Goal: Communication & Community: Answer question/provide support

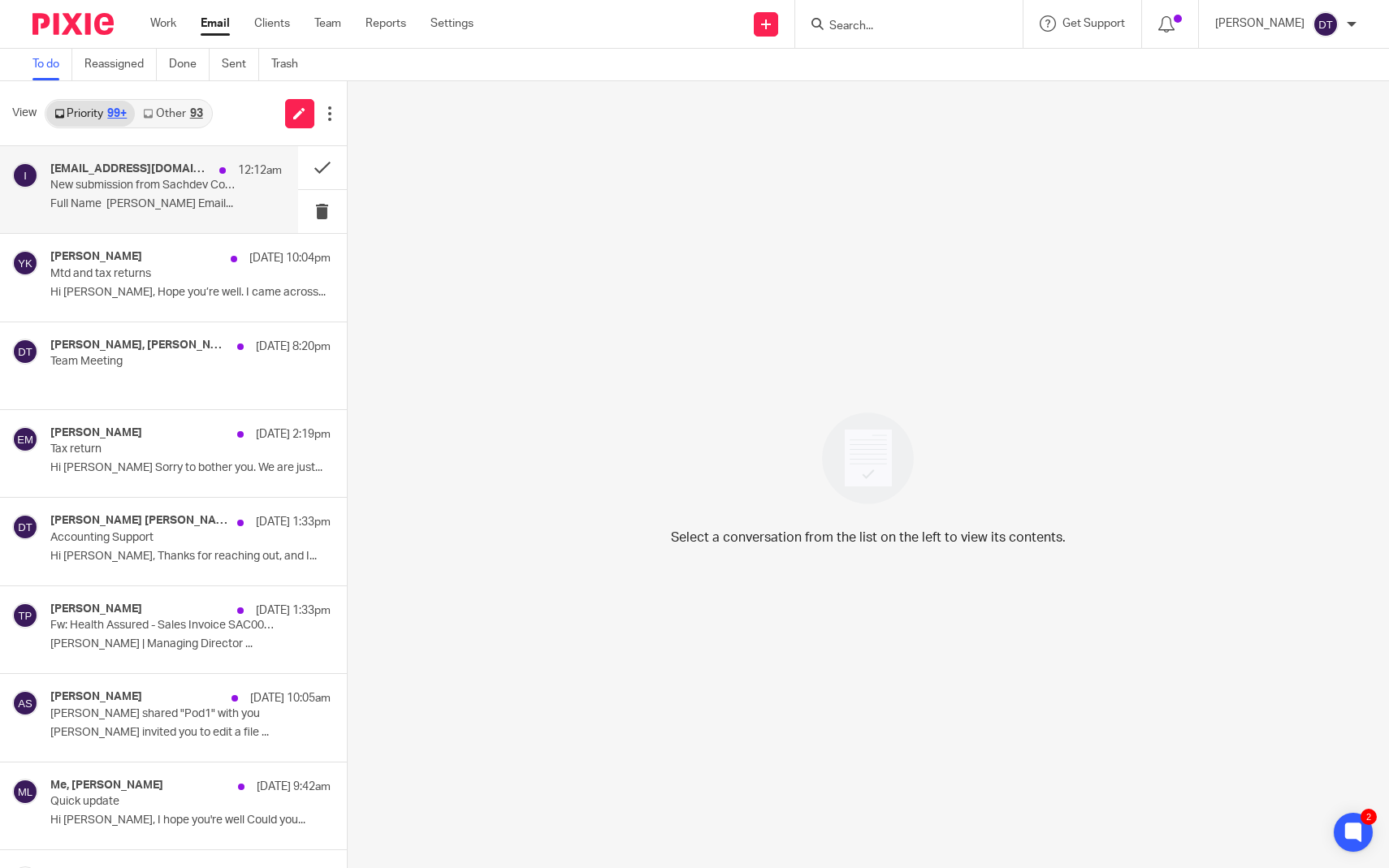
click at [154, 182] on p "New submission from Sachdev Contact Form" at bounding box center [143, 185] width 185 height 14
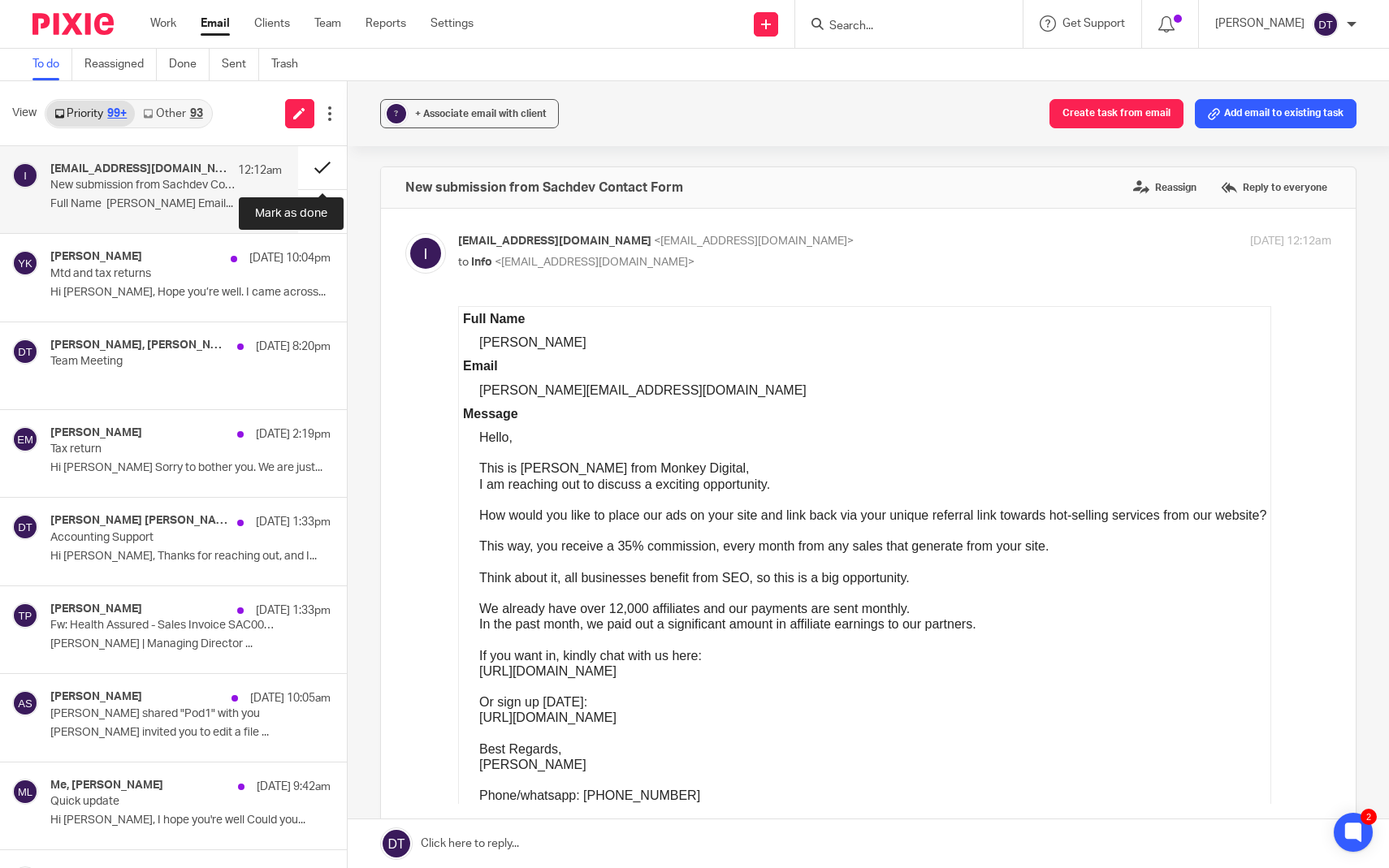
click at [328, 159] on button at bounding box center [322, 168] width 49 height 43
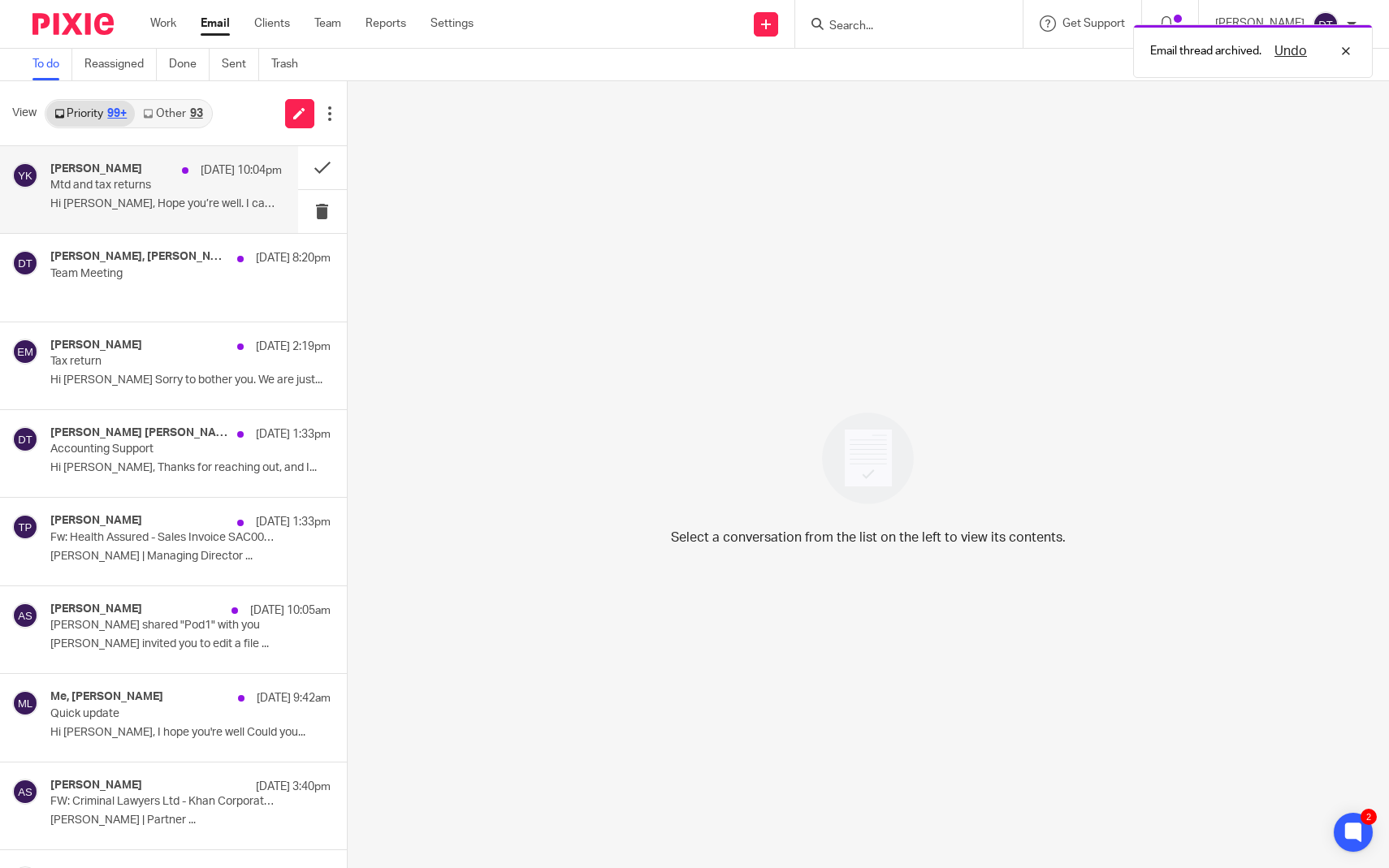
click at [145, 200] on p "Hi [PERSON_NAME], Hope you’re well. I came across..." at bounding box center [167, 203] width 232 height 14
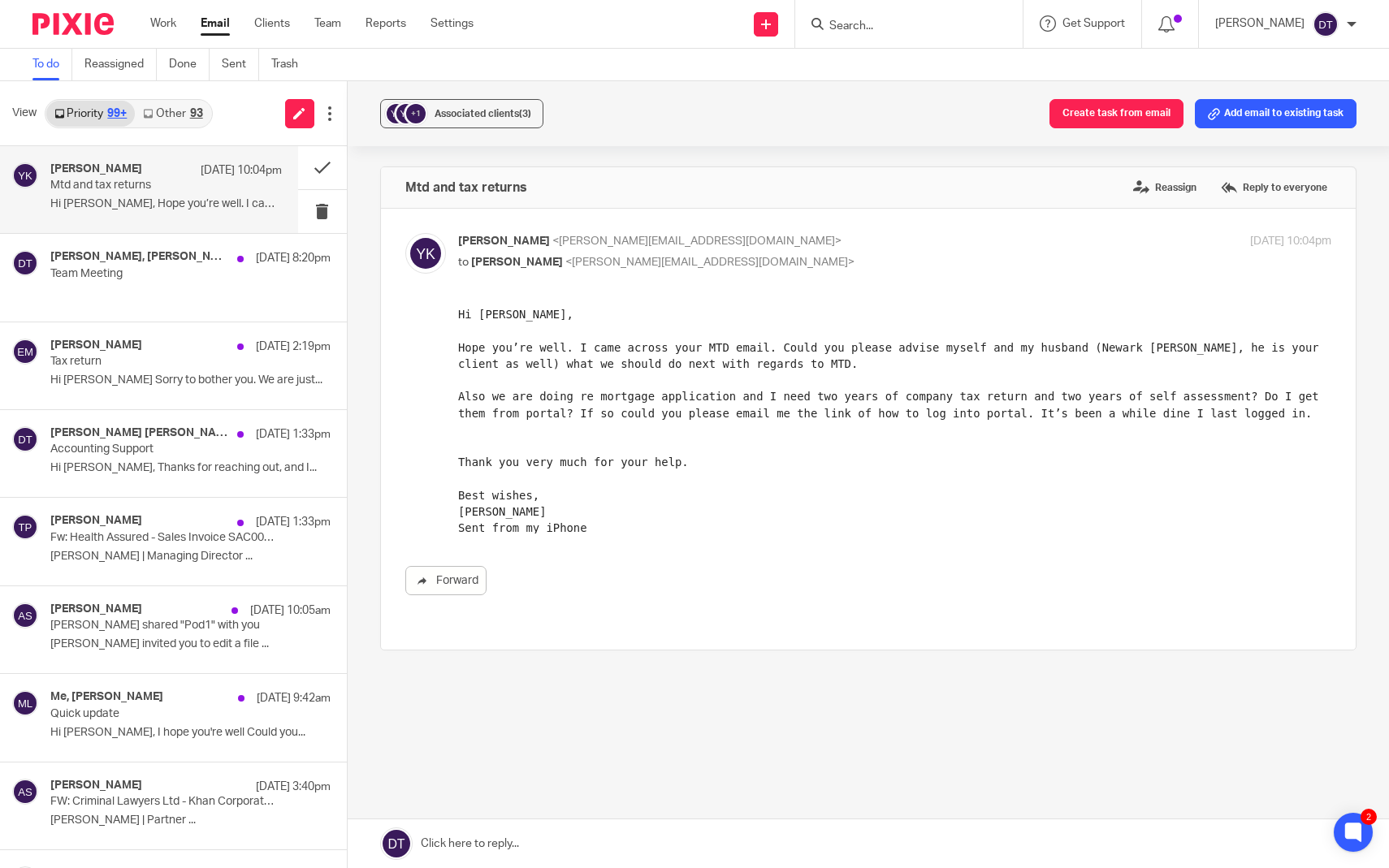
click at [177, 115] on link "Other 93" at bounding box center [172, 113] width 75 height 26
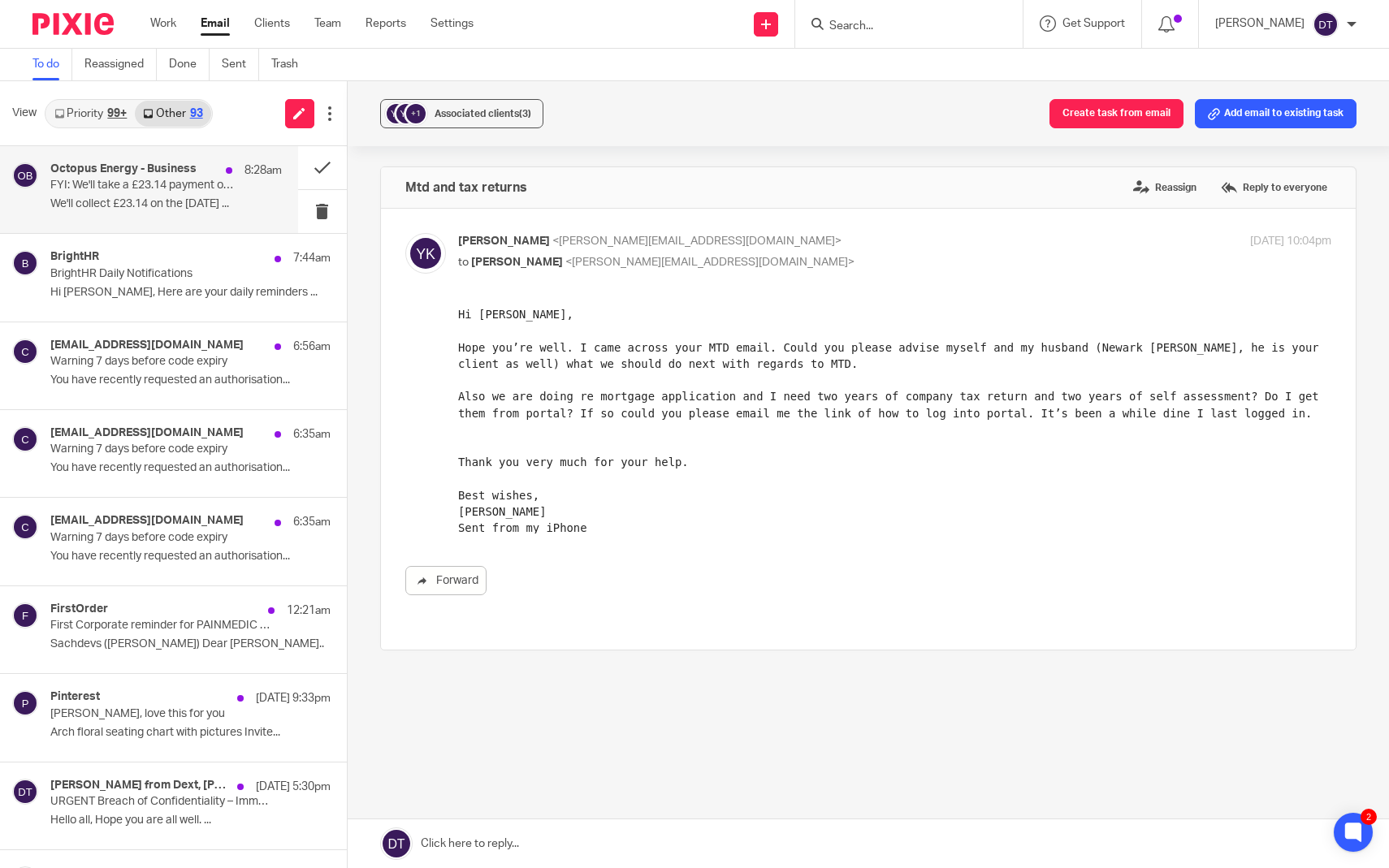
click at [168, 205] on p "We'll collect £23.14 on the 22nd August ..." at bounding box center [167, 203] width 232 height 14
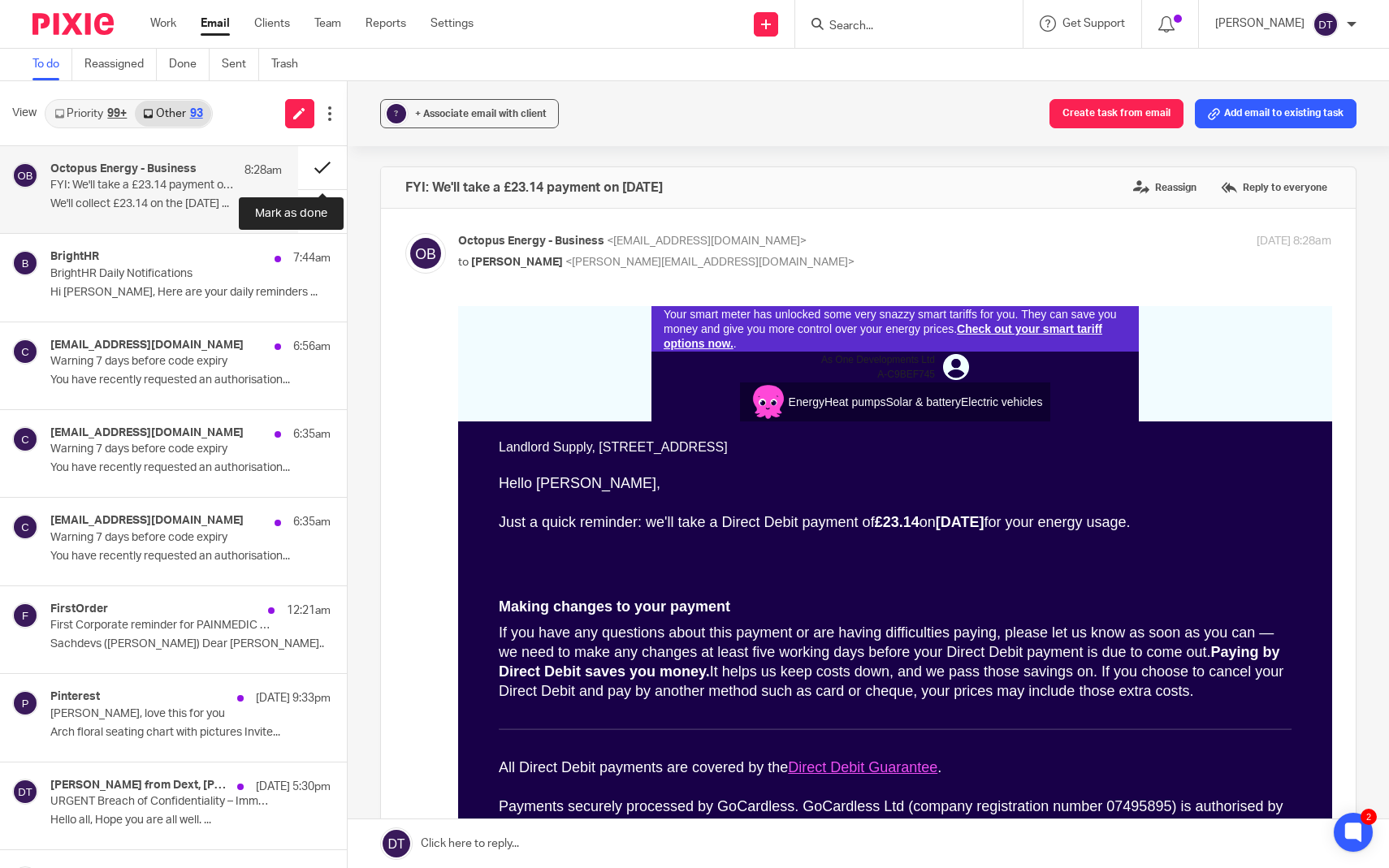
click at [328, 166] on button at bounding box center [322, 168] width 49 height 43
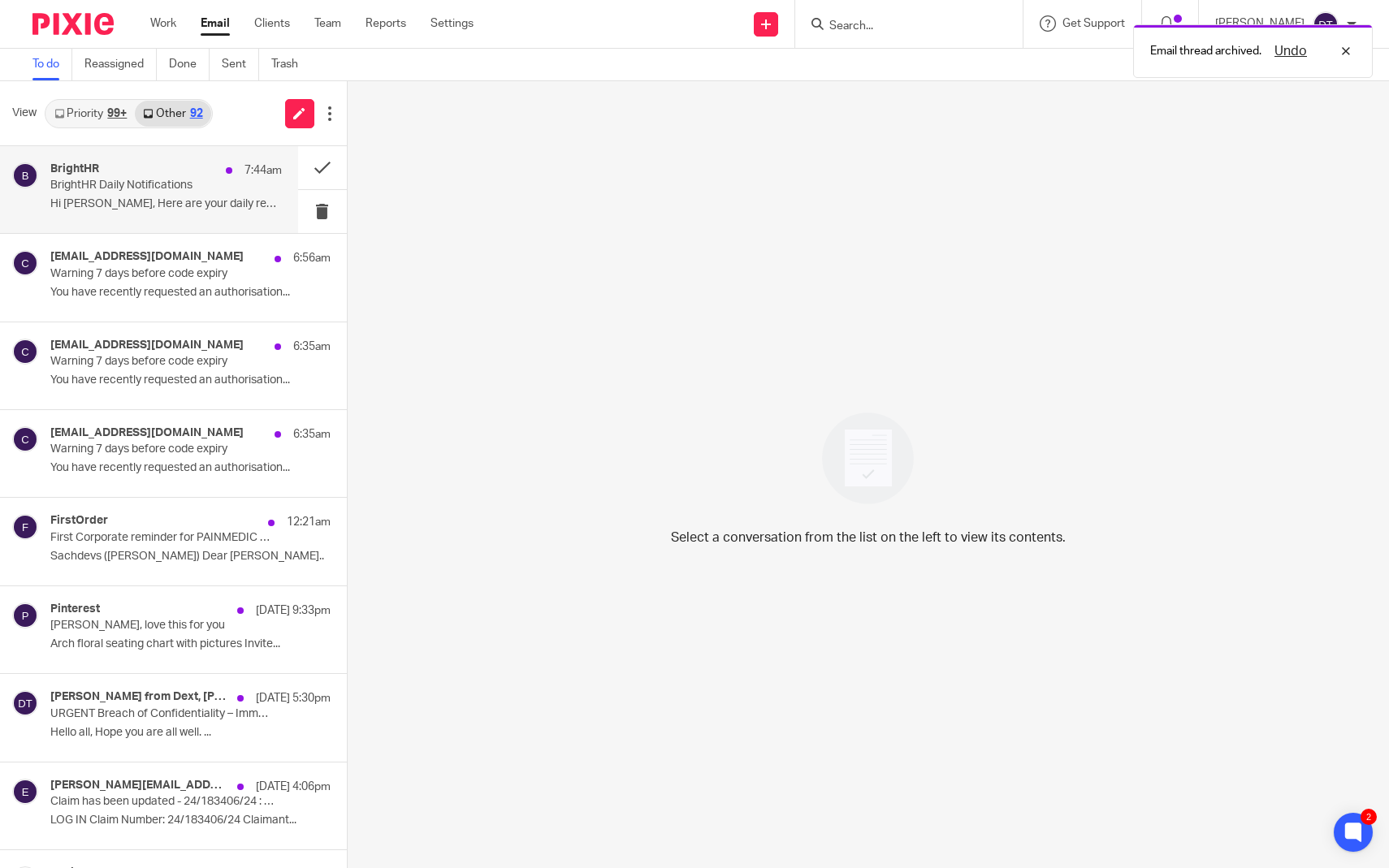
click at [172, 211] on div "BrightHR 7:44am BrightHR Daily Notifications Hi Deanna, Here are your daily rem…" at bounding box center [167, 189] width 232 height 54
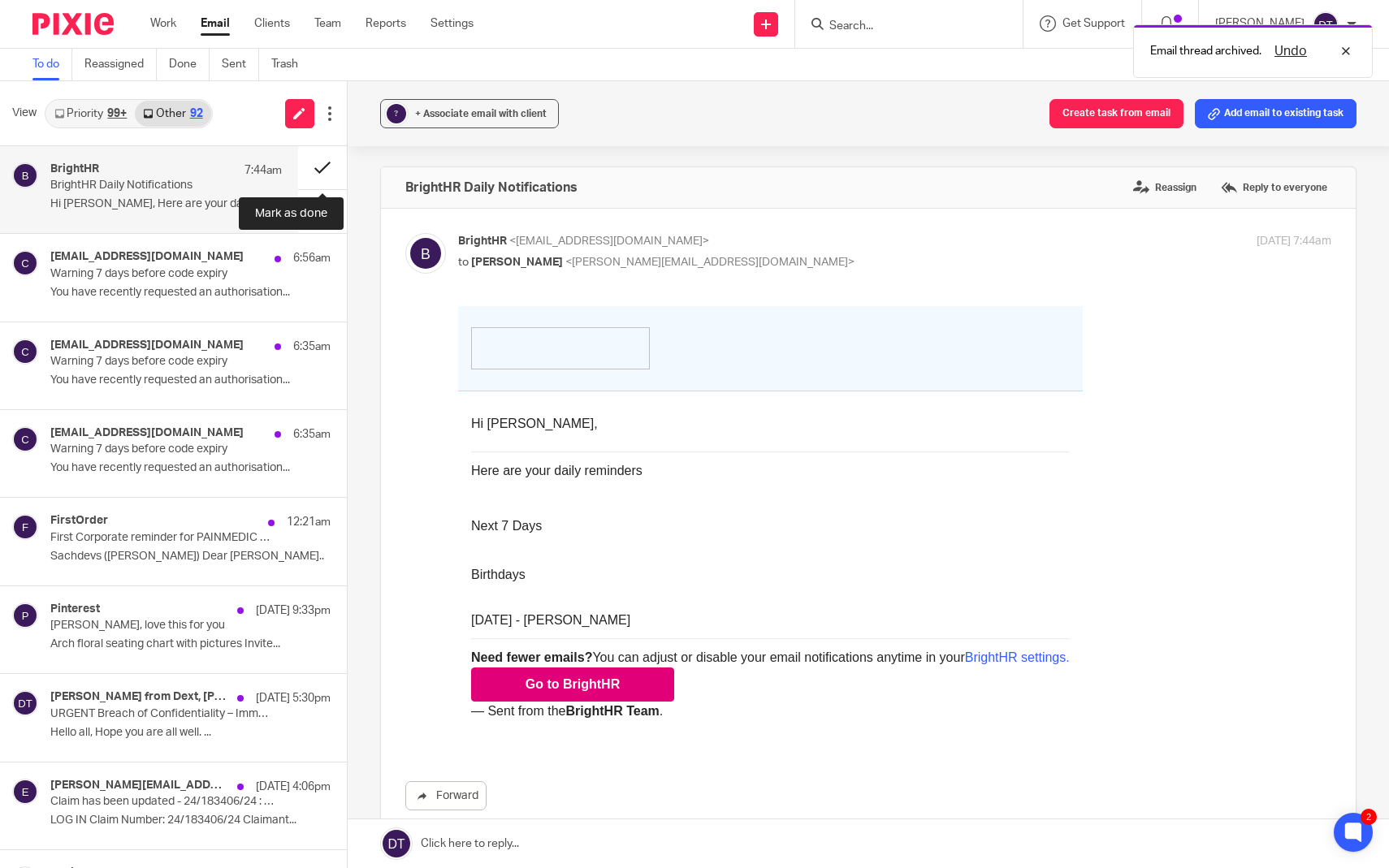
click at [323, 175] on button at bounding box center [322, 168] width 49 height 43
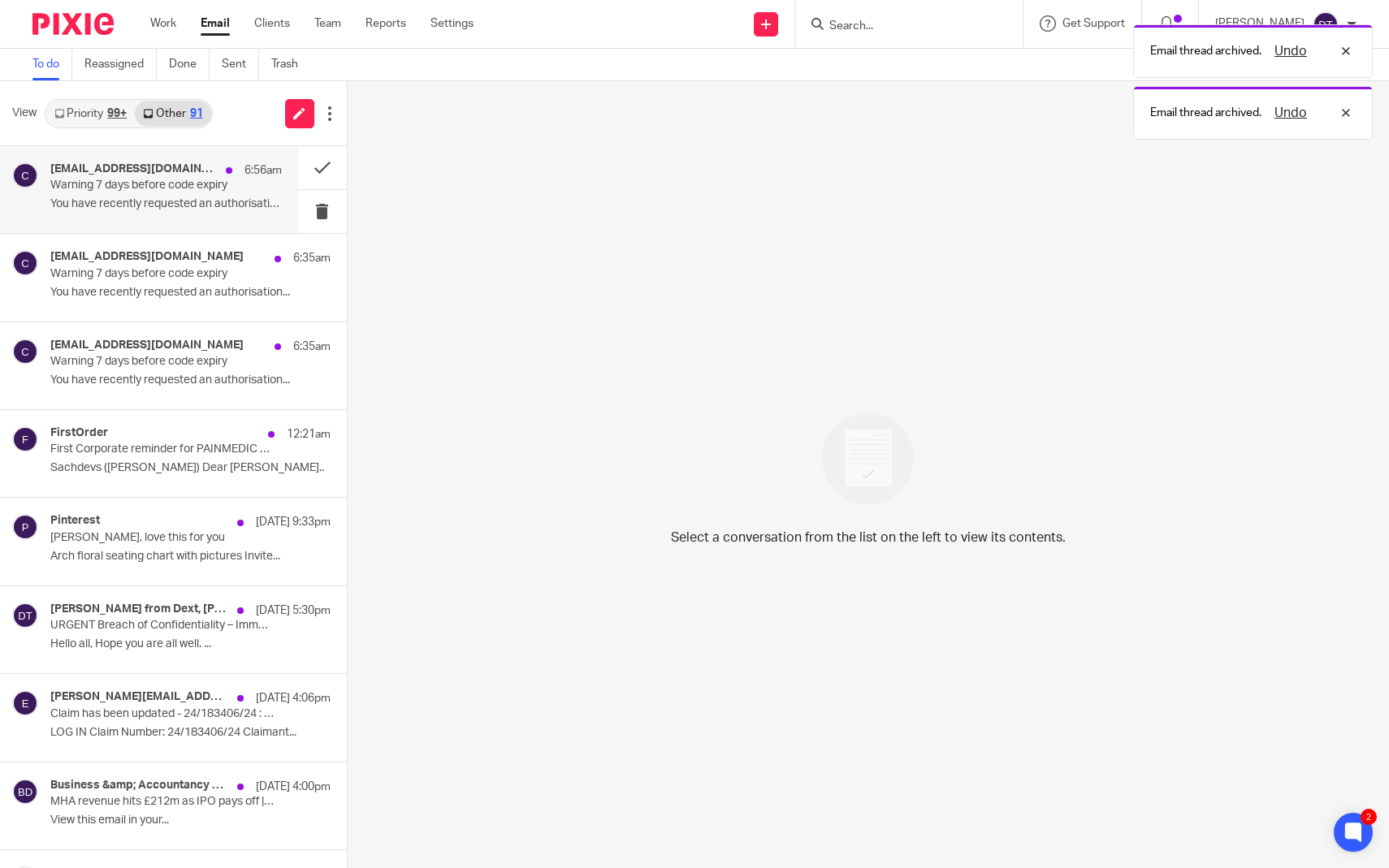
click at [209, 176] on div "caat@ir-efile.gov.uk 6:56am" at bounding box center [167, 170] width 232 height 17
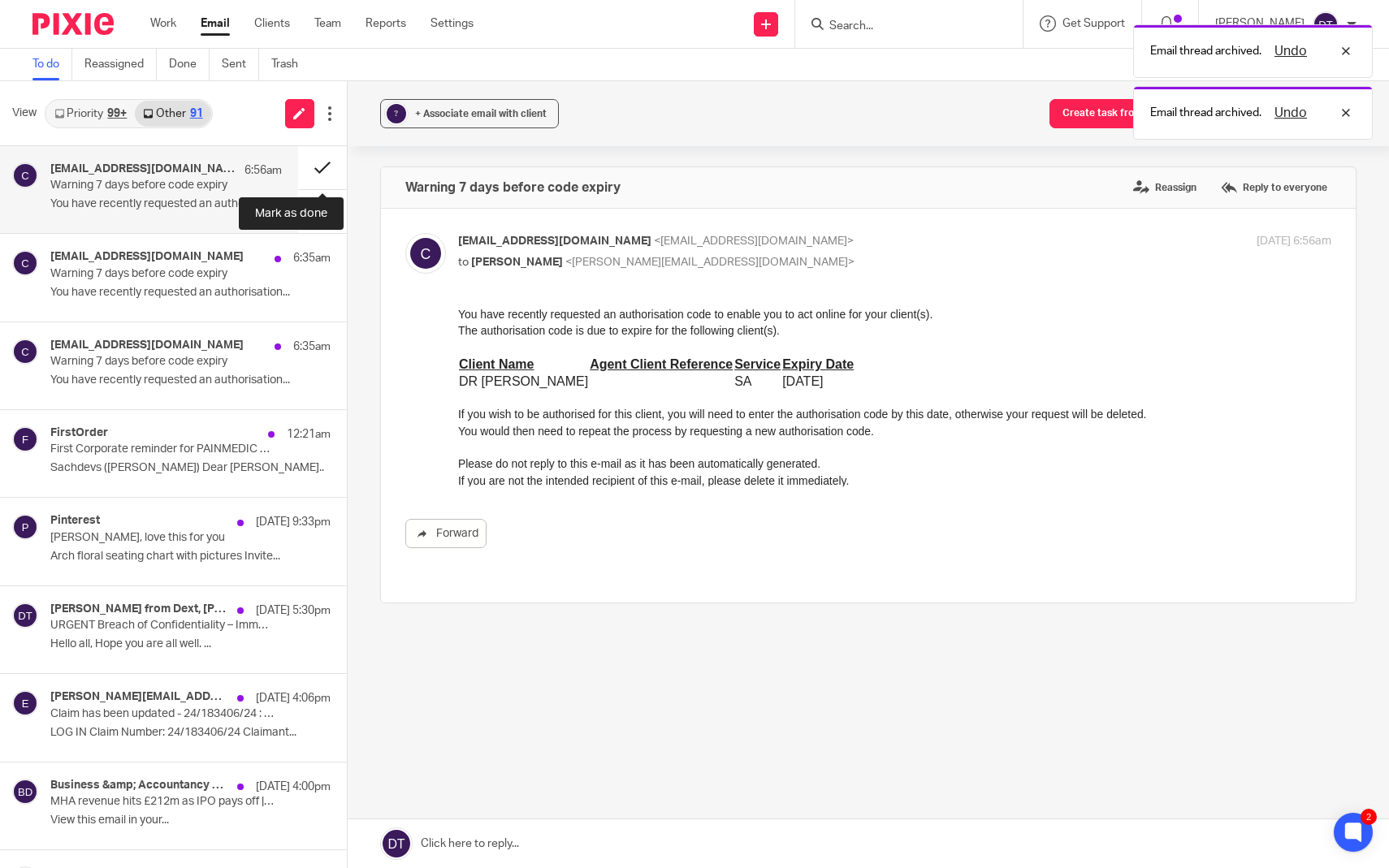
click at [313, 166] on button at bounding box center [322, 168] width 49 height 43
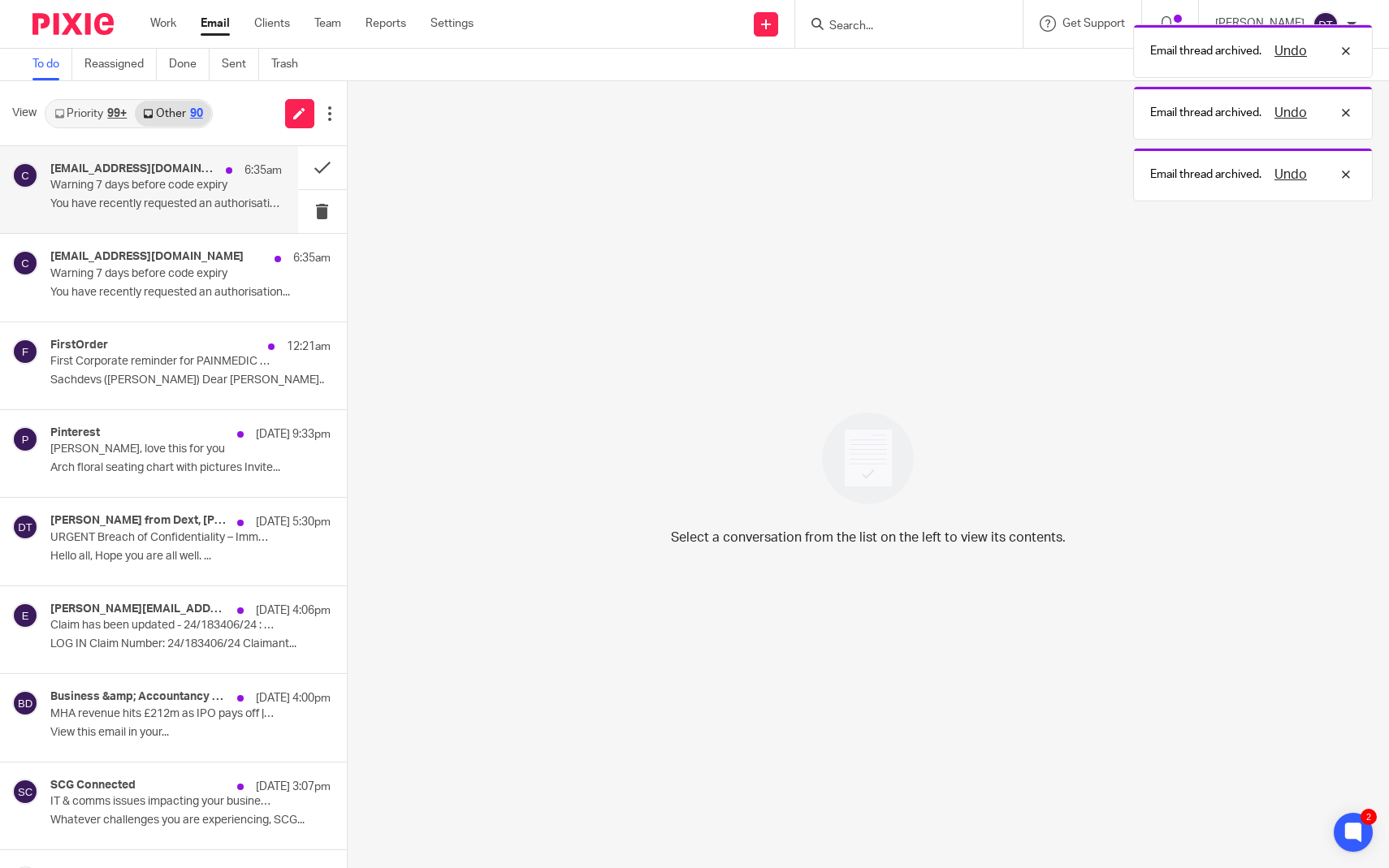
click at [196, 169] on div "caat@ir-efile.gov.uk 6:35am" at bounding box center [167, 170] width 232 height 17
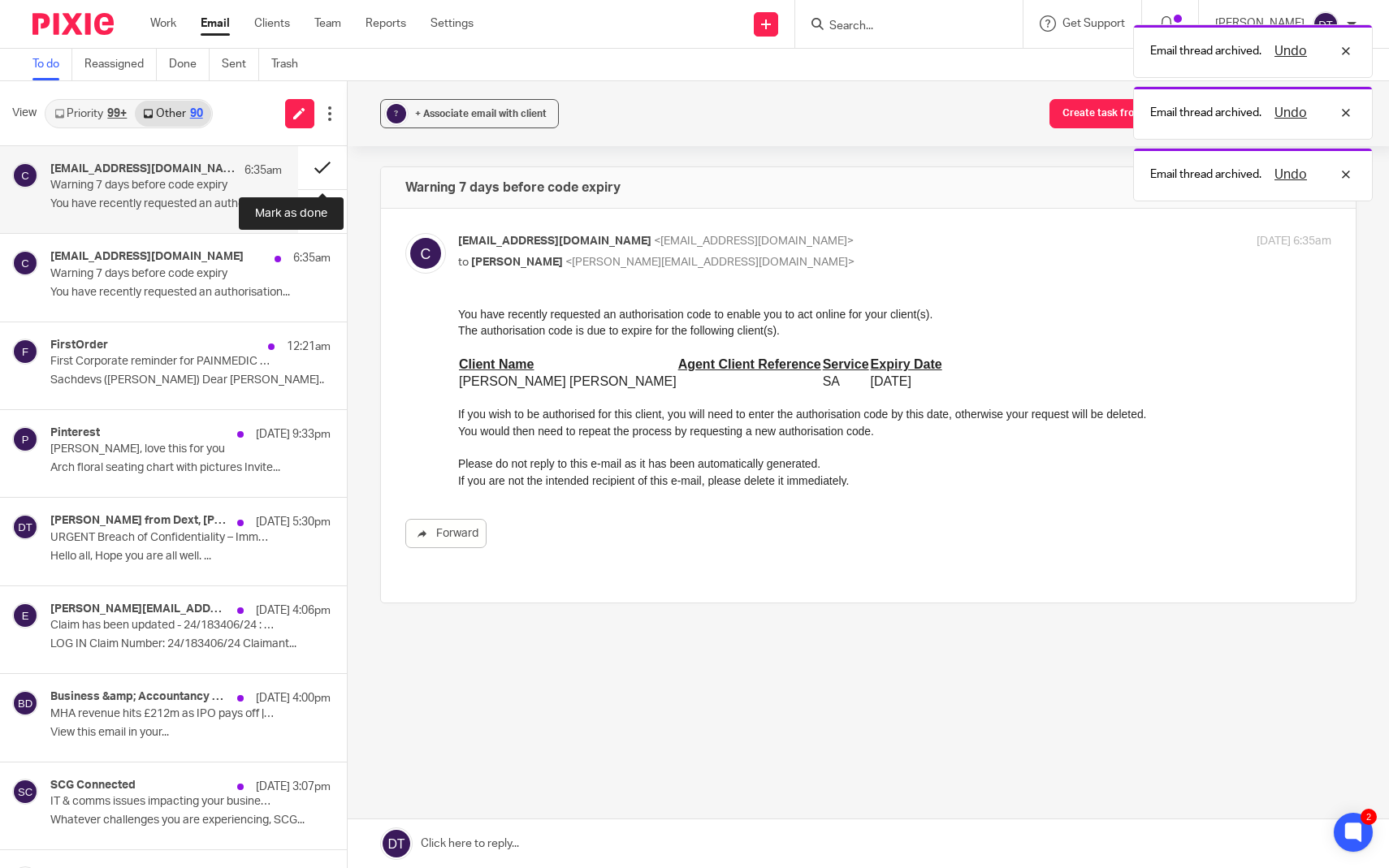
click at [327, 168] on button at bounding box center [322, 168] width 49 height 43
click at [229, 250] on div "caat@ir-efile.gov.uk 6:35am" at bounding box center [191, 259] width 280 height 17
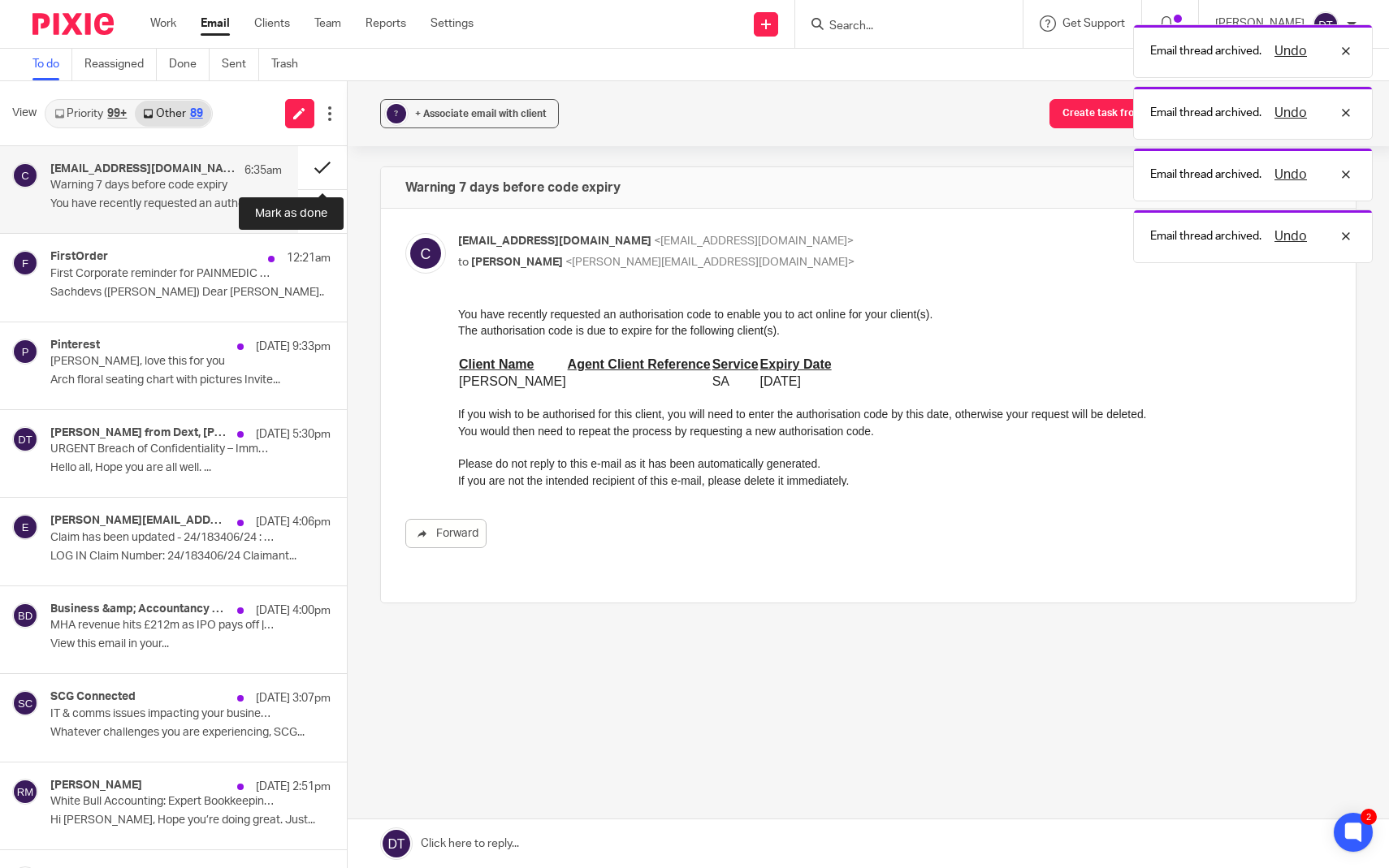
click at [320, 166] on button at bounding box center [322, 168] width 49 height 43
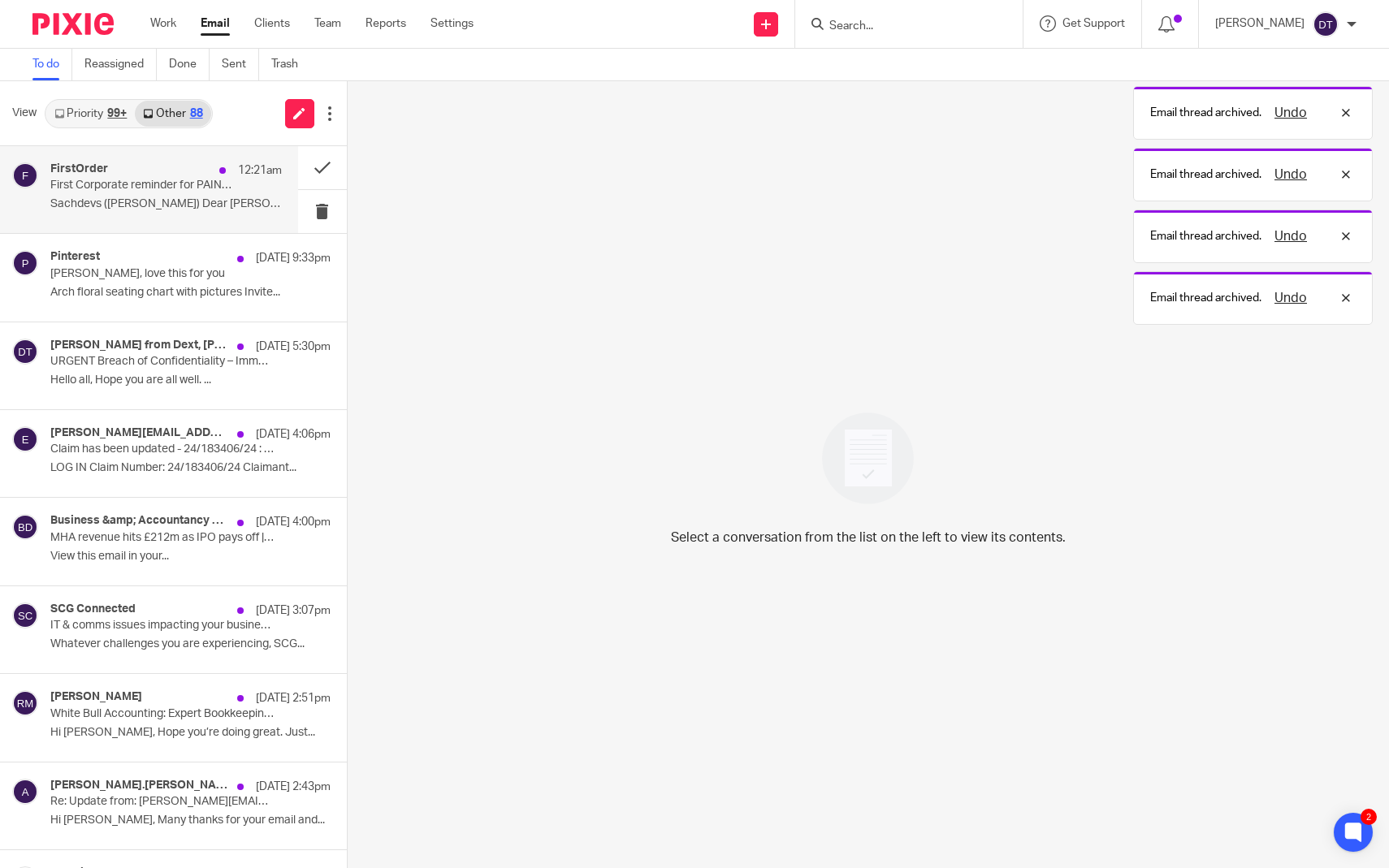
click at [203, 179] on p "First Corporate reminder for PAINMEDIC LTD." at bounding box center [143, 185] width 185 height 14
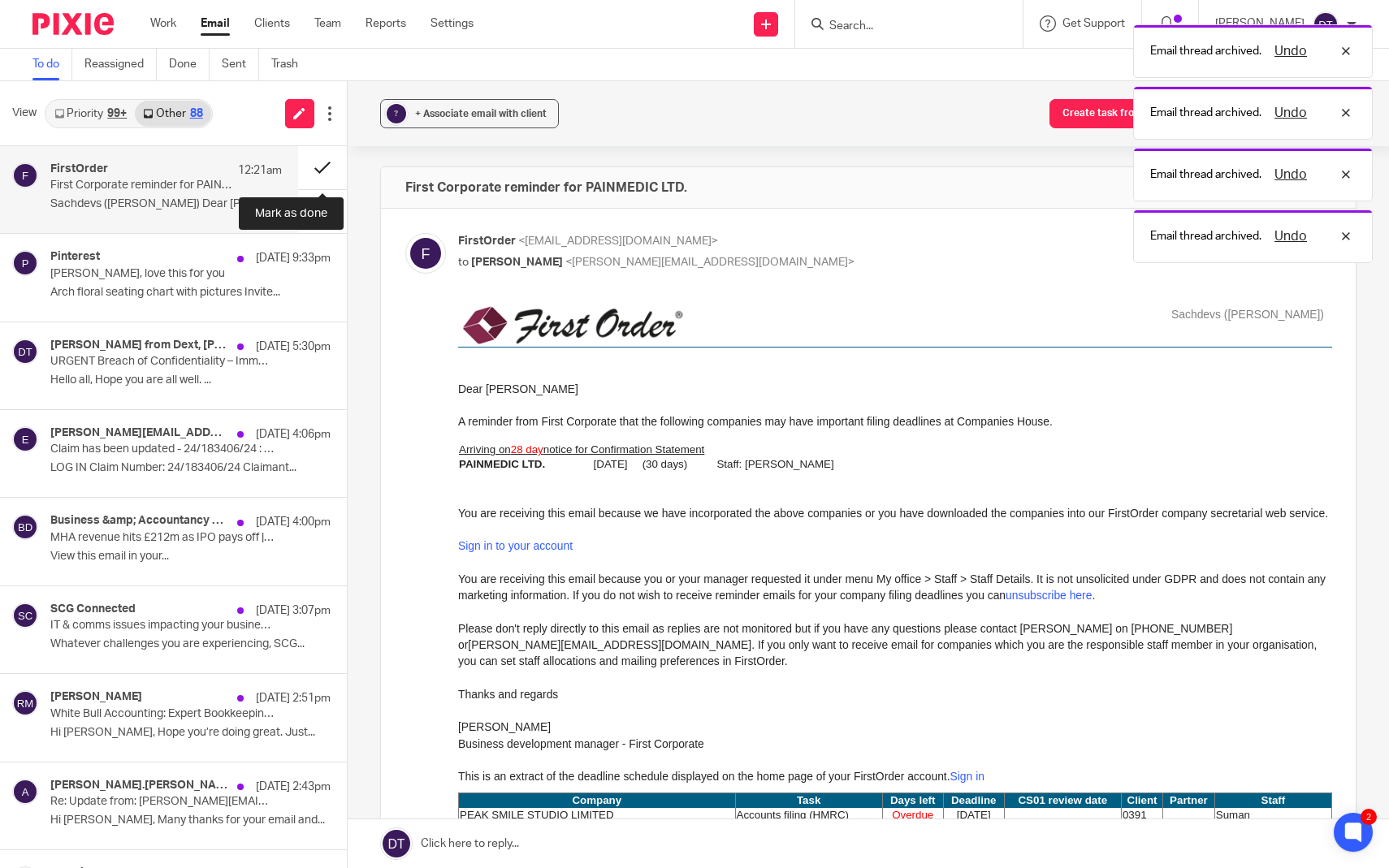
click at [326, 165] on button at bounding box center [322, 168] width 49 height 43
click at [231, 189] on p "First Corporate reminder for PAINMEDIC LTD." at bounding box center [143, 185] width 185 height 14
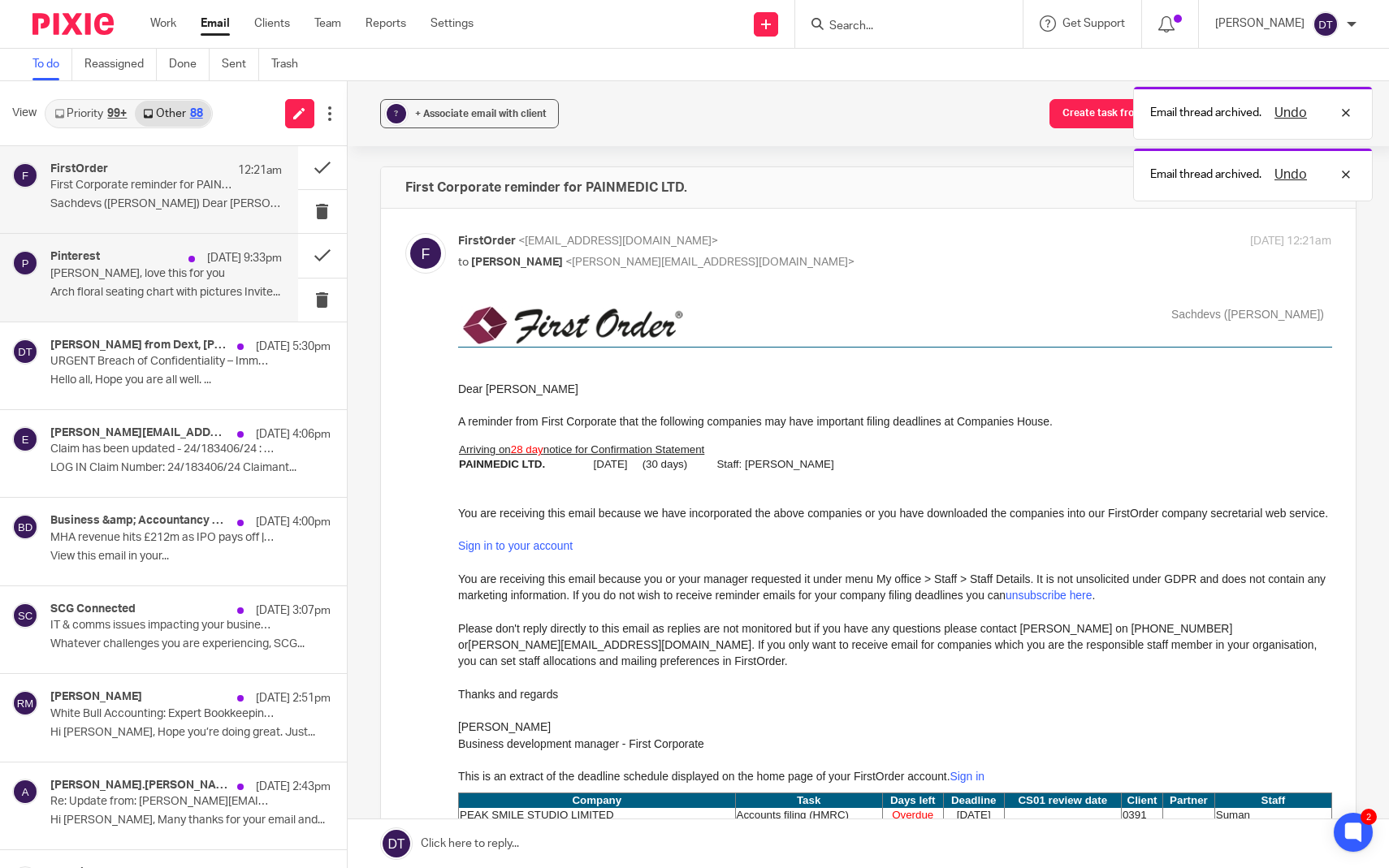
click at [154, 260] on div "Pinterest 14 Aug 9:33pm" at bounding box center [167, 259] width 232 height 17
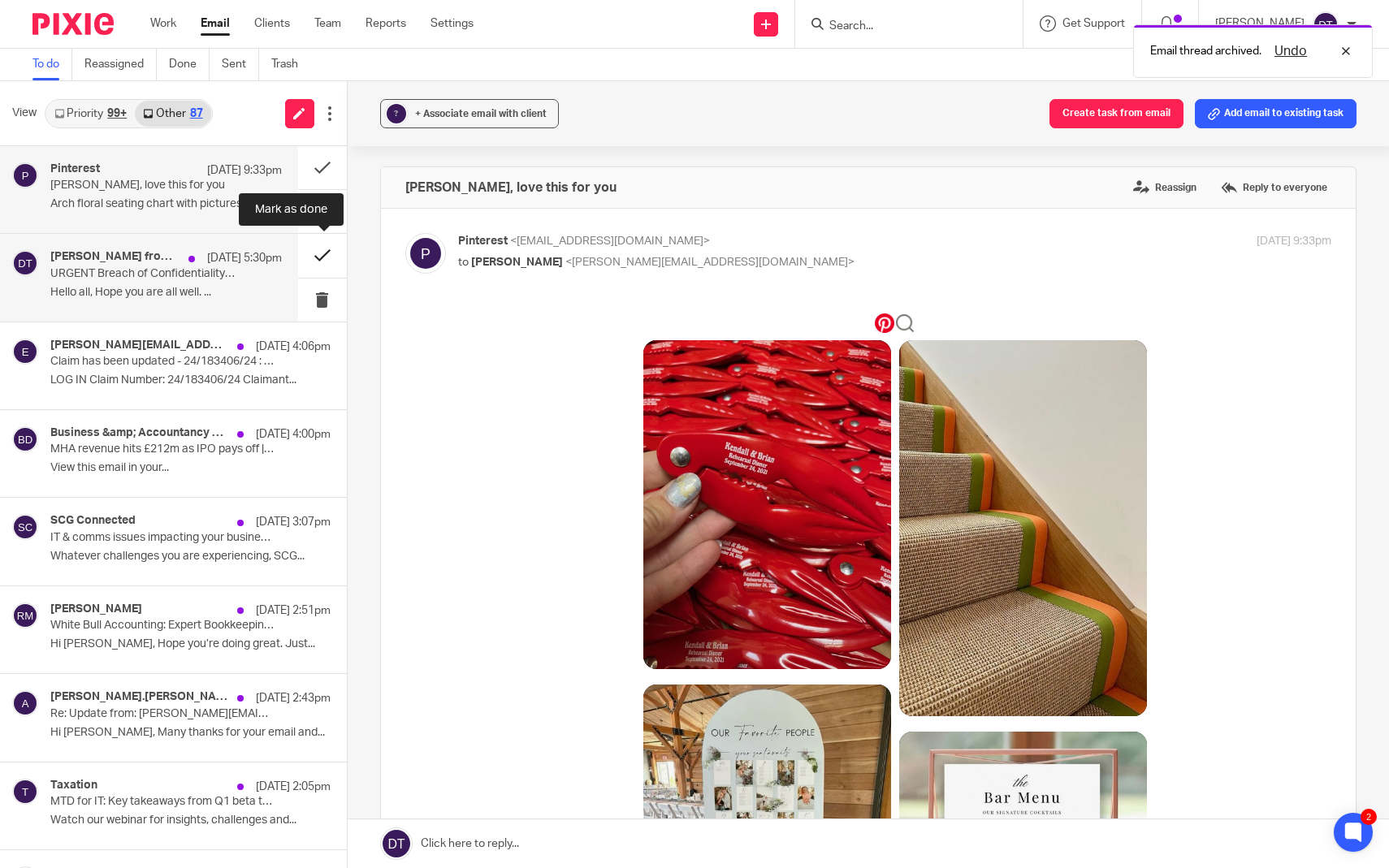
click at [315, 253] on button at bounding box center [322, 255] width 49 height 43
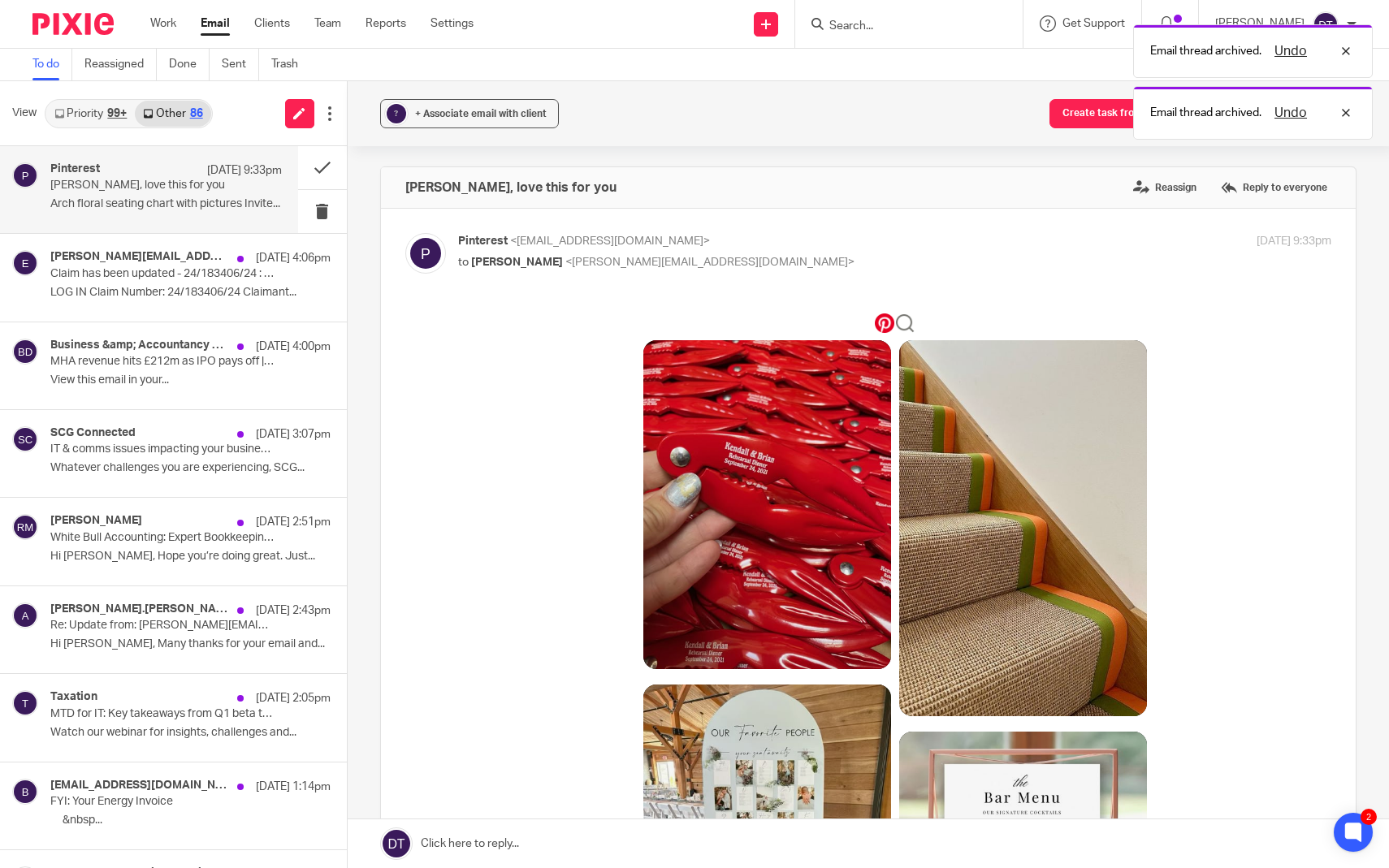
click at [196, 189] on p "Deanna, love this for you" at bounding box center [143, 185] width 185 height 14
click at [320, 166] on button at bounding box center [322, 168] width 49 height 43
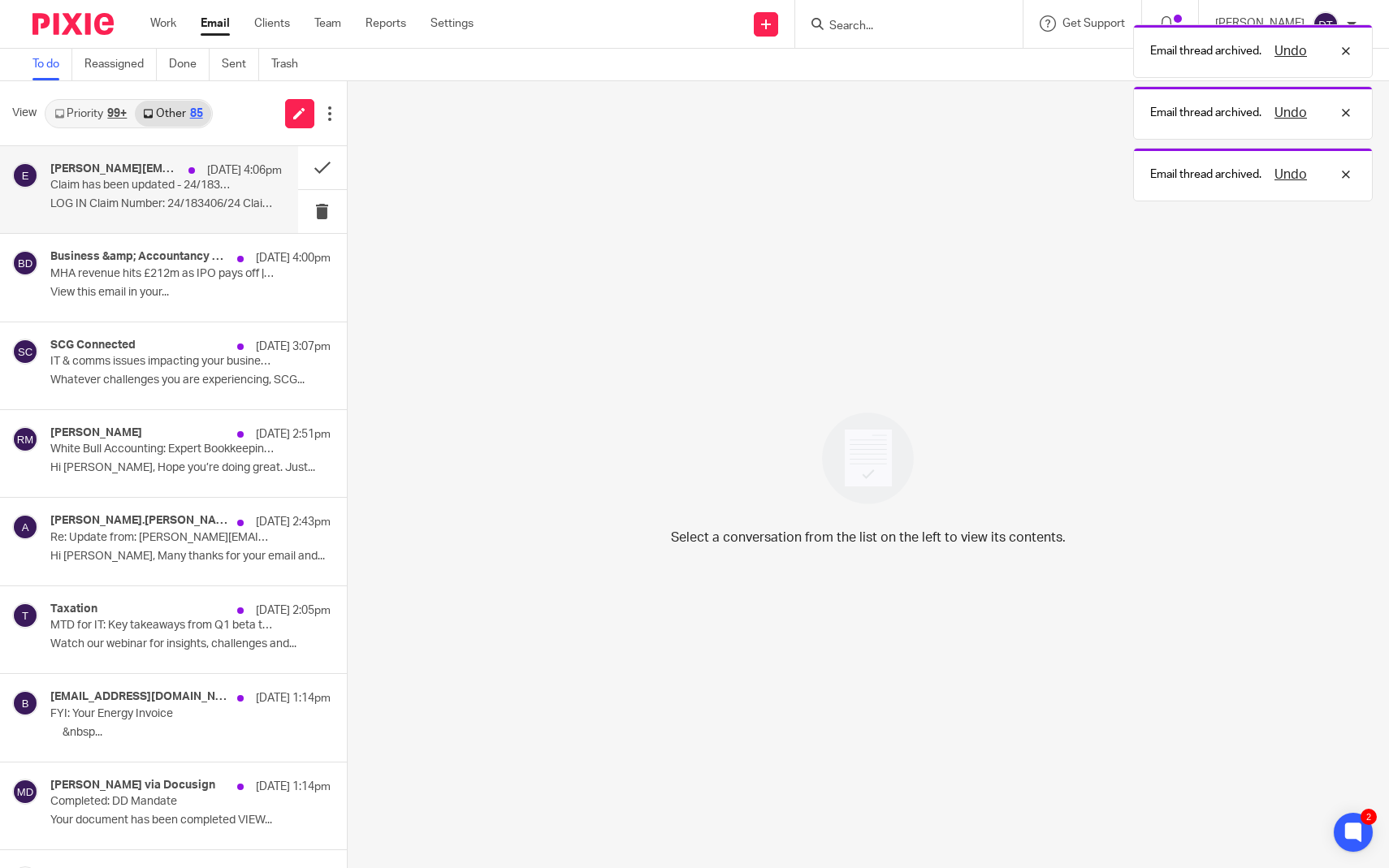
click at [180, 176] on div "14 Aug 4:06pm" at bounding box center [231, 170] width 101 height 17
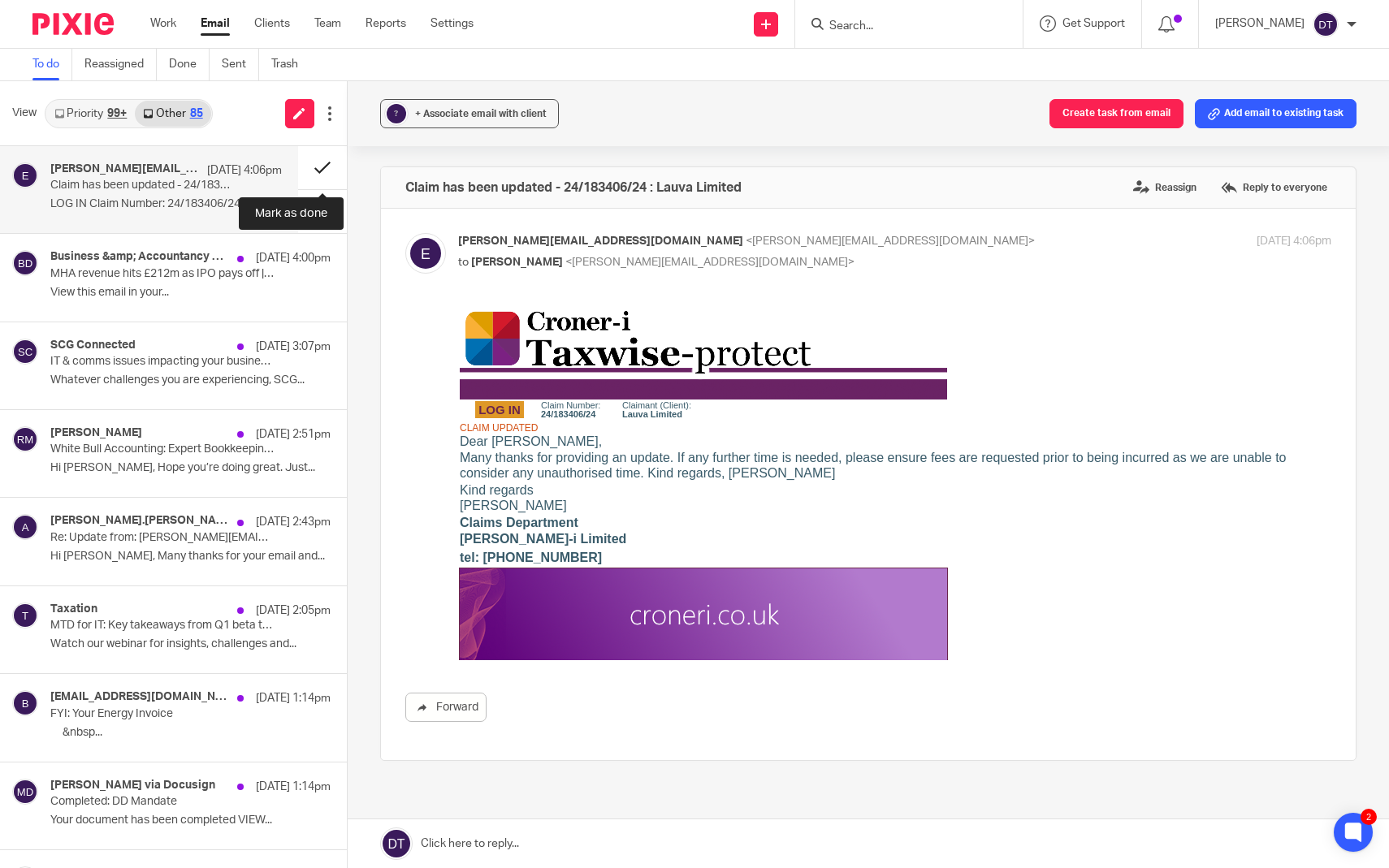
click at [321, 170] on button at bounding box center [322, 168] width 49 height 43
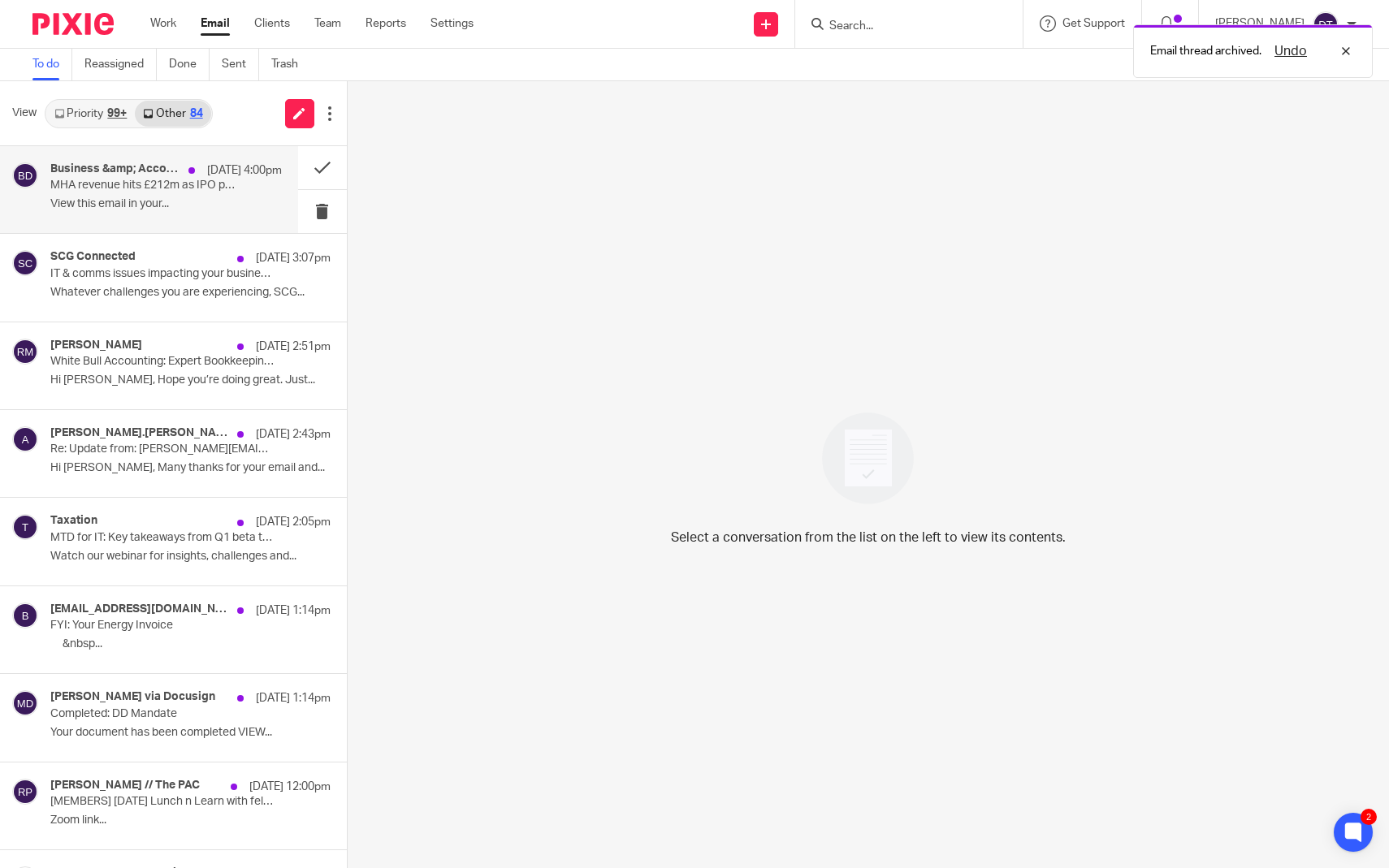
click at [176, 179] on p "MHA revenue hits £212m as IPO pays off | Care home manager jailed for stealing …" at bounding box center [143, 185] width 185 height 14
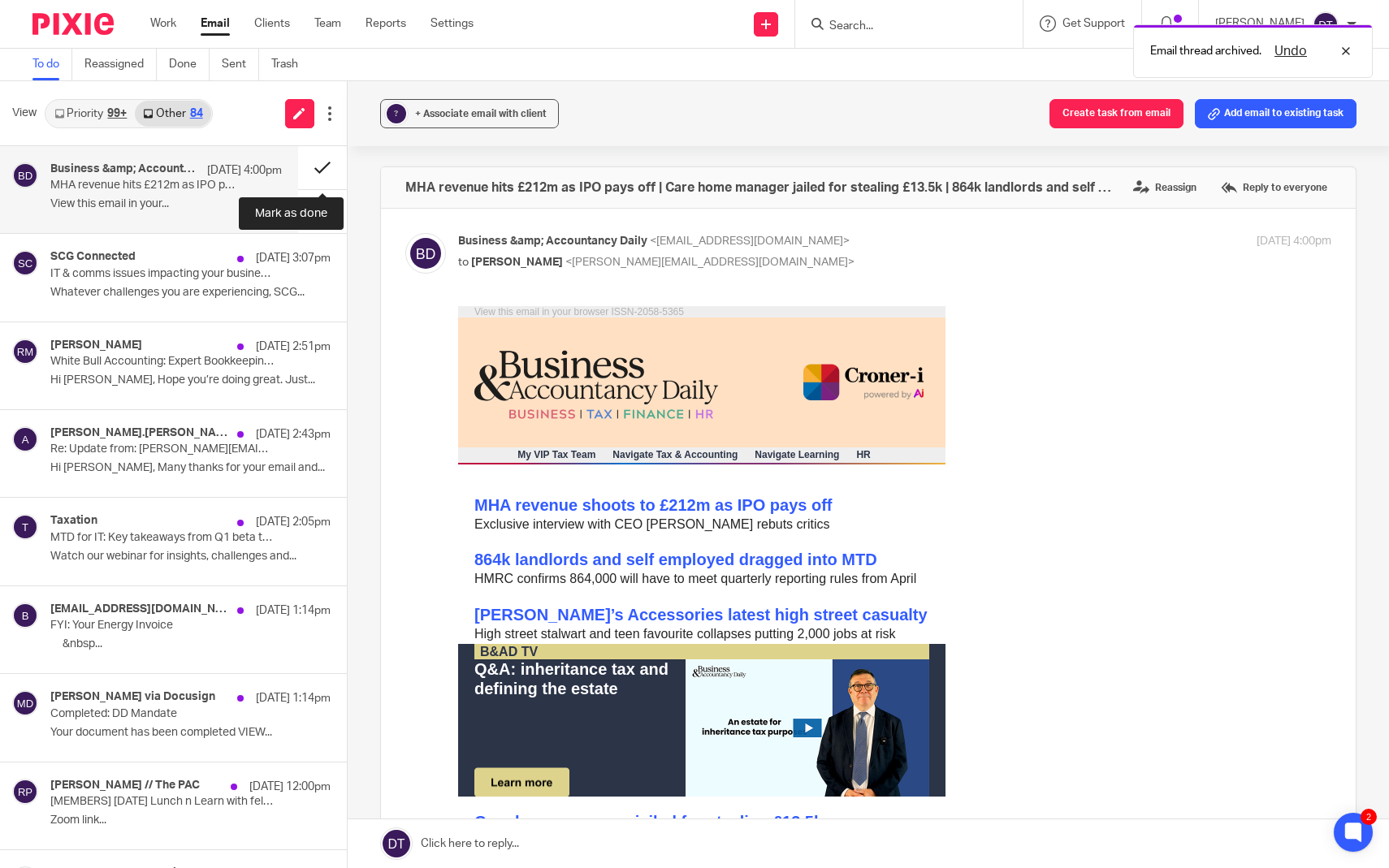
click at [332, 169] on button at bounding box center [322, 168] width 49 height 43
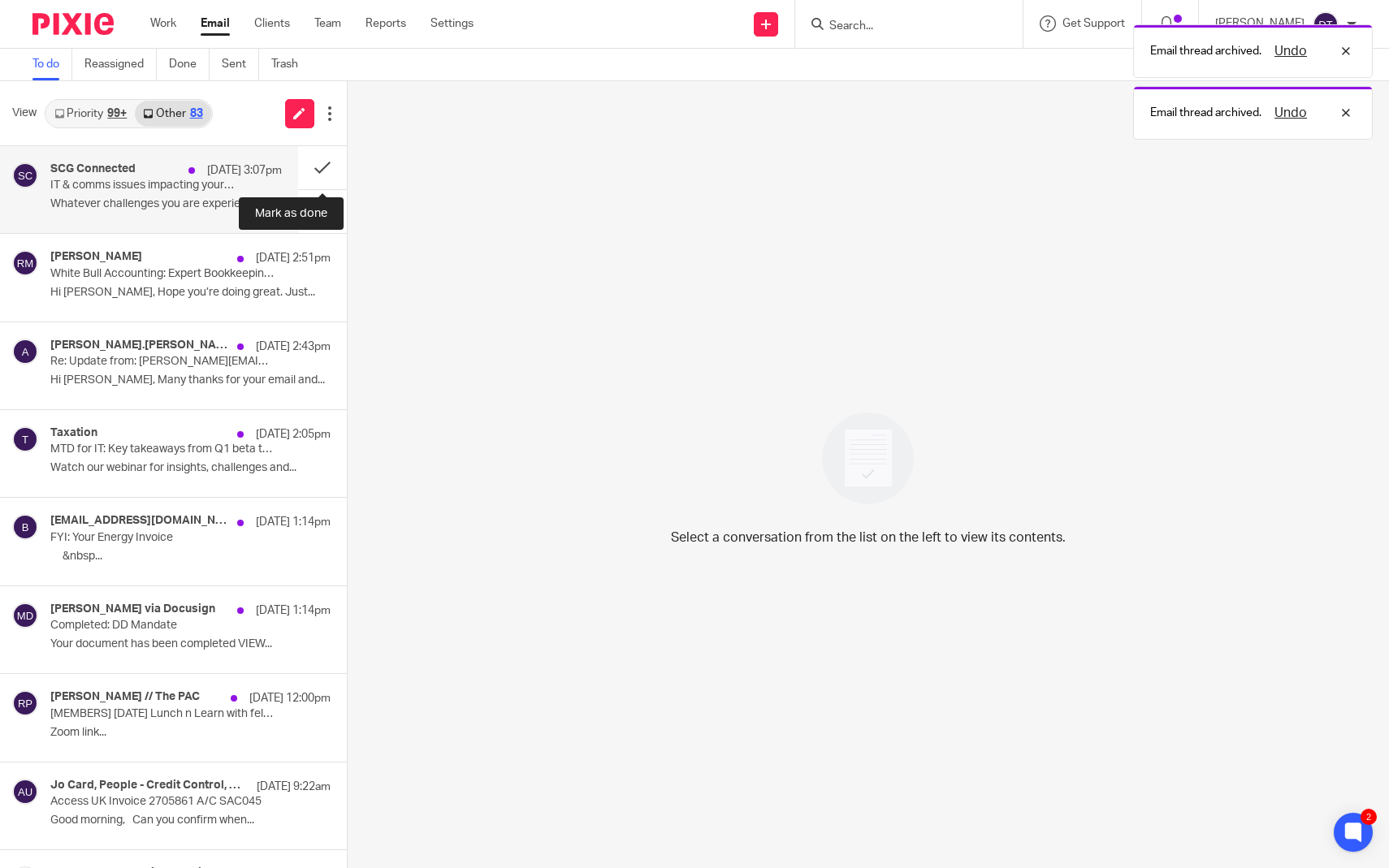
click at [210, 183] on p "IT & comms issues impacting your business this summer?" at bounding box center [143, 185] width 185 height 14
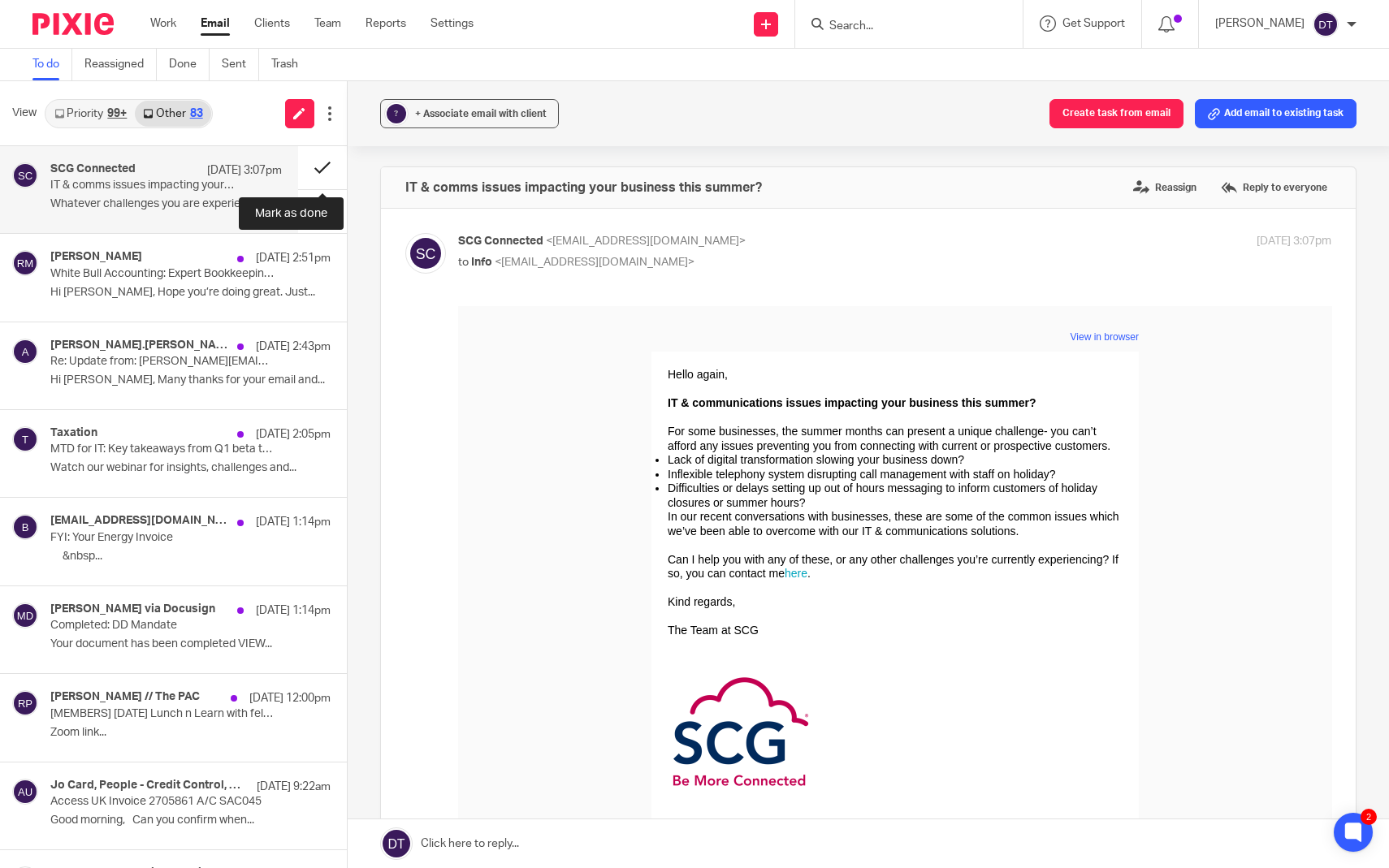
click at [329, 162] on button at bounding box center [322, 168] width 49 height 43
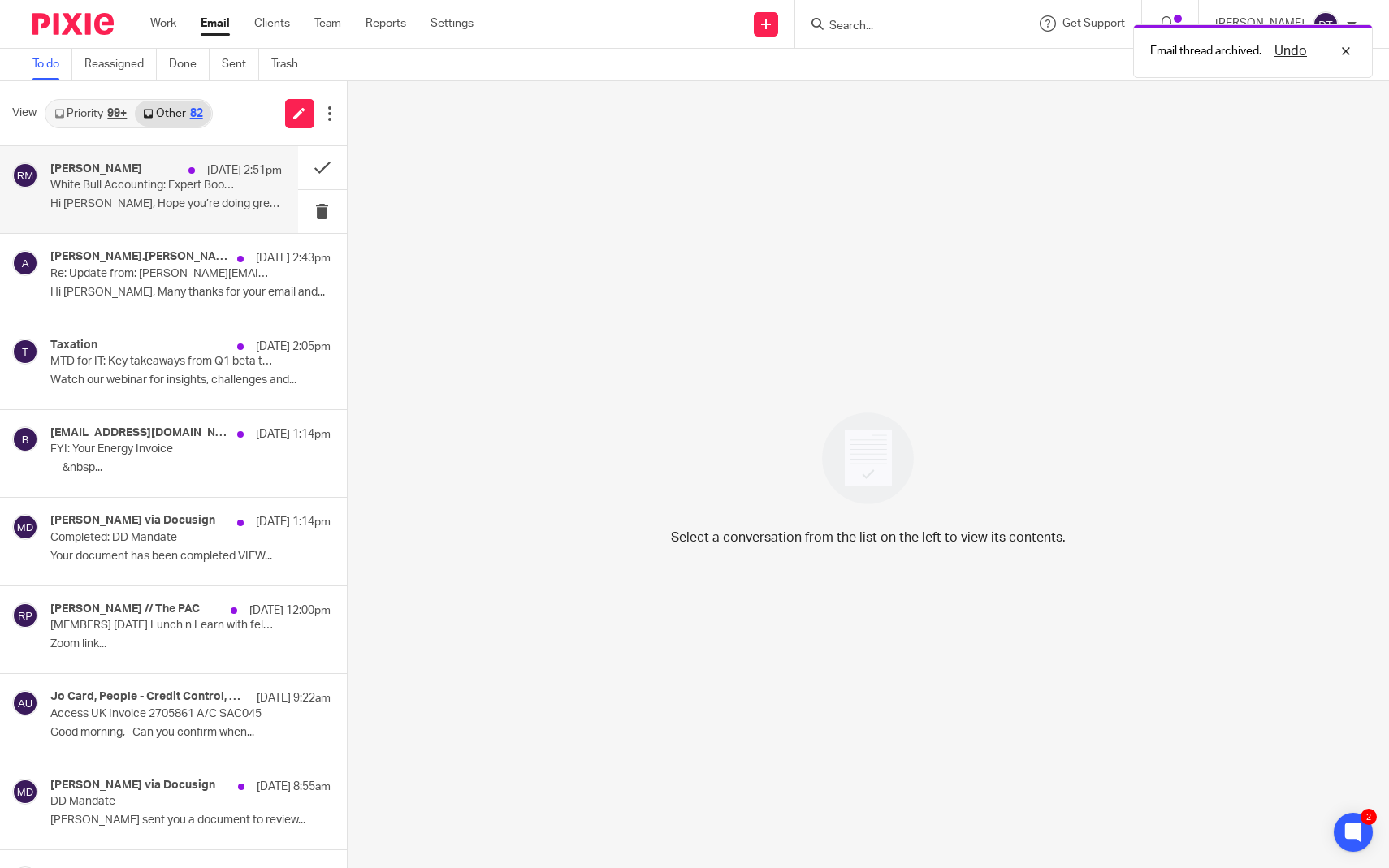
click at [224, 169] on p "14 Aug 2:51pm" at bounding box center [244, 170] width 75 height 17
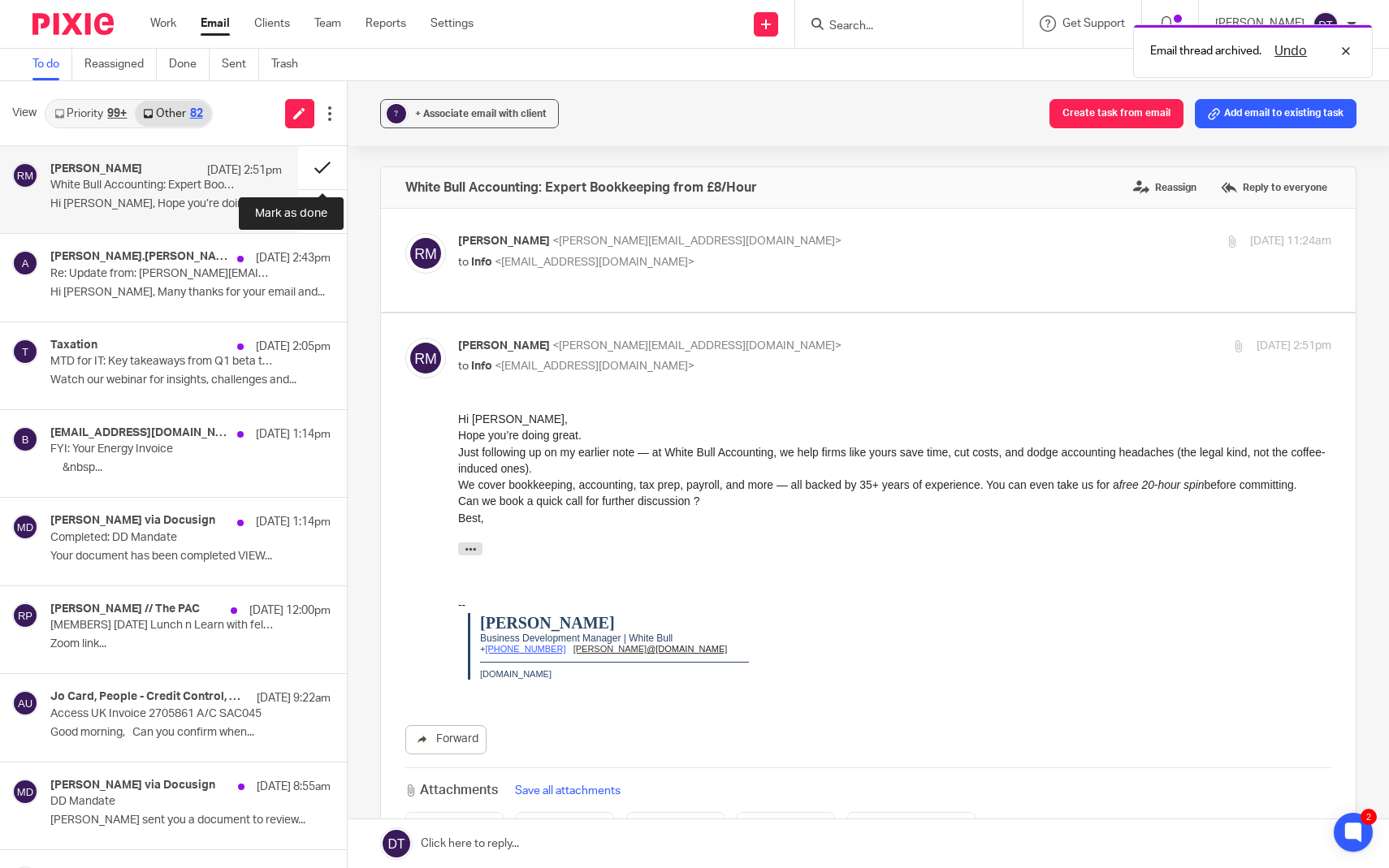
click at [320, 168] on button at bounding box center [322, 168] width 49 height 43
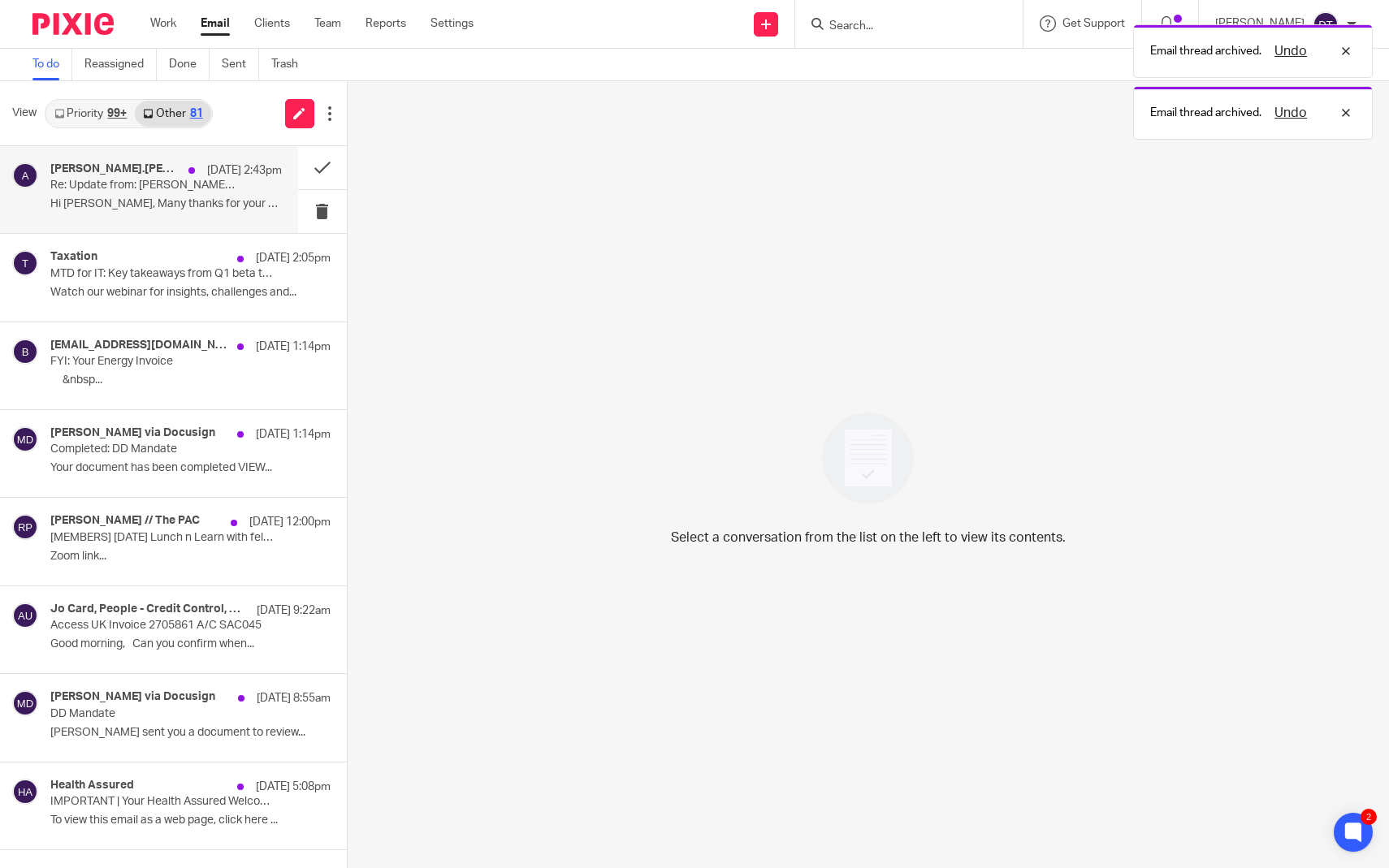
click at [226, 178] on p "14 Aug 2:43pm" at bounding box center [244, 170] width 75 height 17
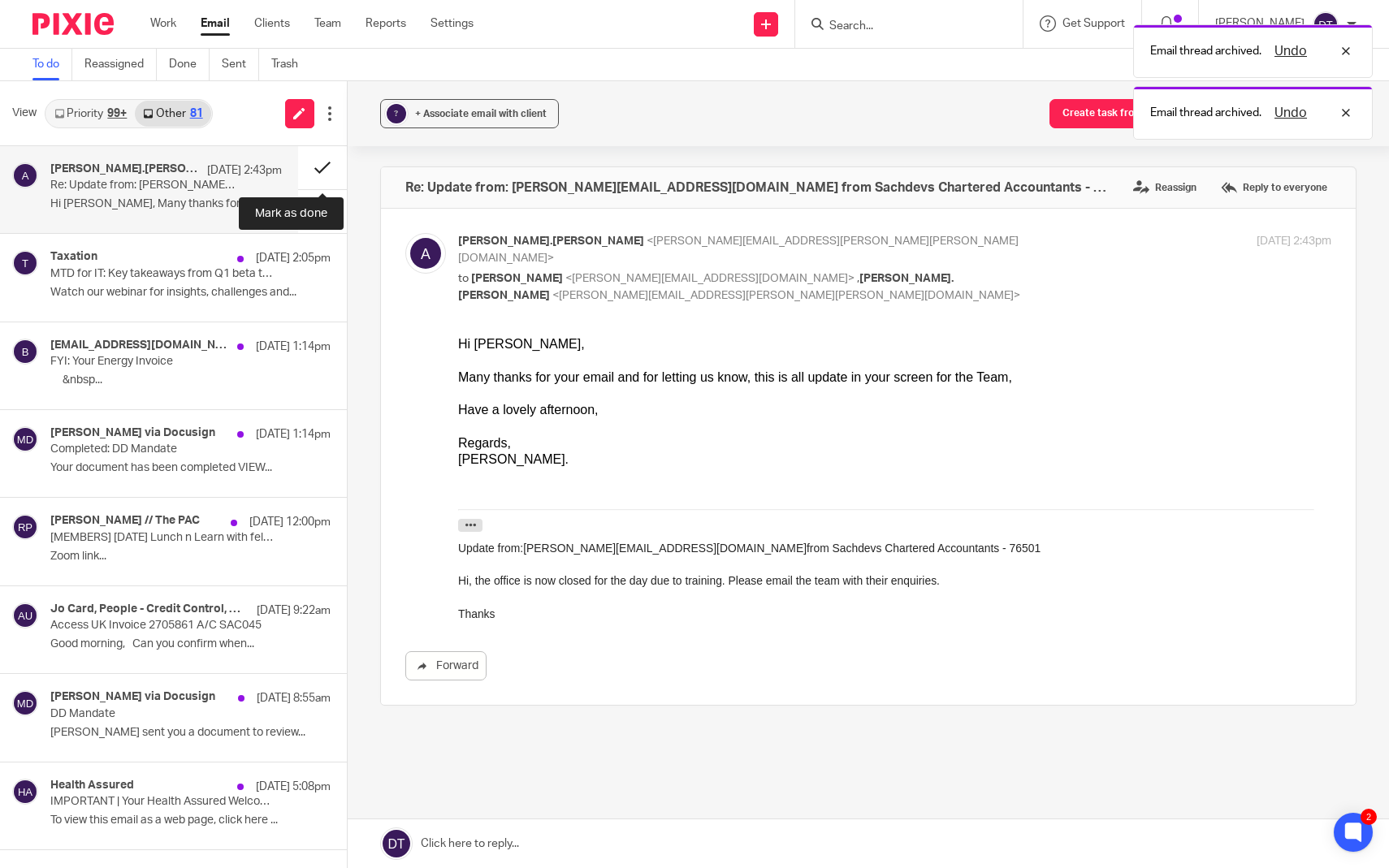
click at [330, 166] on button at bounding box center [322, 168] width 49 height 43
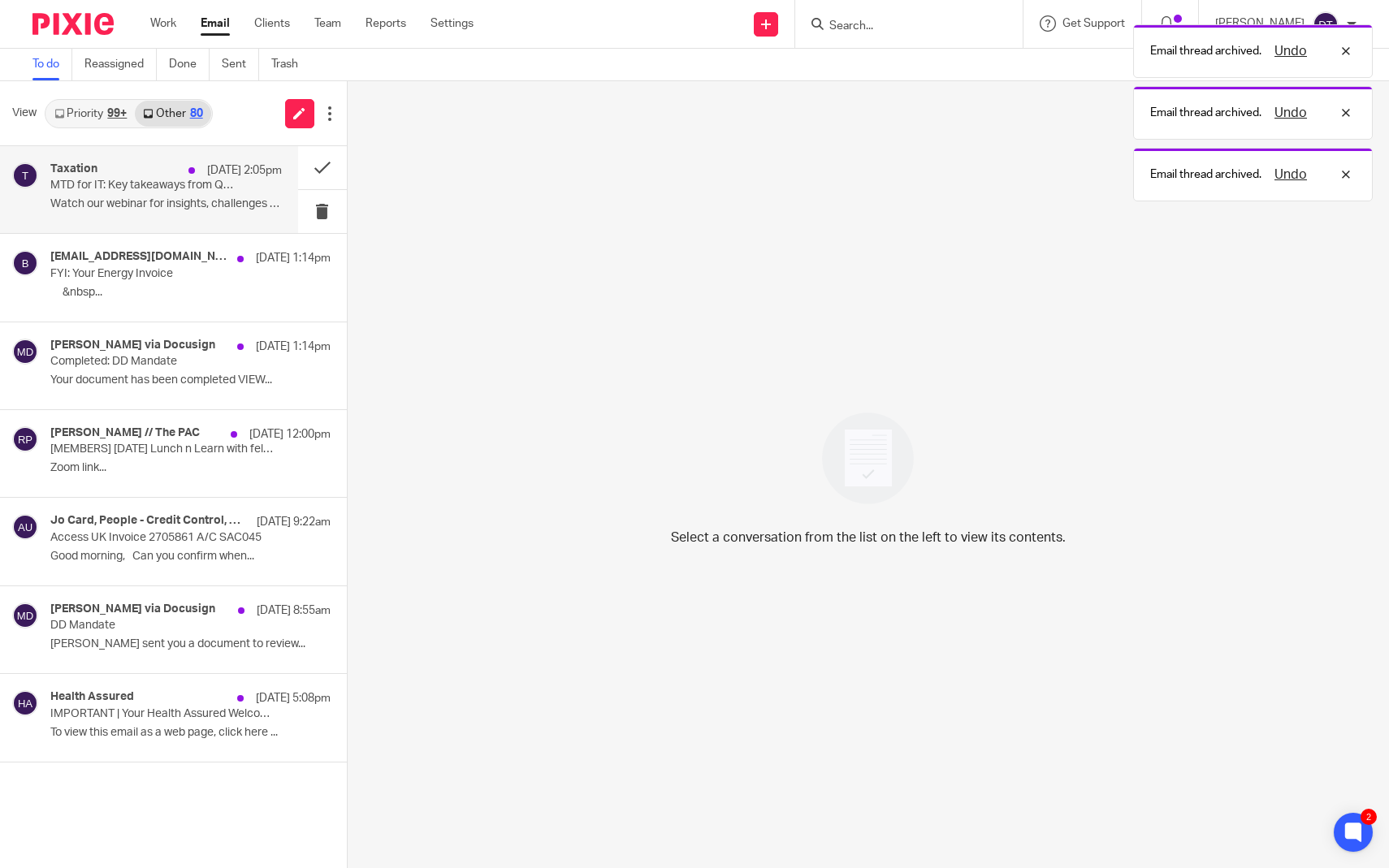
click at [204, 194] on div "Taxation 14 Aug 2:05pm MTD for IT: Key takeaways from Q1 beta testing Watch our…" at bounding box center [167, 189] width 232 height 54
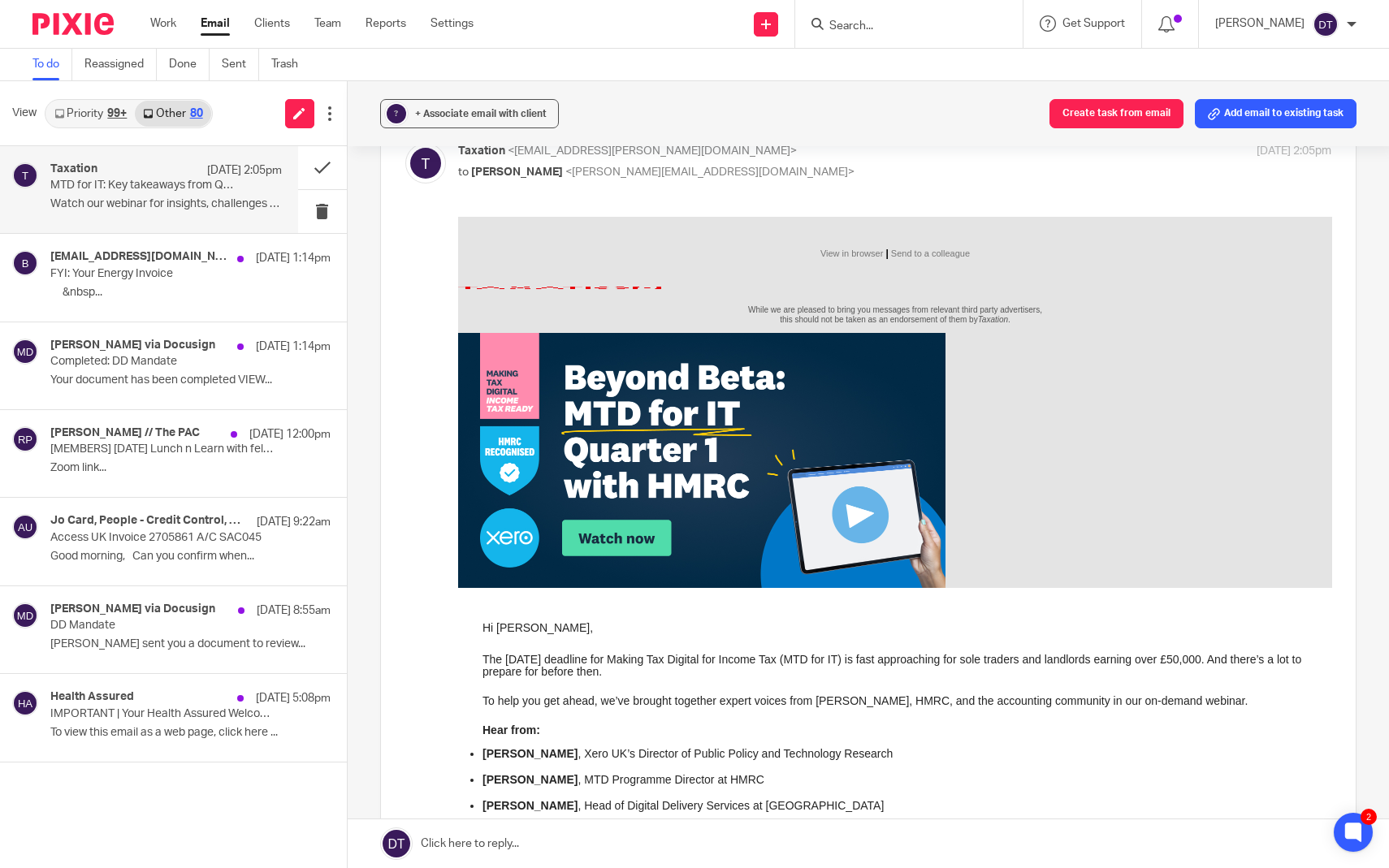
scroll to position [63, 0]
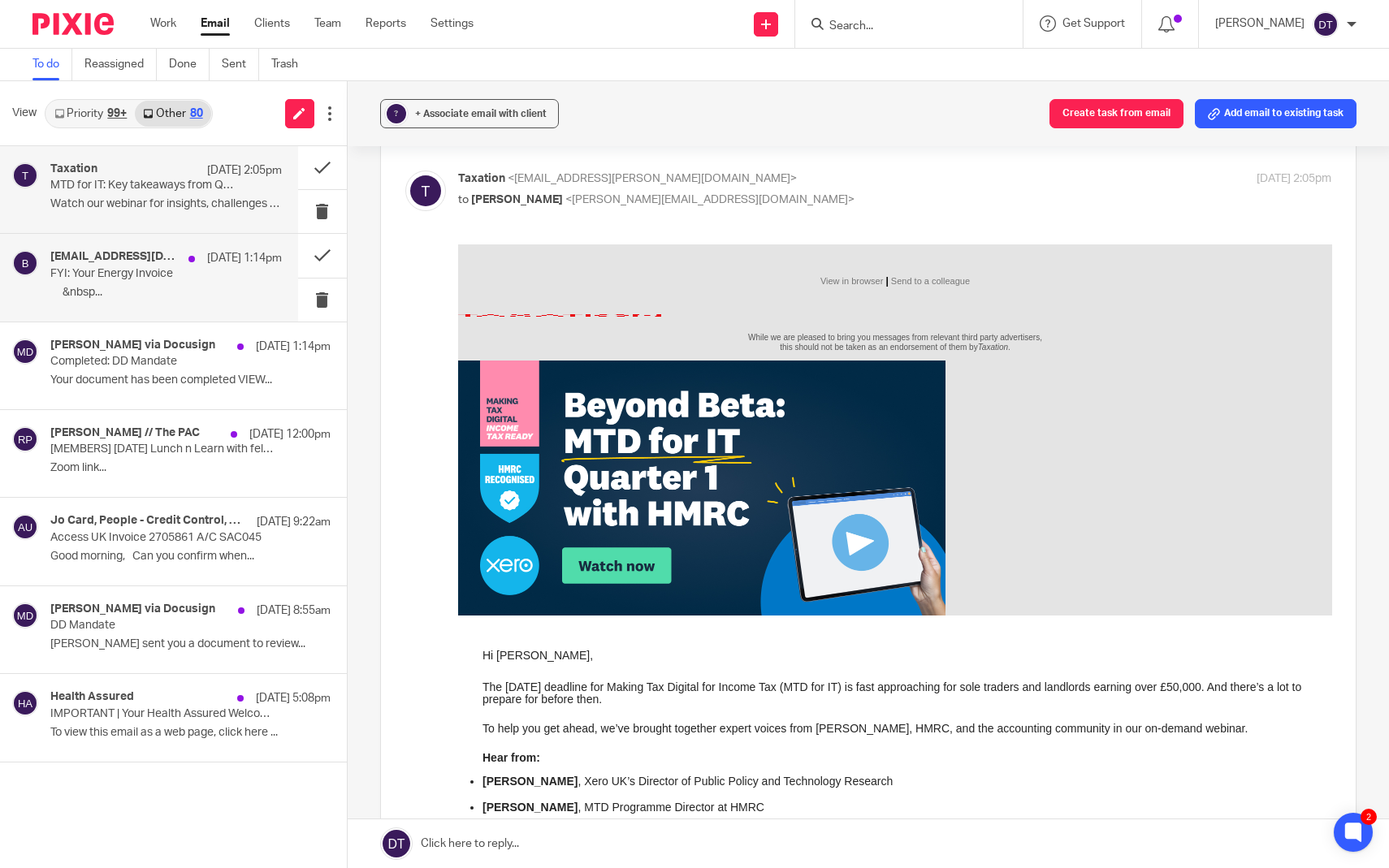
click at [210, 269] on p "FYI: Your Energy Invoice" at bounding box center [143, 273] width 185 height 14
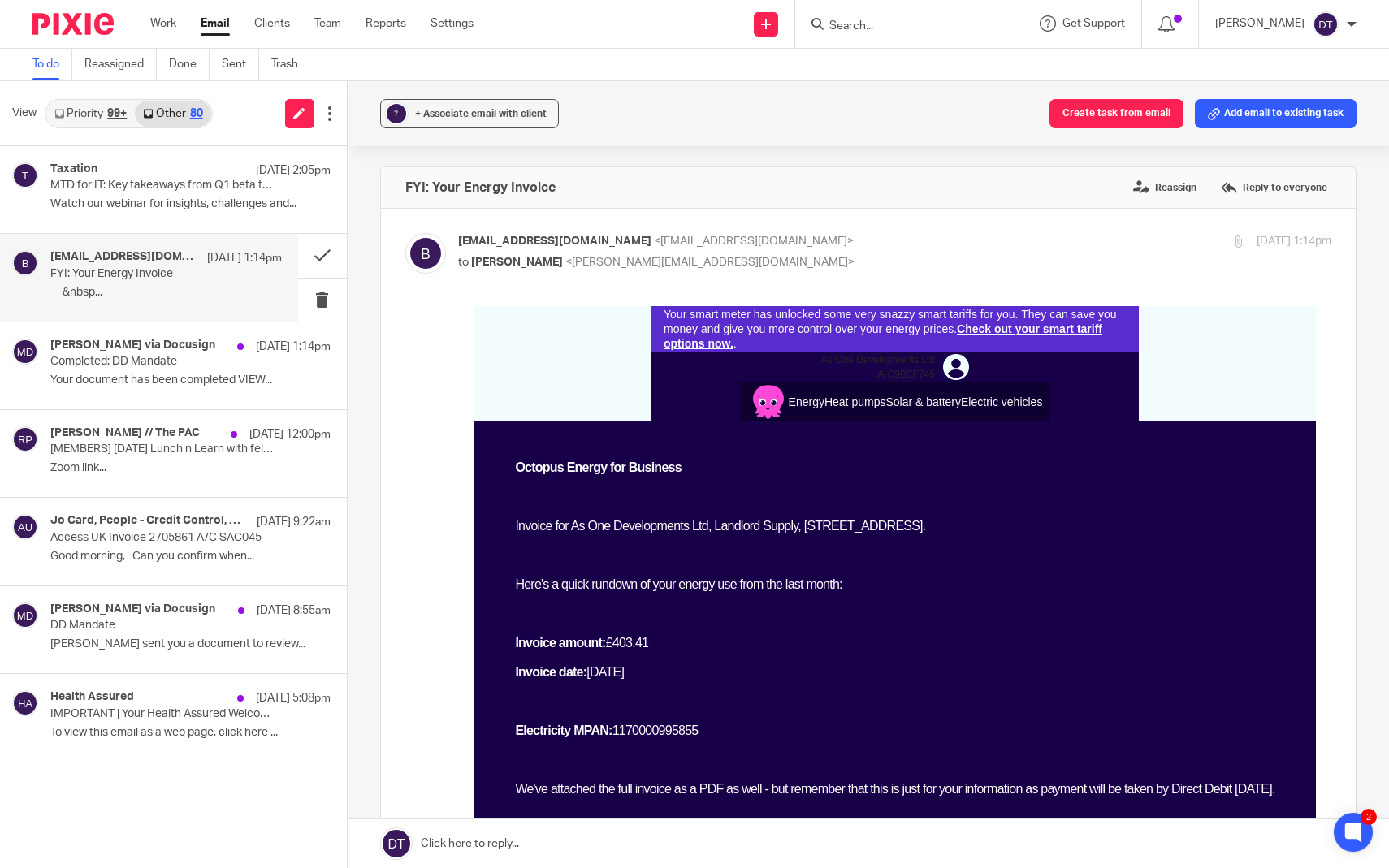
scroll to position [0, 0]
click at [104, 117] on link "Priority 99+" at bounding box center [90, 113] width 88 height 26
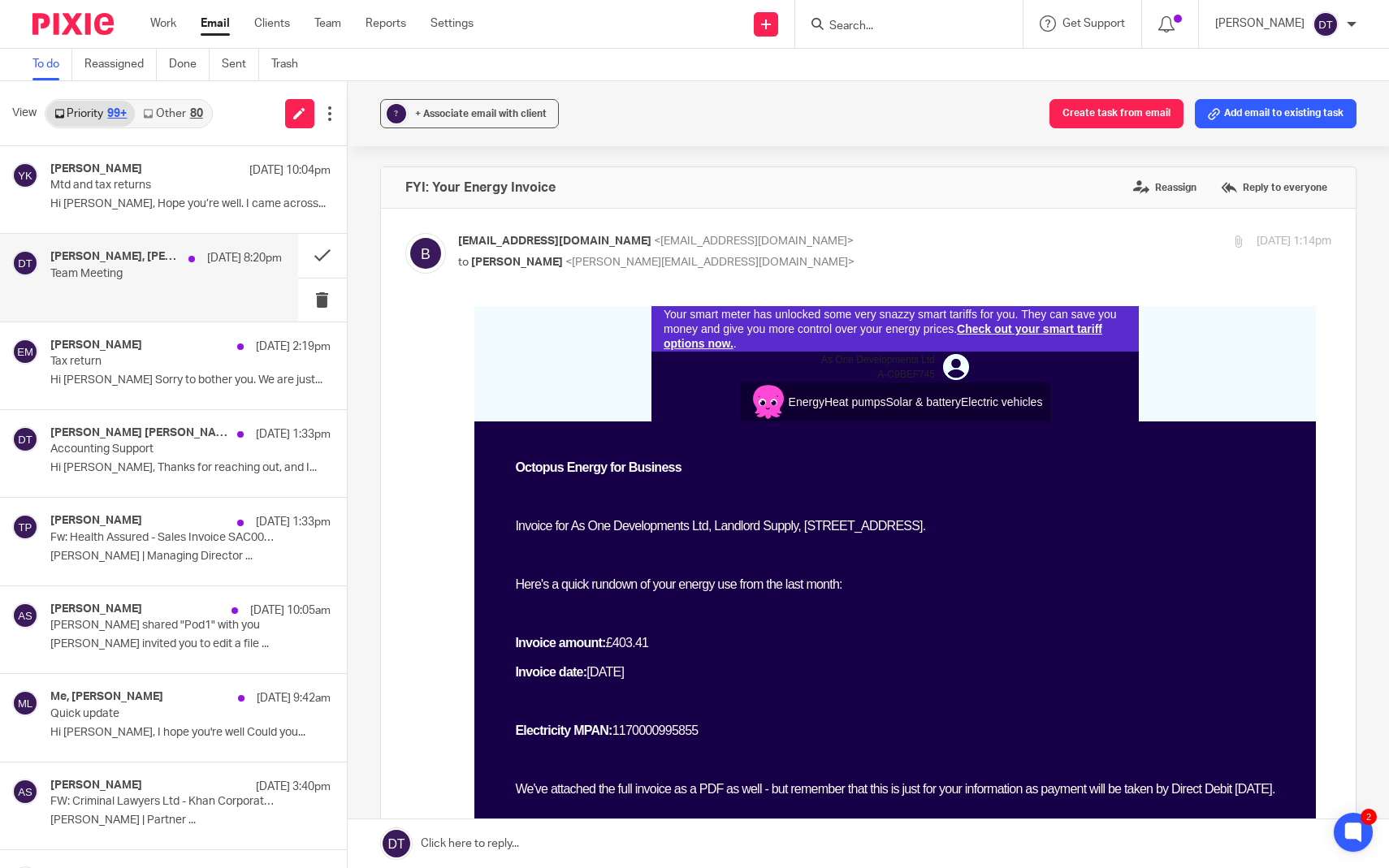
click at [130, 240] on div "Arun Sachdev, Luke Racovita, Jodie Hall, Tina Pennycuick, Deepak Bansal, Aaron …" at bounding box center [149, 277] width 298 height 87
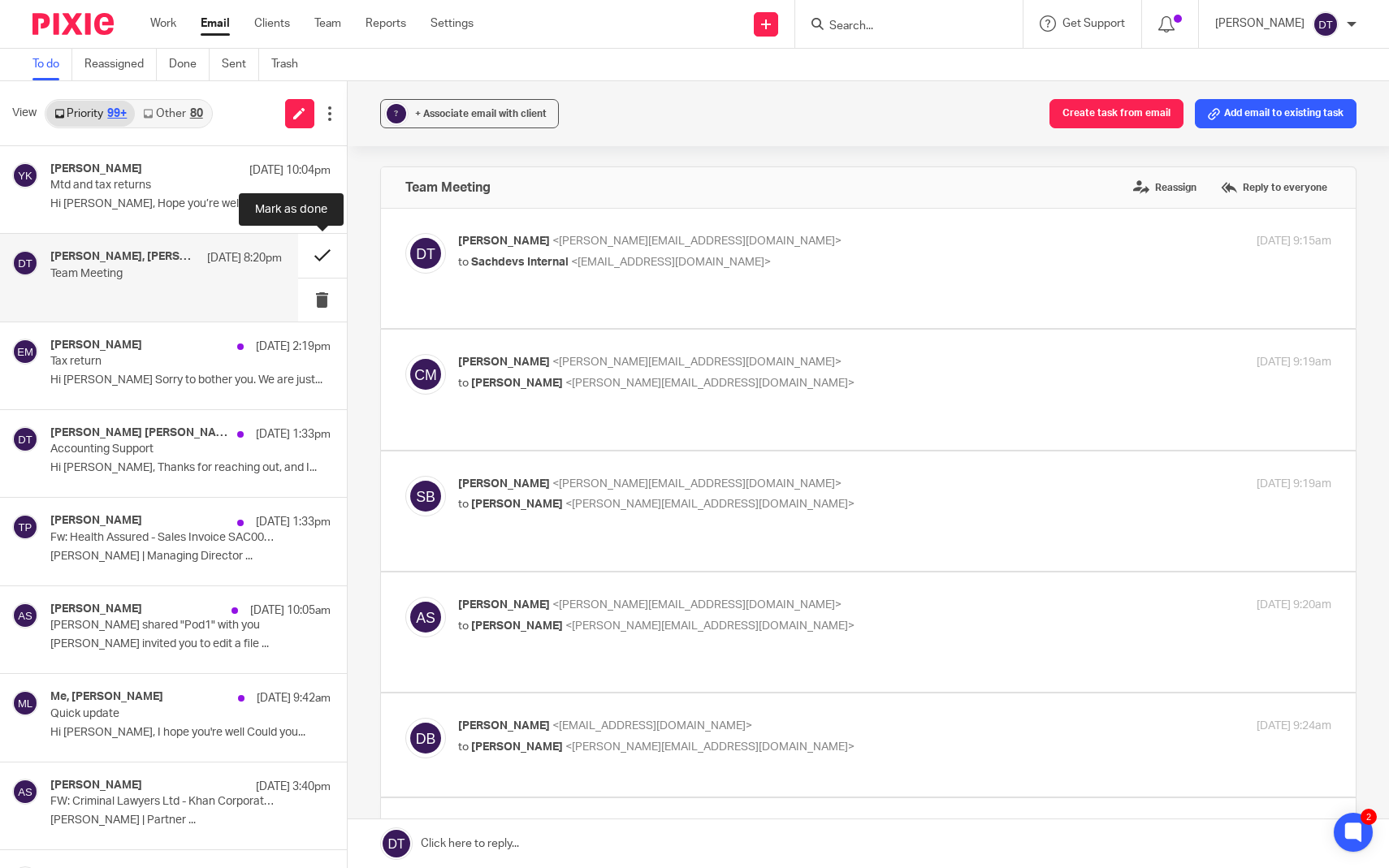
click at [307, 255] on button at bounding box center [322, 255] width 49 height 43
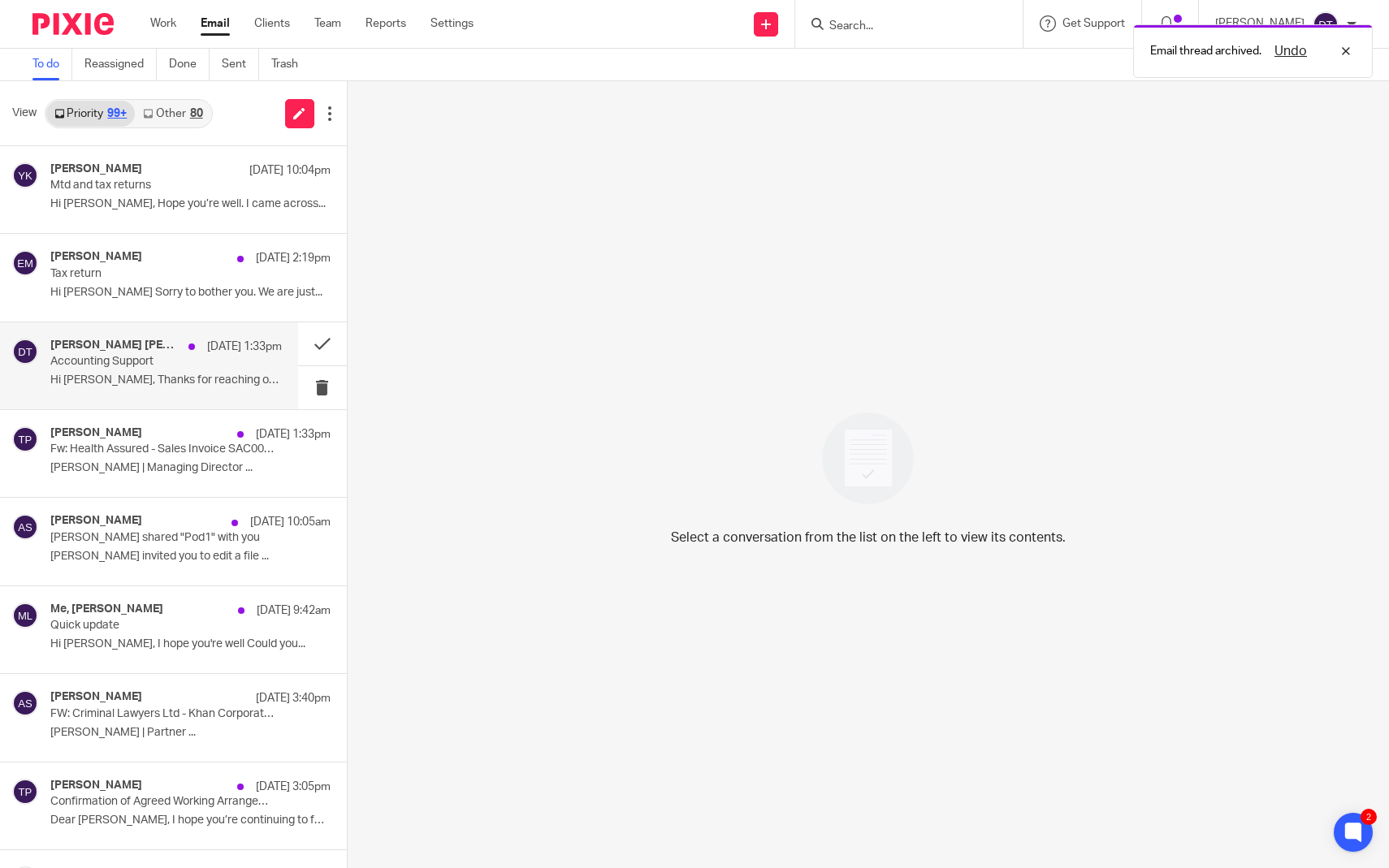
click at [236, 365] on div "Thanh Thảo Huỳnh Thị, Me 14 Aug 1:33pm Accounting Support Hi Deanna, Thanks for…" at bounding box center [167, 365] width 232 height 54
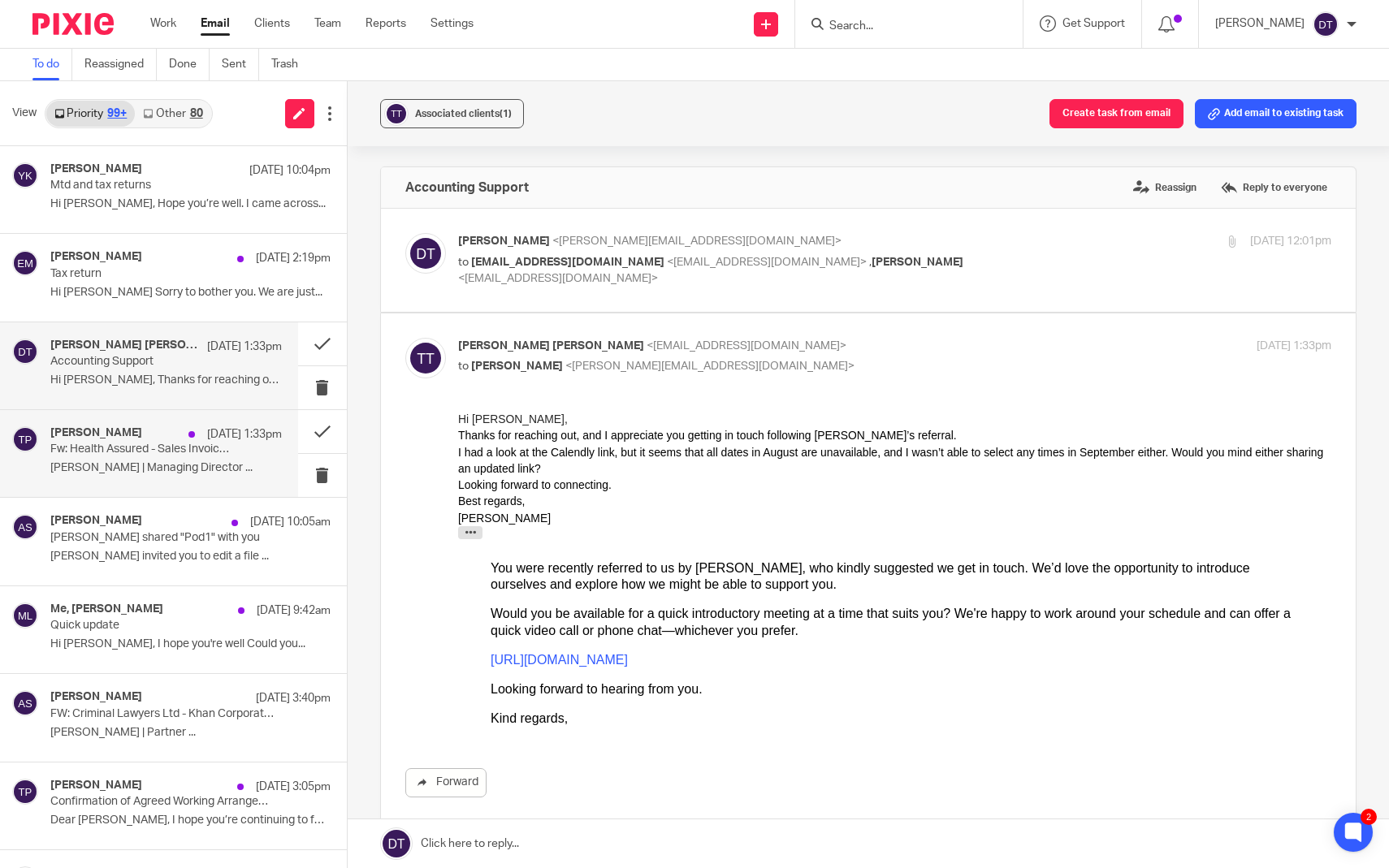
click at [154, 466] on p "[PERSON_NAME] | Managing Director ..." at bounding box center [167, 468] width 232 height 14
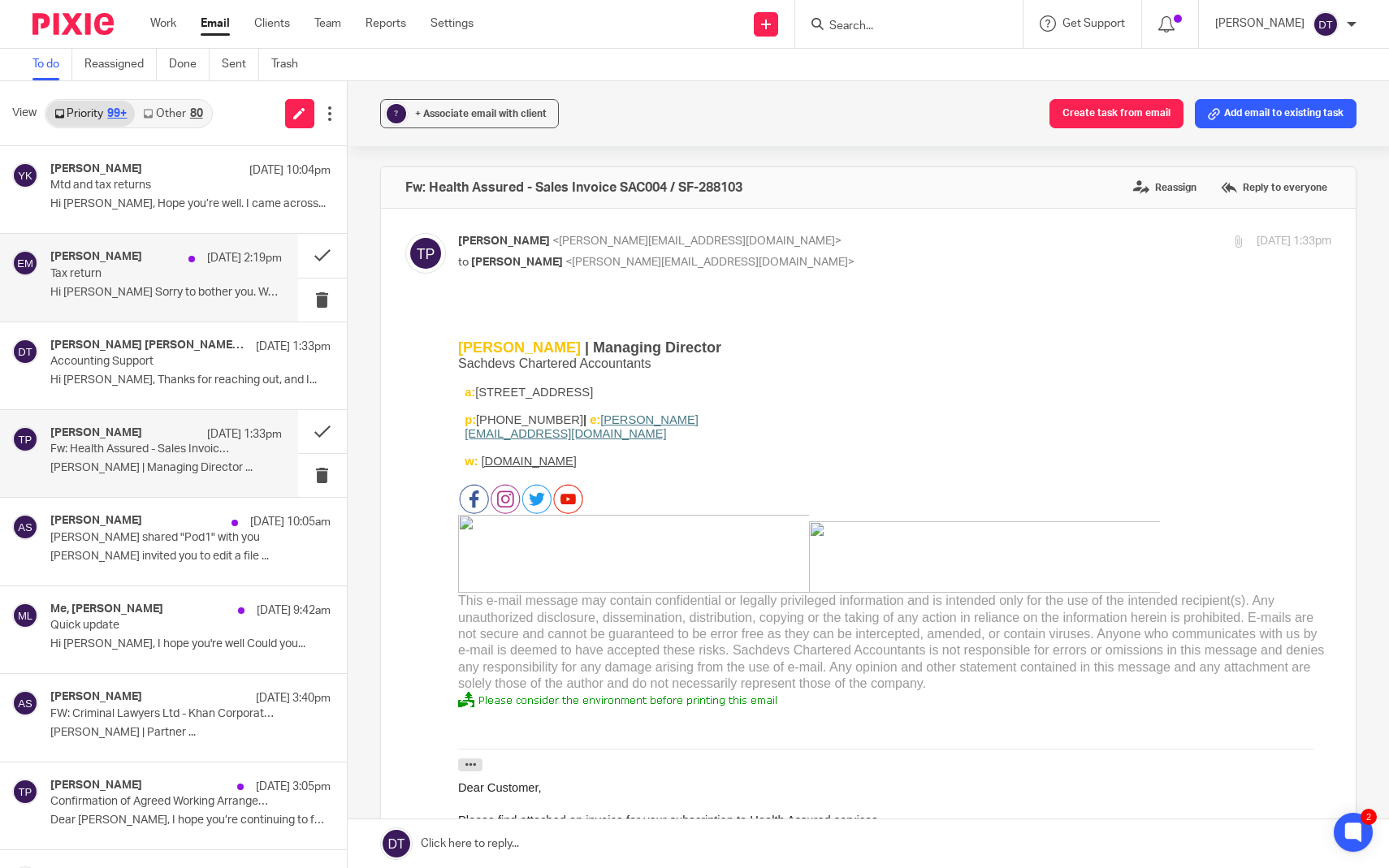
click at [81, 282] on div "ELAINE MADDISON 14 Aug 2:19pm Tax return Hi Deanna Sorry to bother you. We are …" at bounding box center [167, 277] width 232 height 54
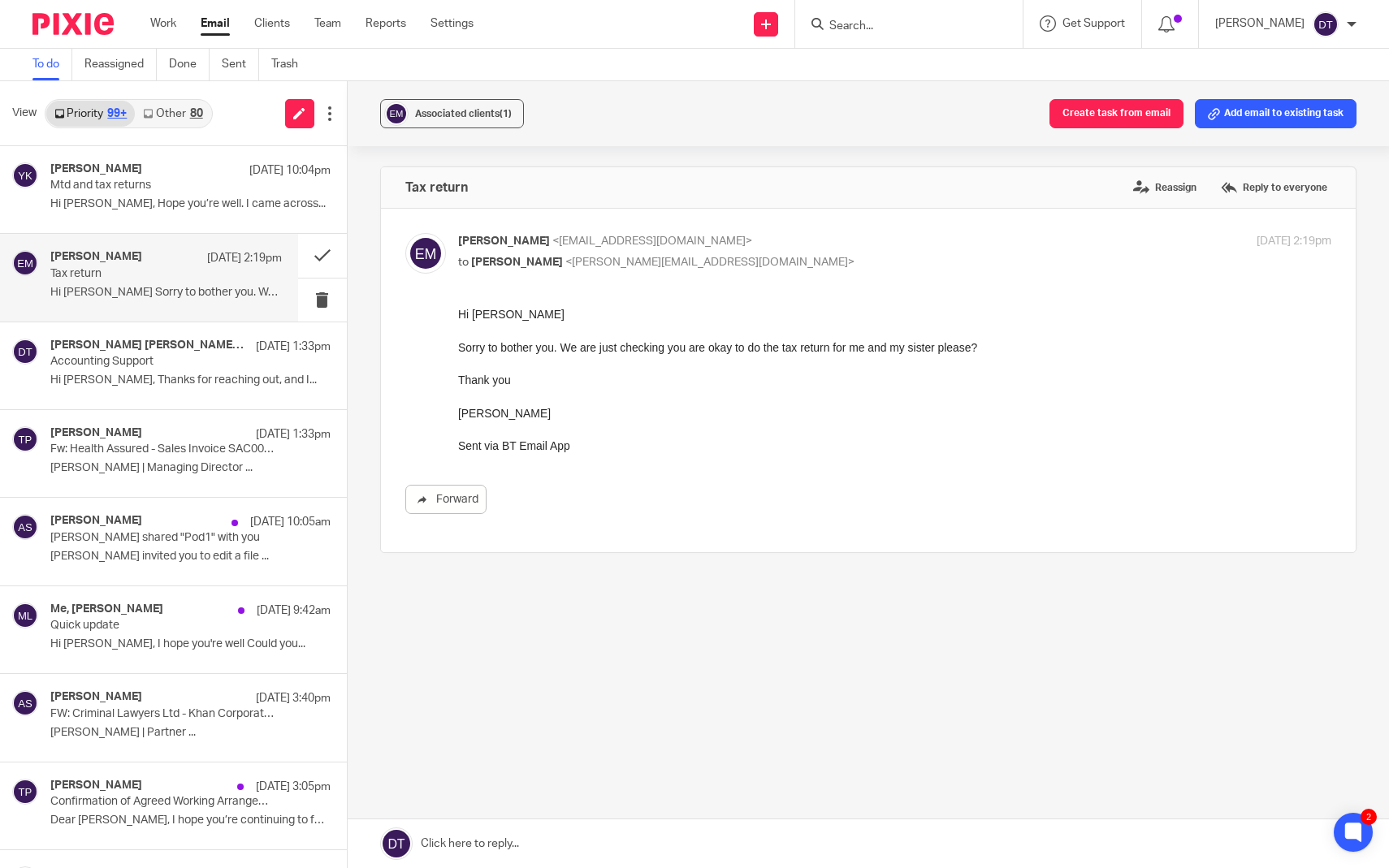
click at [500, 841] on link at bounding box center [869, 843] width 1042 height 49
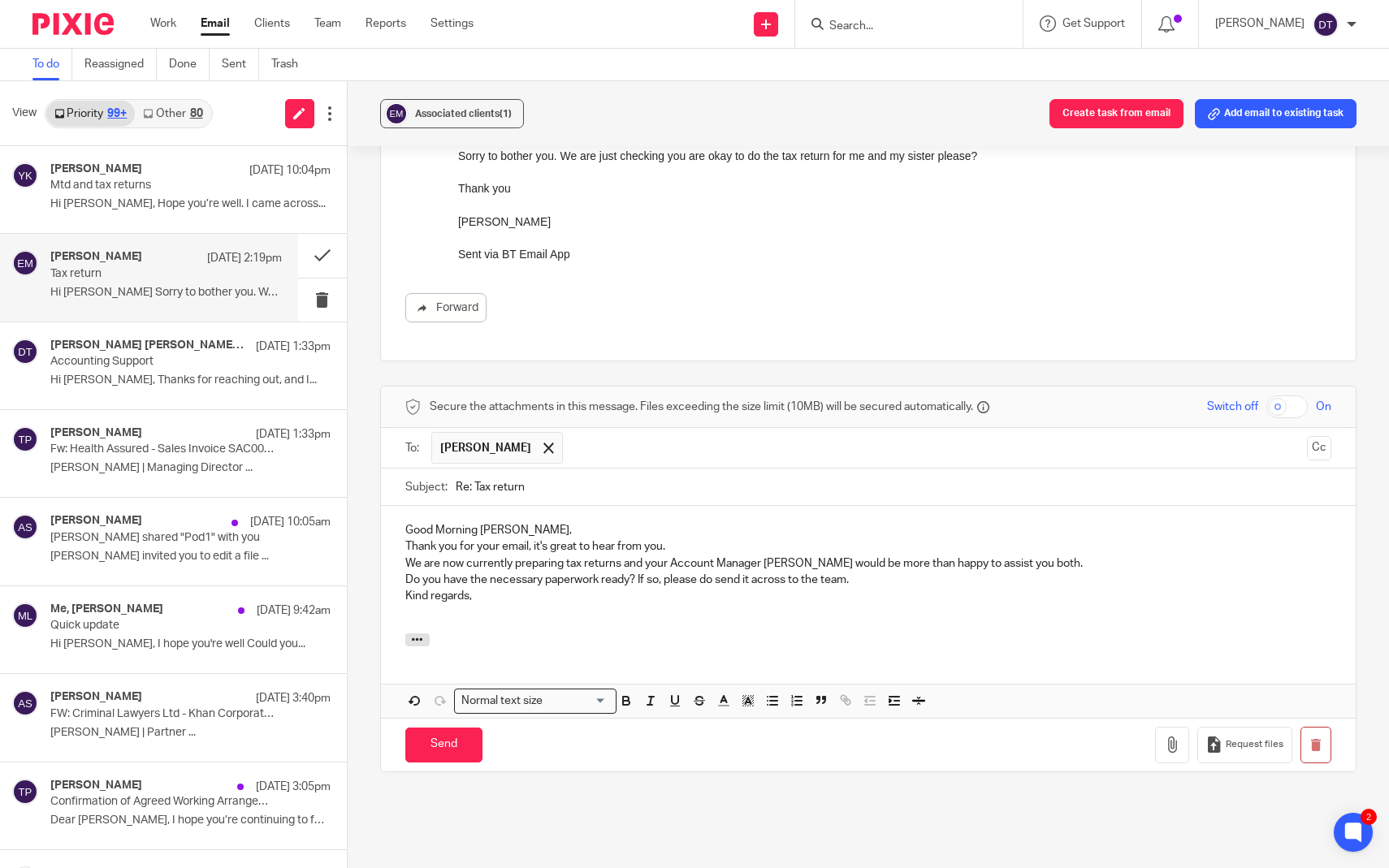
click at [587, 538] on p "Good Morning Elaine," at bounding box center [868, 530] width 927 height 17
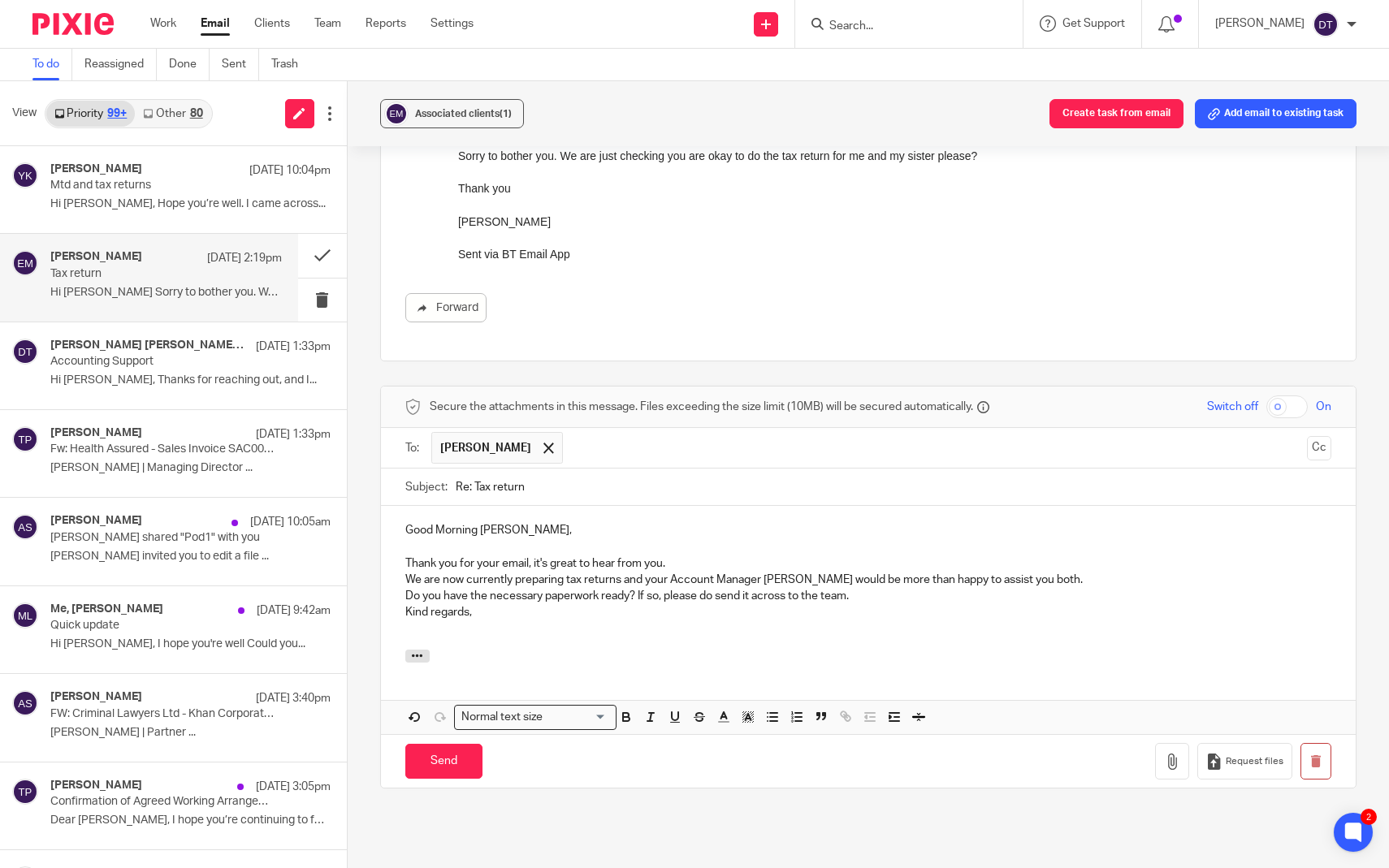
click at [683, 572] on p "Thank you for your email, it's great to hear from you." at bounding box center [868, 564] width 927 height 17
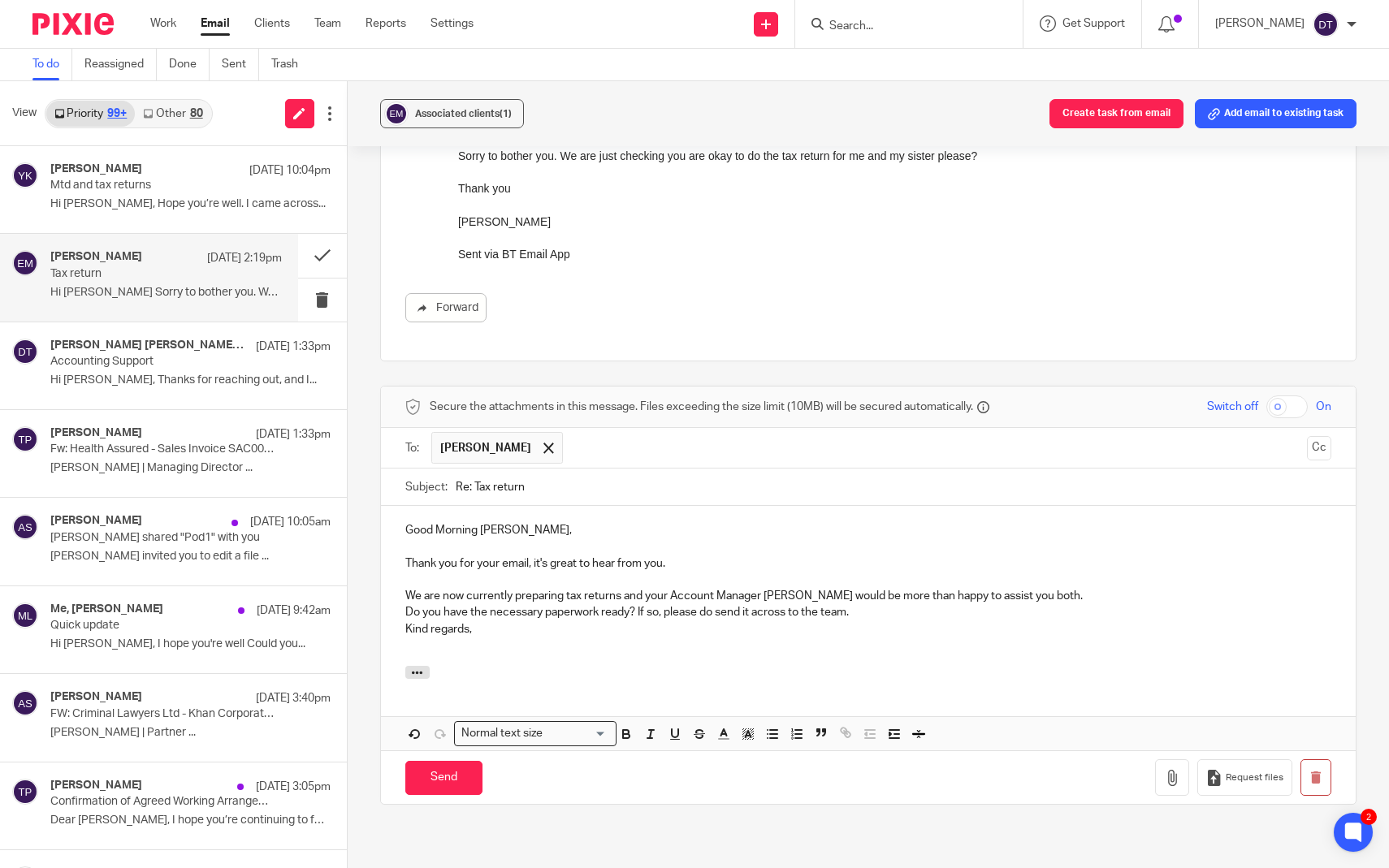
click at [1045, 605] on p "We are now currently preparing tax returns and your Account Manager Luke would …" at bounding box center [868, 596] width 927 height 17
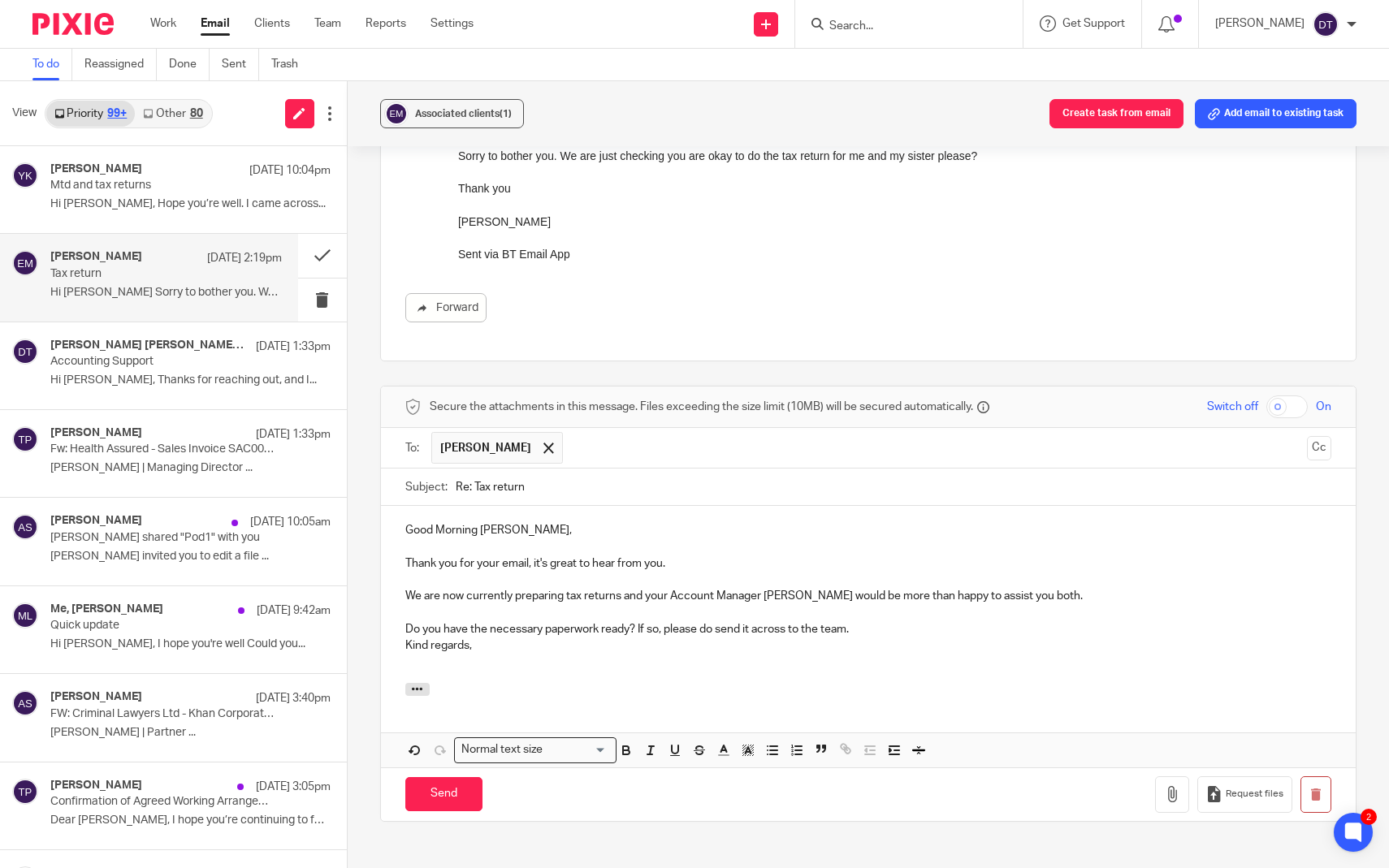
click at [989, 633] on p "Do you have the necessary paperwork ready? If so, please do send it across to t…" at bounding box center [868, 630] width 927 height 17
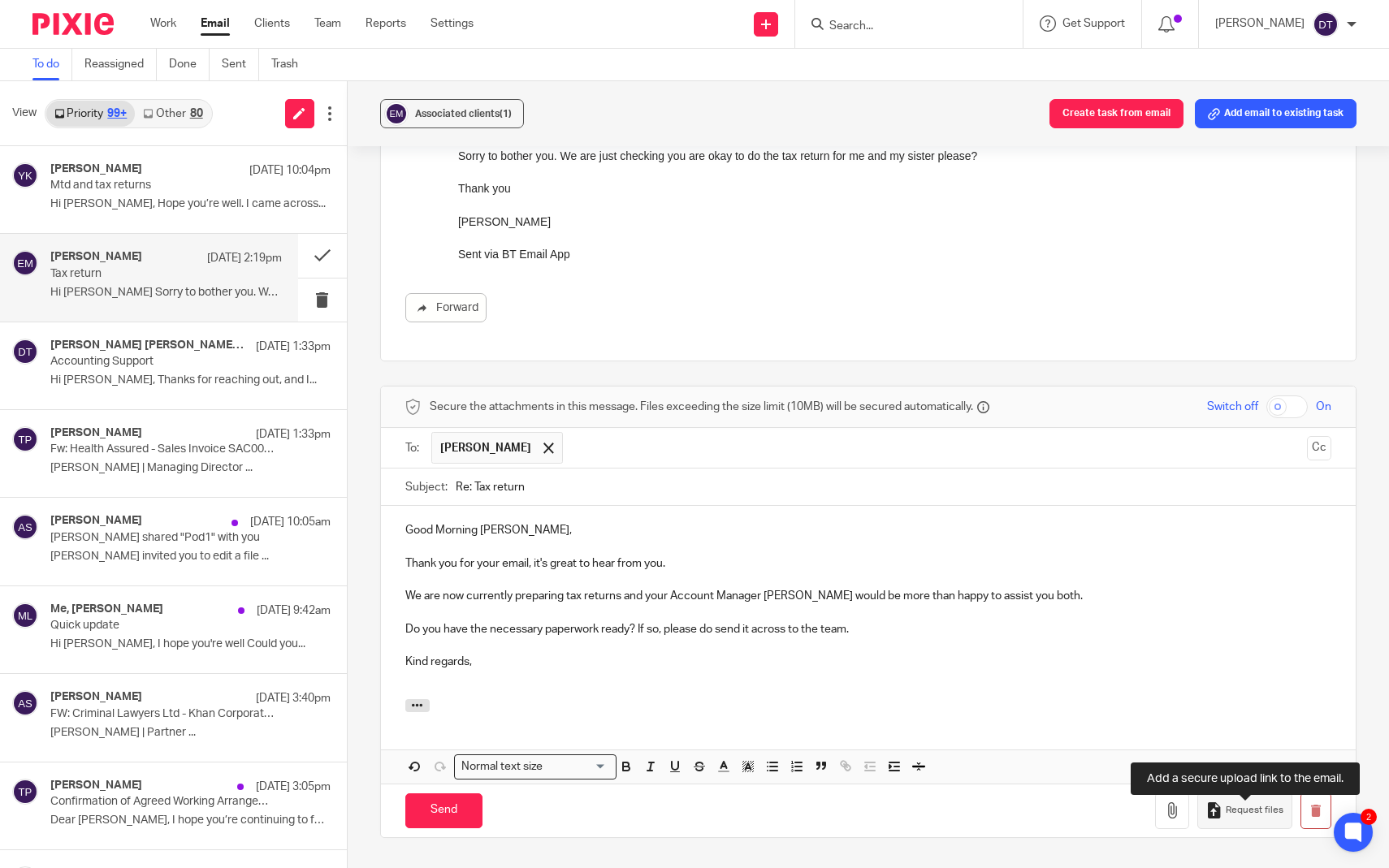
click at [1256, 817] on span "Request files" at bounding box center [1255, 811] width 58 height 13
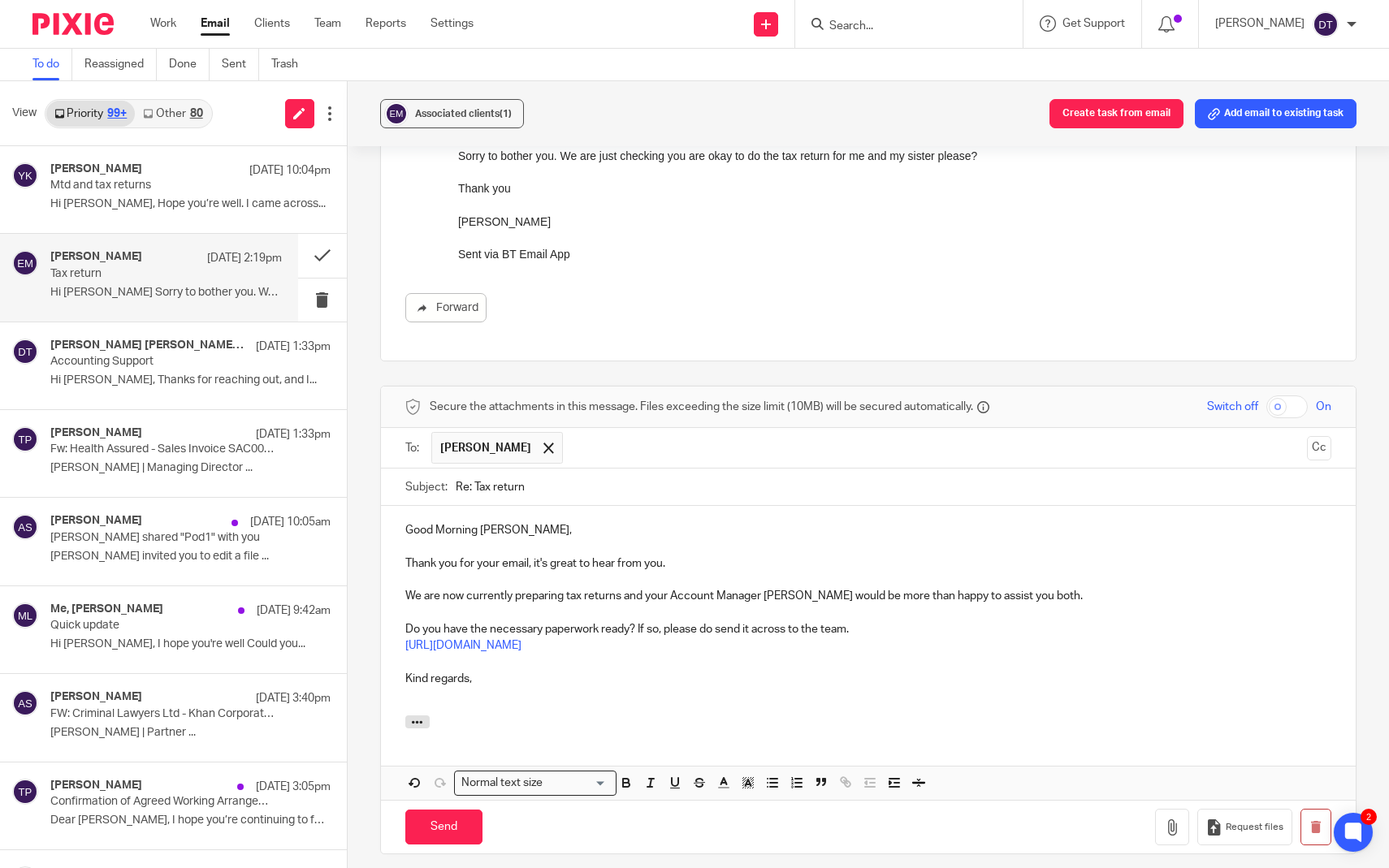
click at [559, 734] on div at bounding box center [869, 723] width 976 height 17
click at [1321, 460] on button "Cc" at bounding box center [1319, 448] width 24 height 24
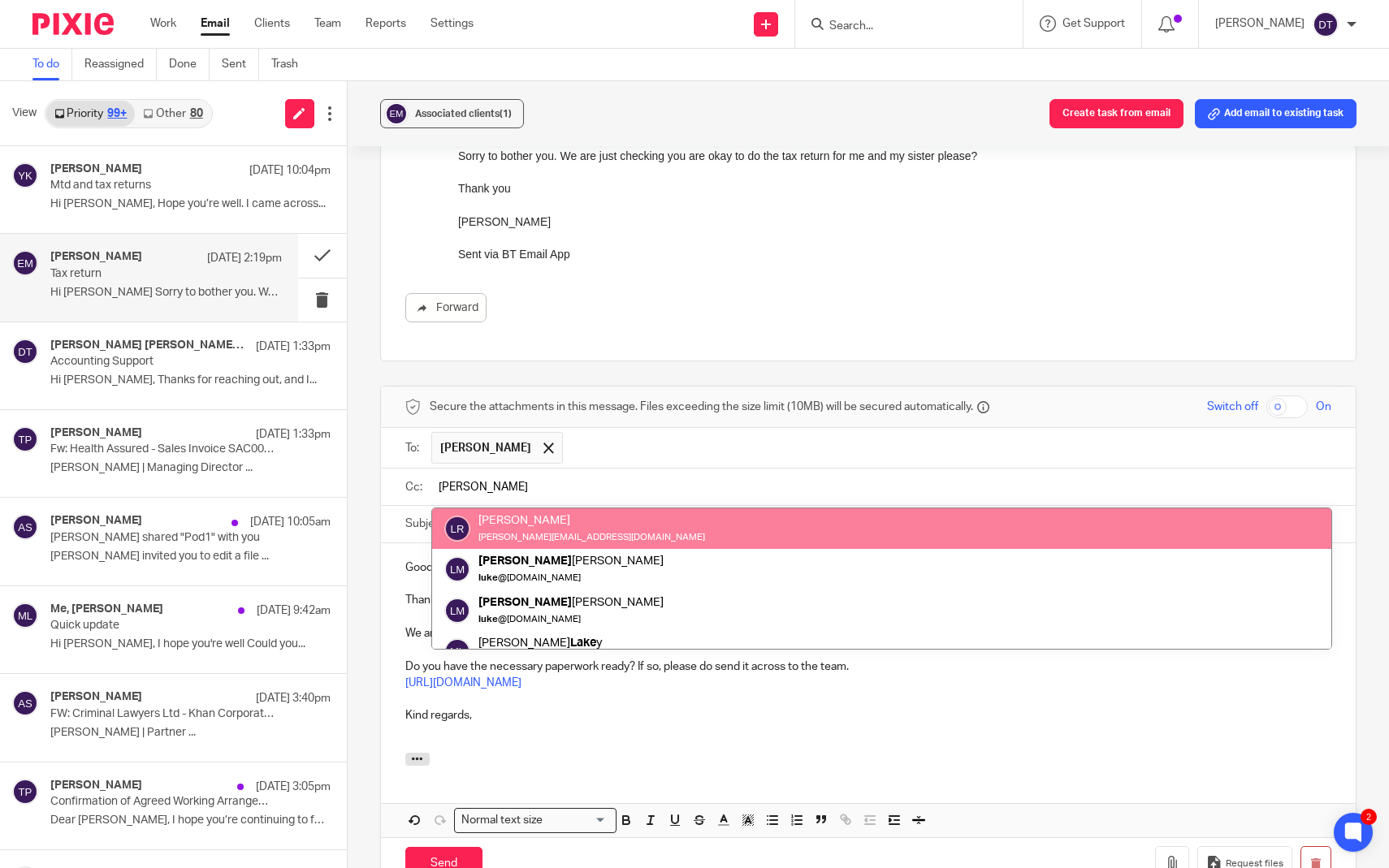
type input "Luke"
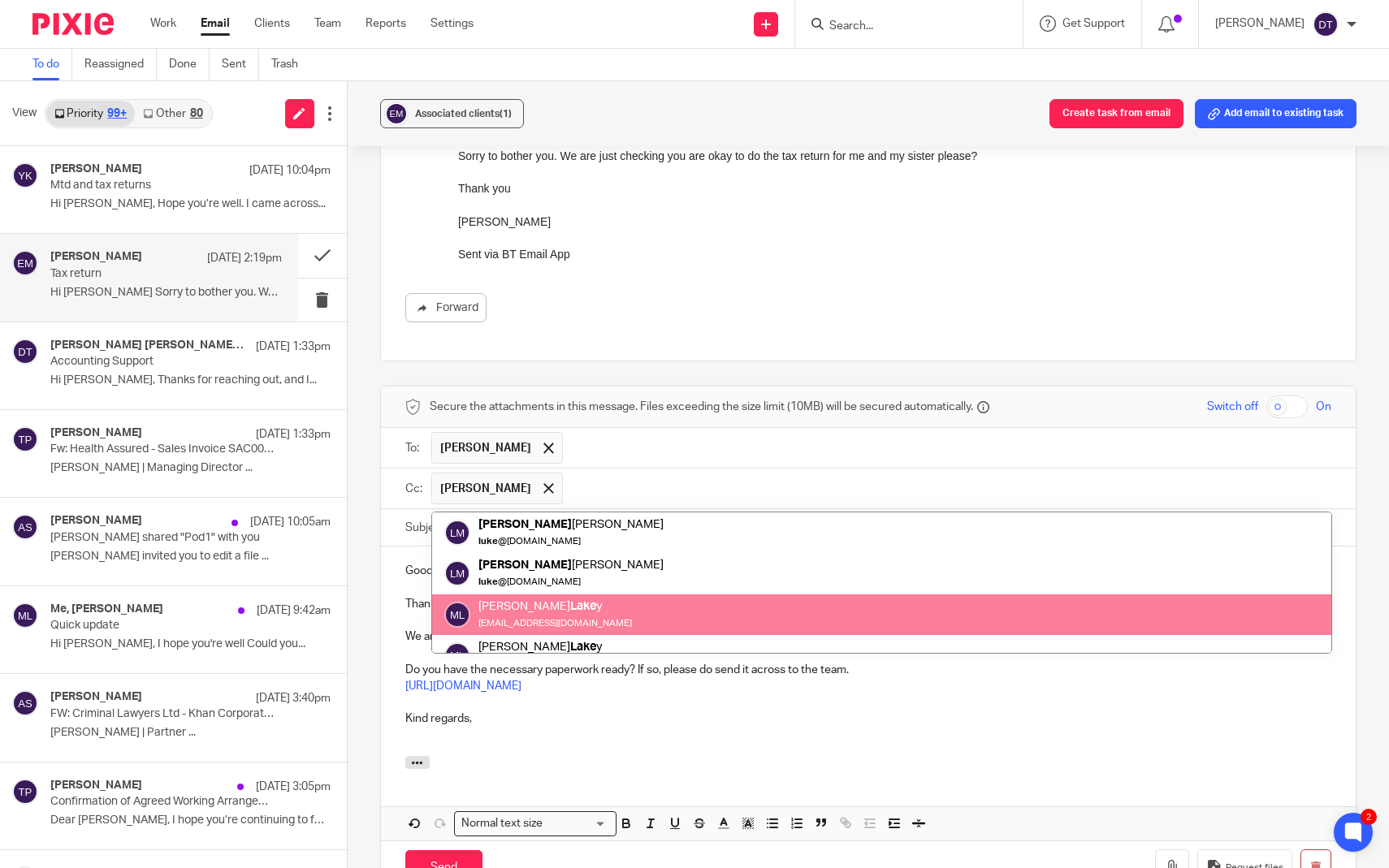
click at [564, 769] on div at bounding box center [869, 765] width 976 height 17
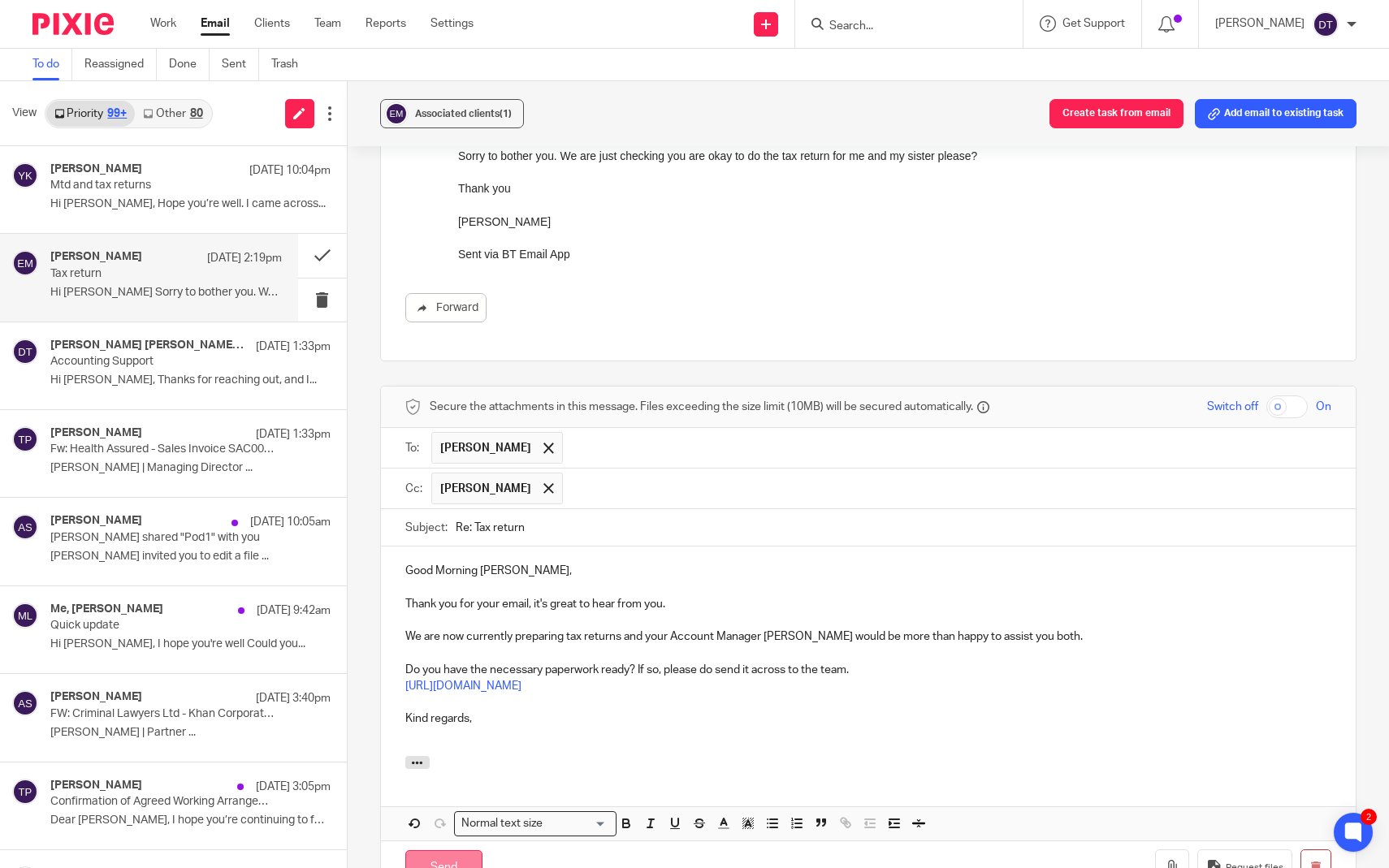
click at [473, 867] on input "Send" at bounding box center [444, 868] width 77 height 35
click at [528, 596] on p at bounding box center [868, 587] width 927 height 17
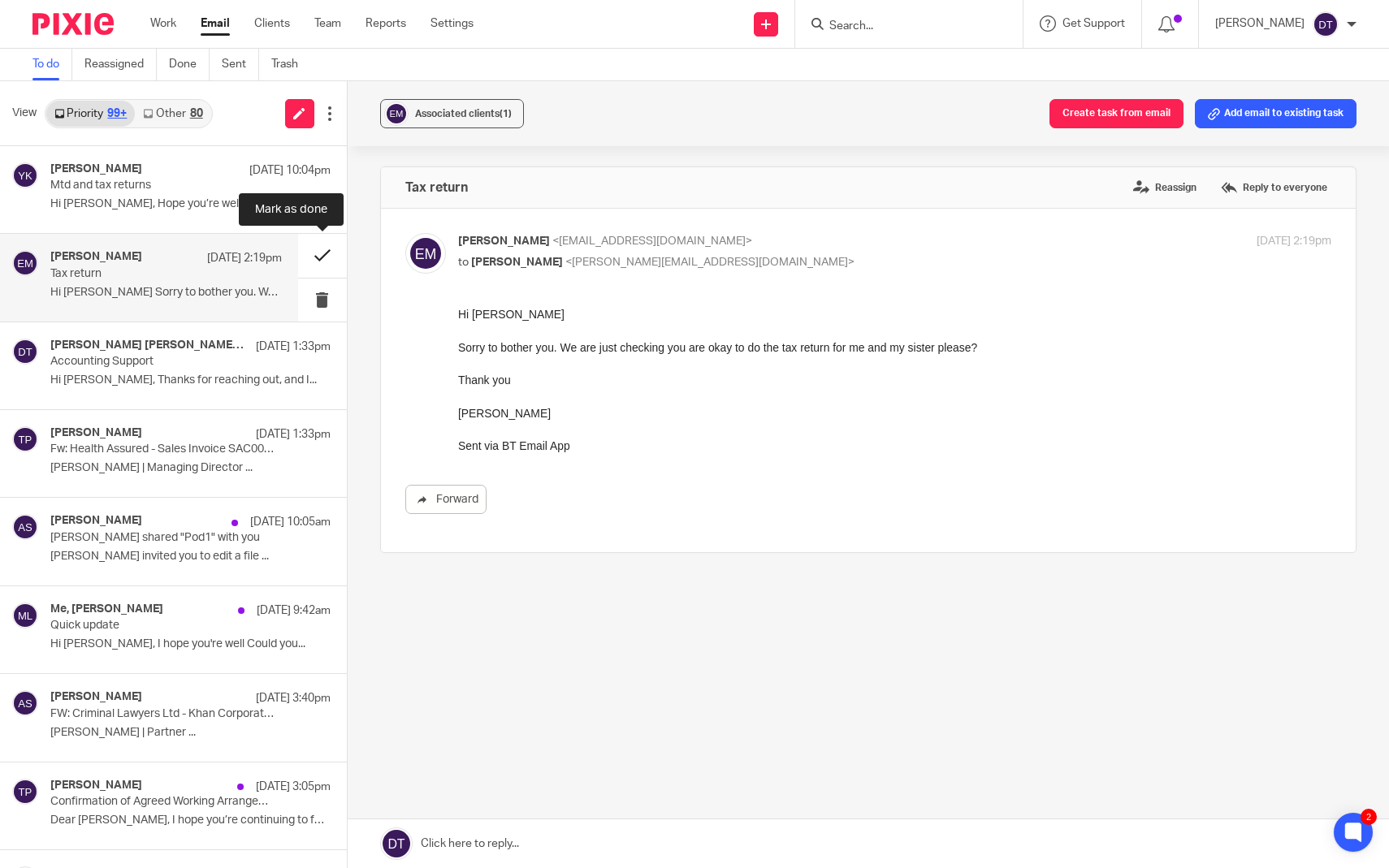
click at [322, 261] on button at bounding box center [322, 255] width 49 height 43
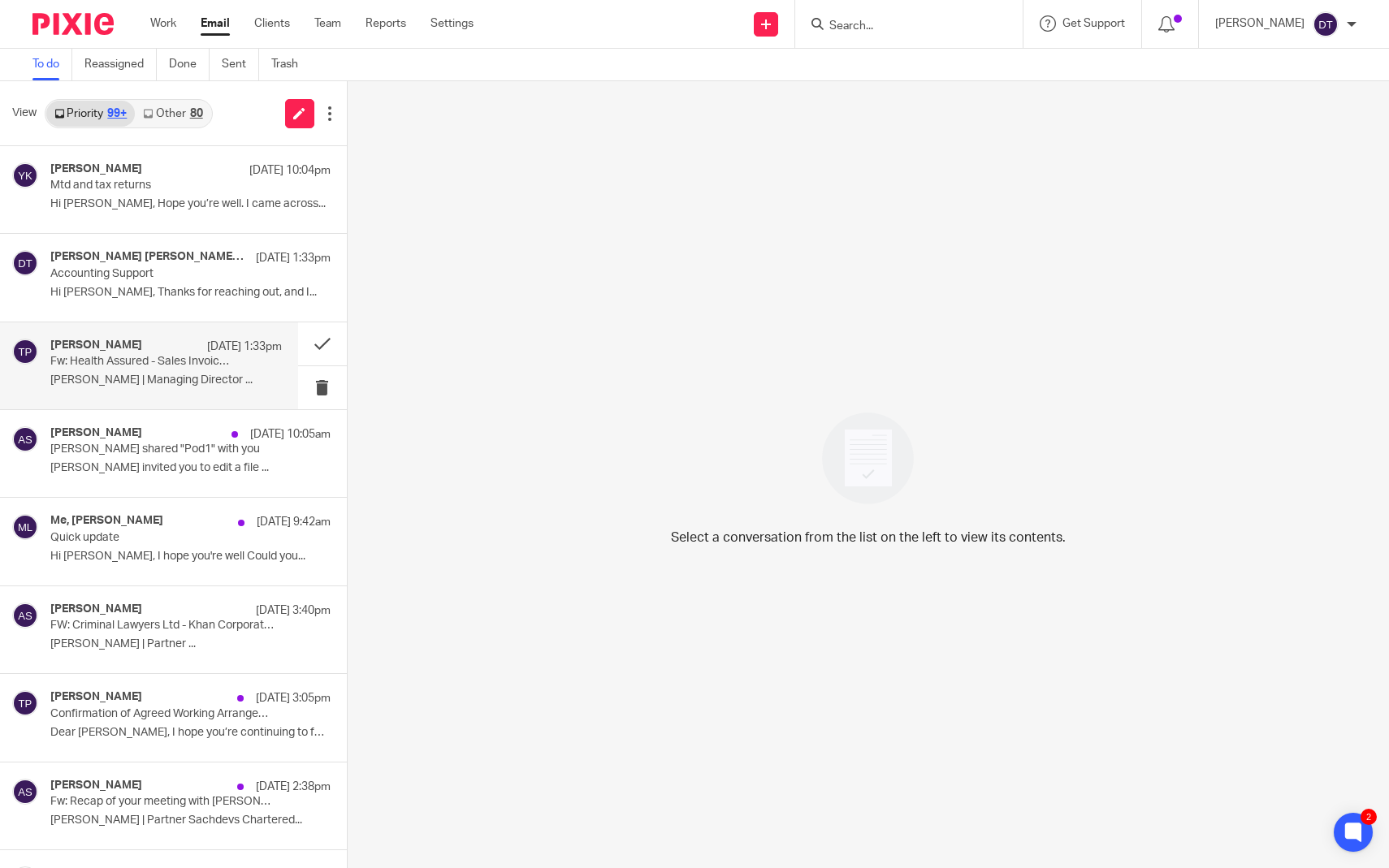
click at [161, 378] on p "[PERSON_NAME] | Managing Director ..." at bounding box center [167, 380] width 232 height 14
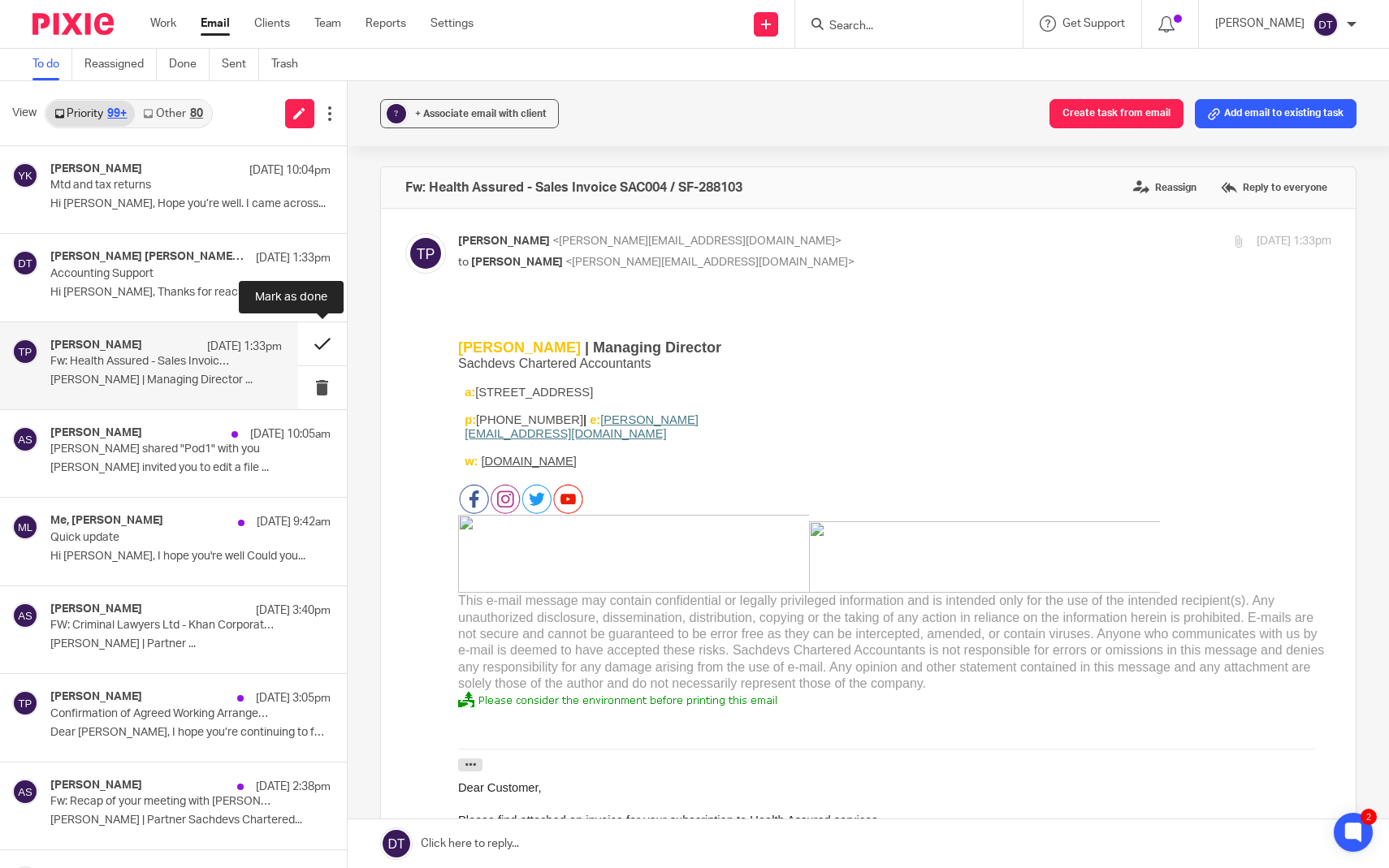
click at [315, 343] on button at bounding box center [322, 343] width 49 height 43
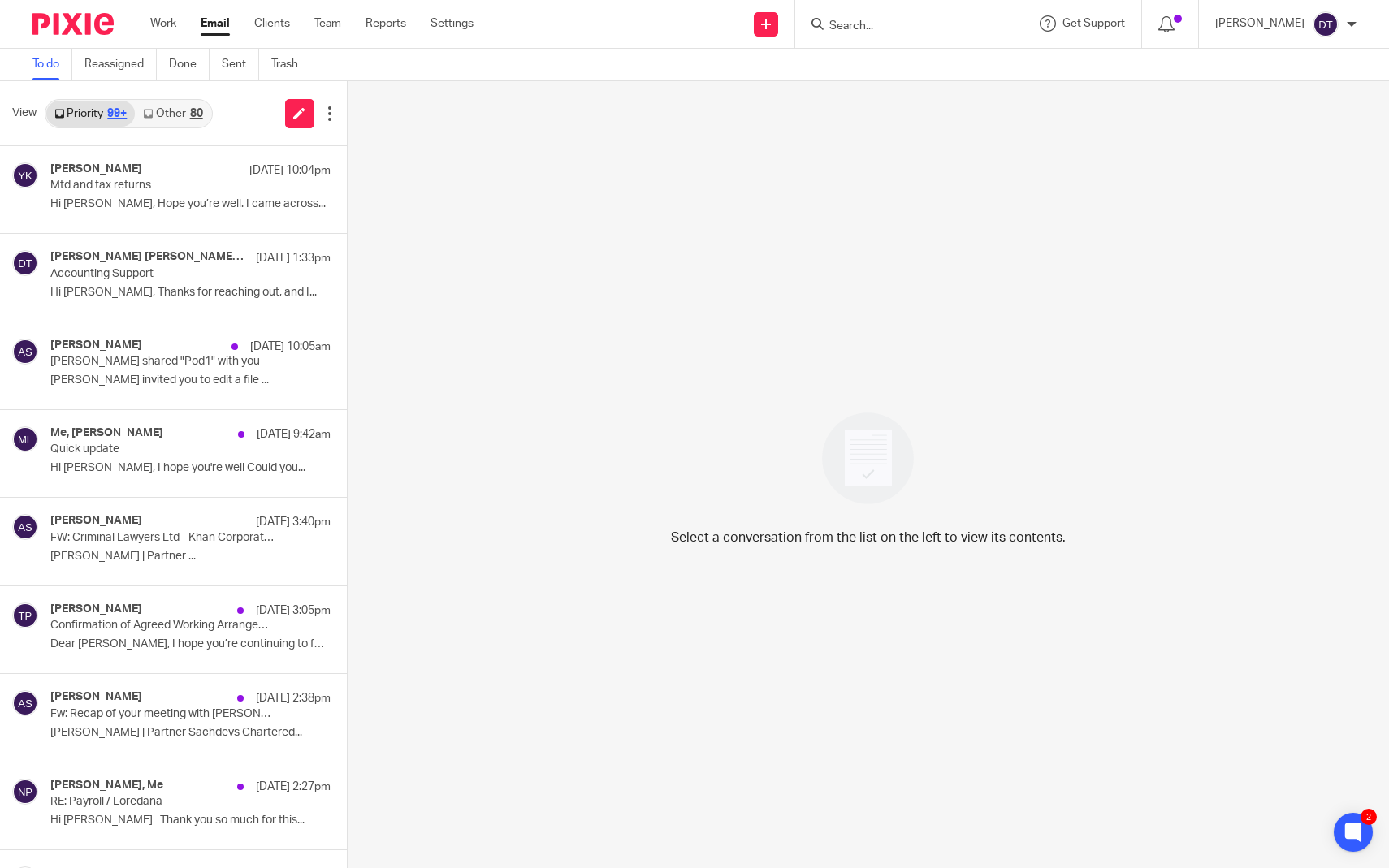
click at [176, 119] on link "Other 80" at bounding box center [172, 113] width 75 height 26
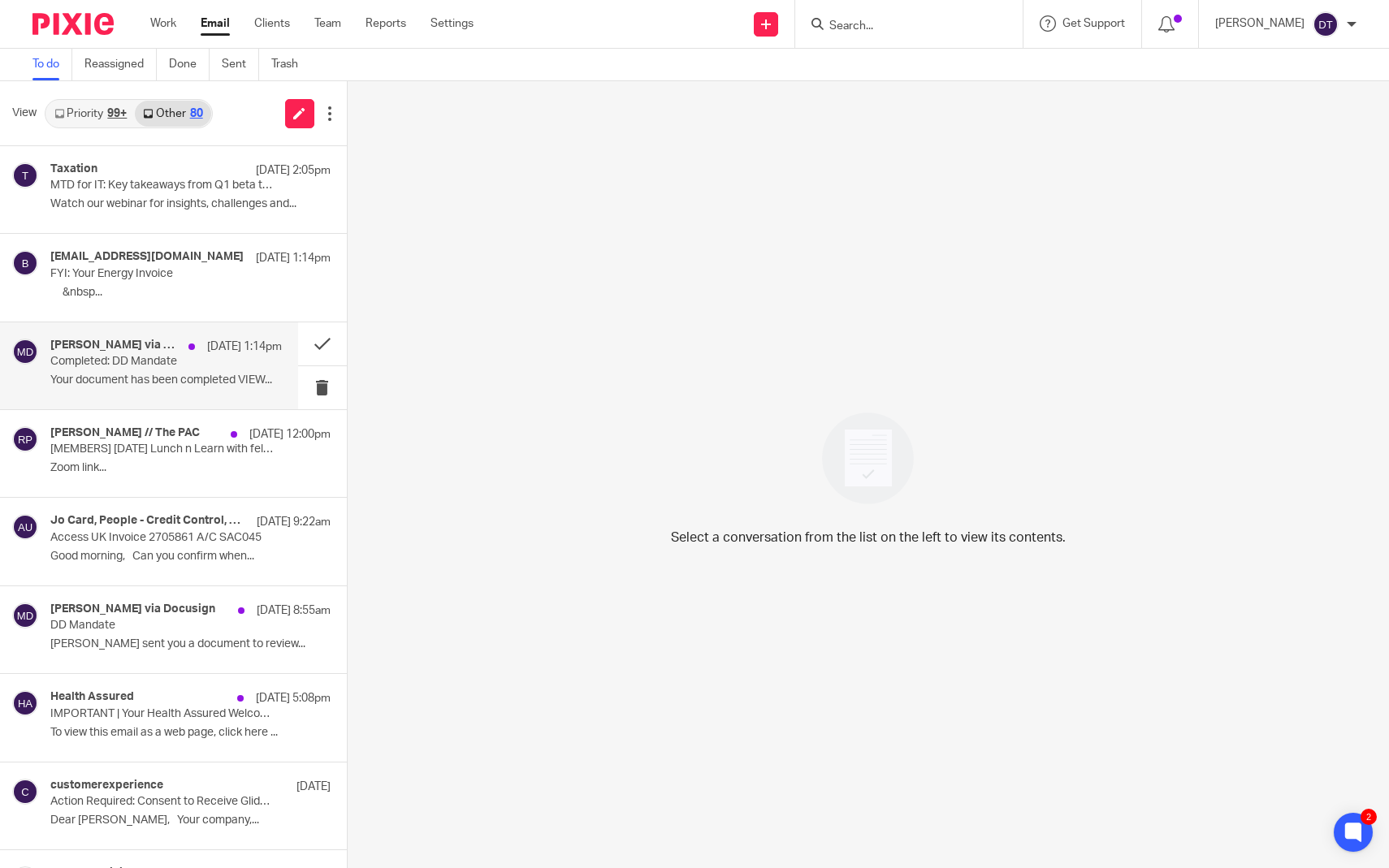
click at [140, 375] on p "Your document has been completed VIEW..." at bounding box center [167, 380] width 232 height 14
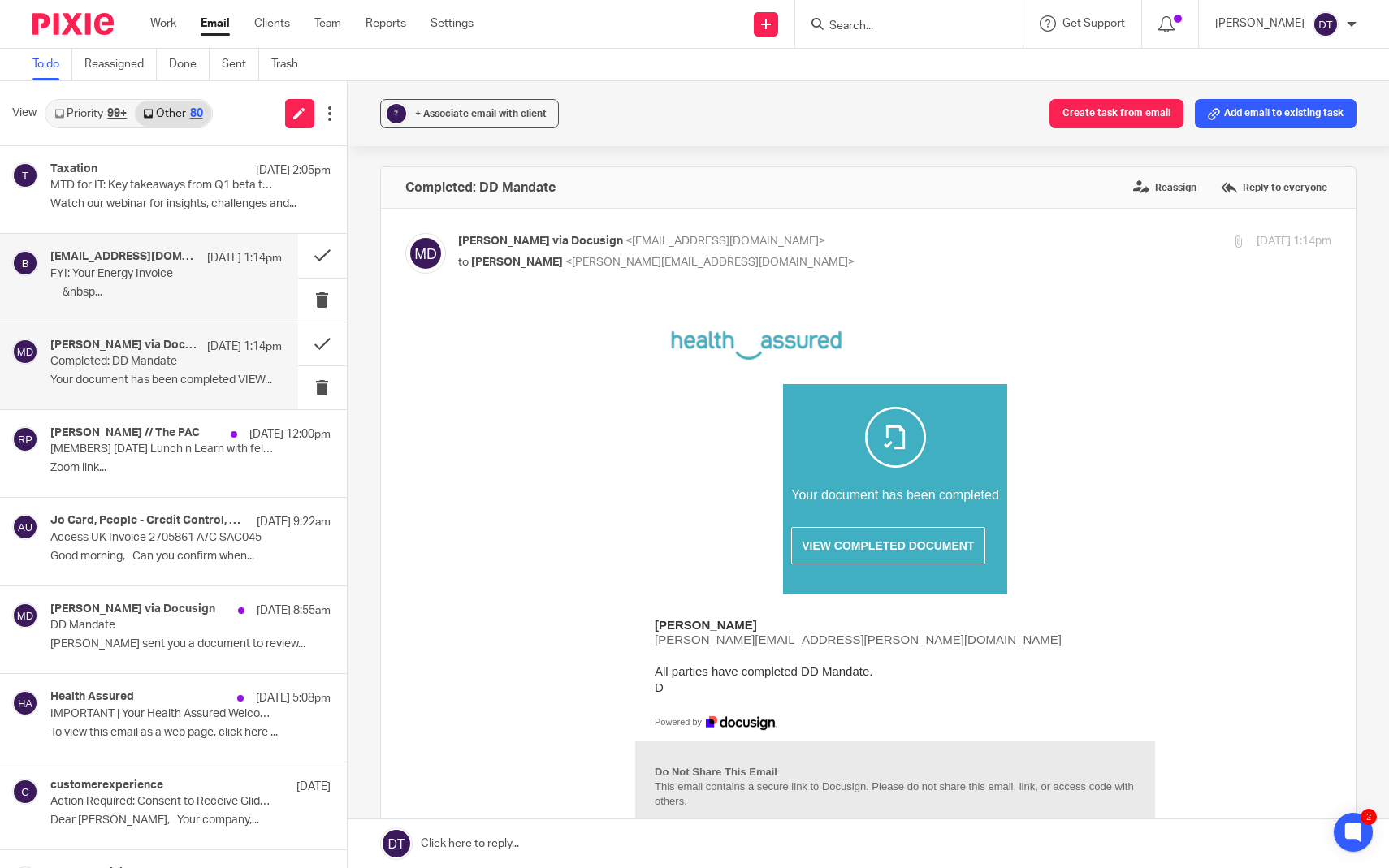
click at [141, 300] on div "business@octopus.energy 14 Aug 1:14pm FYI: Your Energy Invoice ‌ ‌ ‌ ‌ ‌ ‌&nbsp…" at bounding box center [167, 277] width 232 height 54
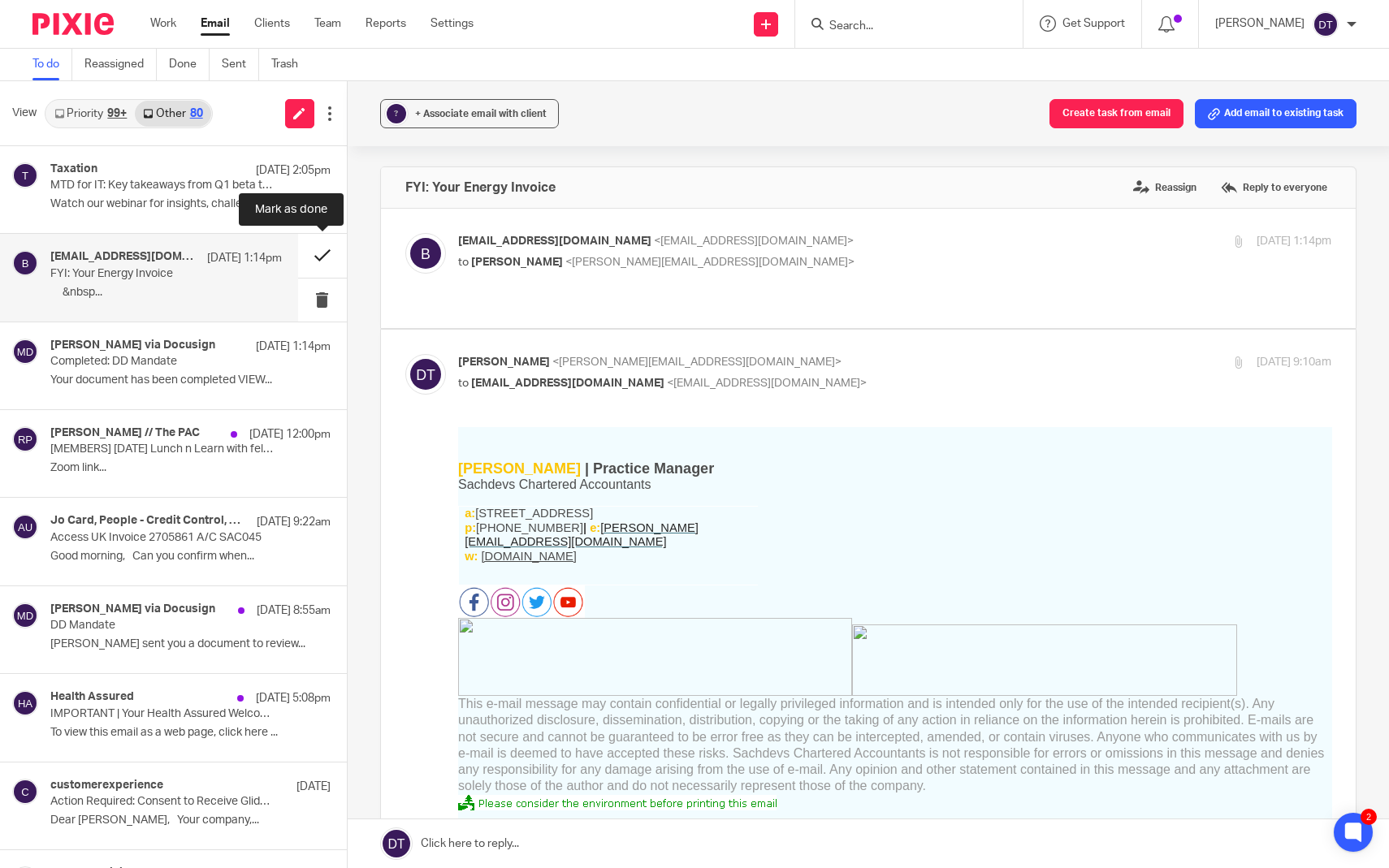
click at [324, 252] on button at bounding box center [322, 255] width 49 height 43
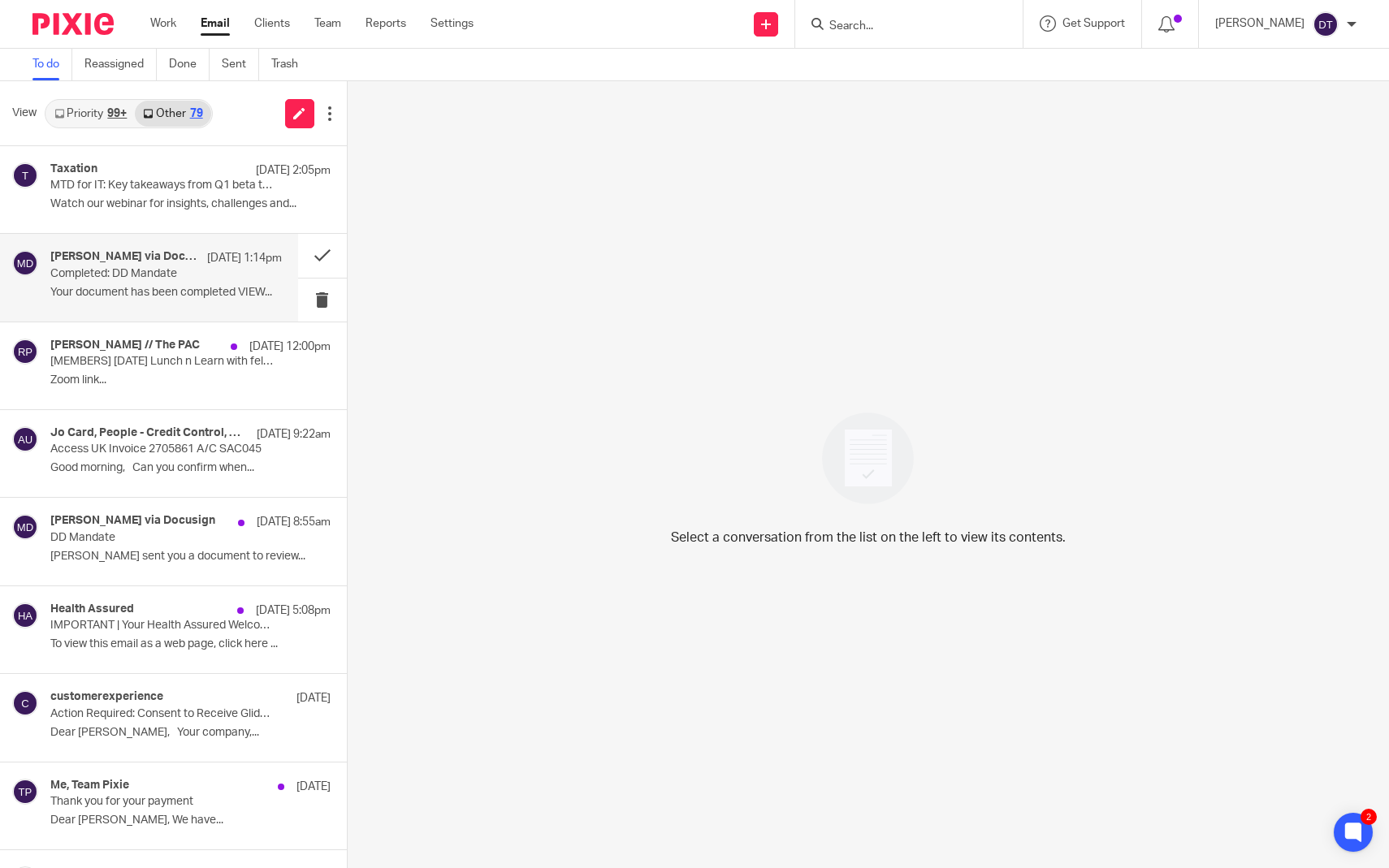
click at [220, 290] on p "Your document has been completed VIEW..." at bounding box center [167, 293] width 232 height 14
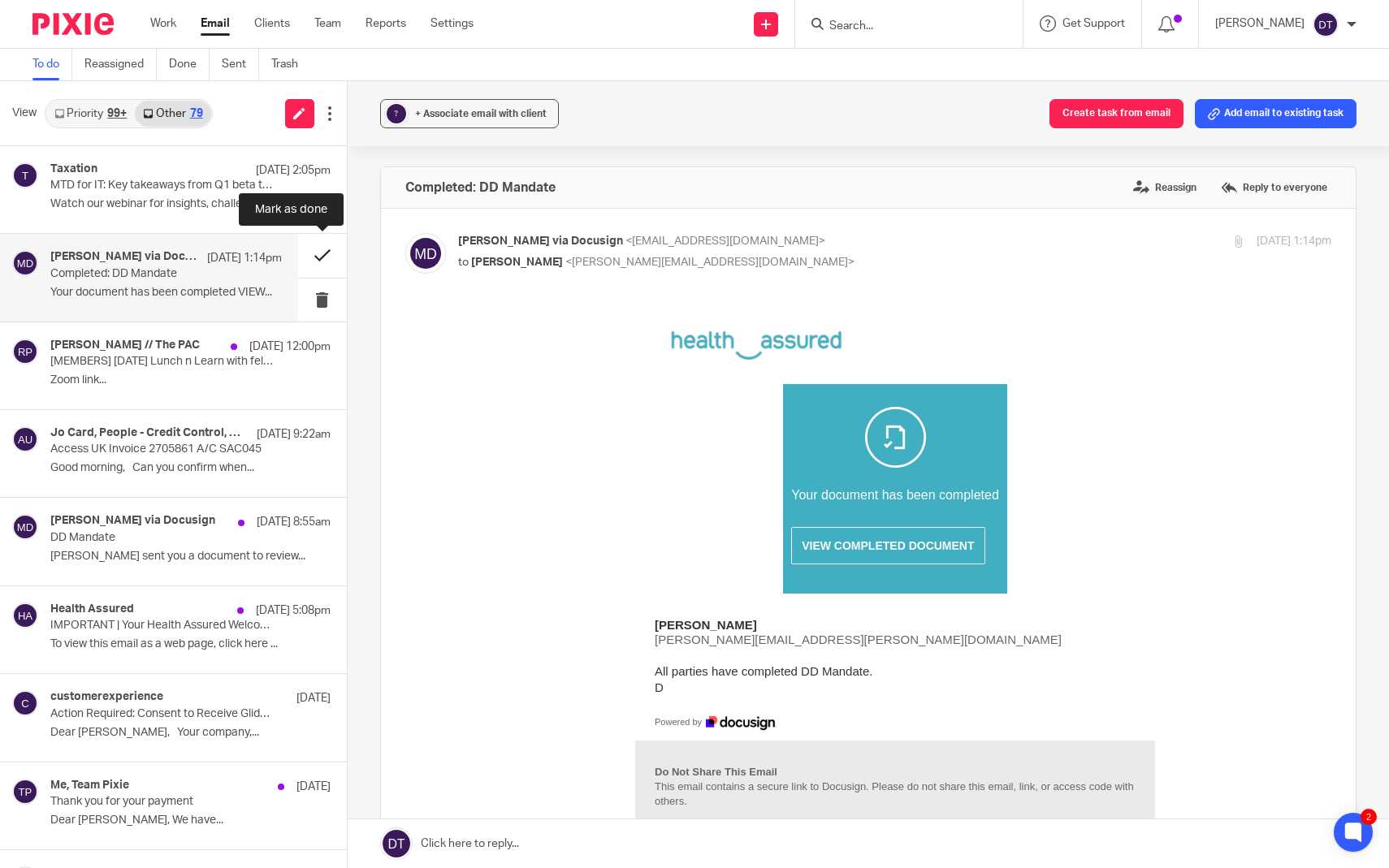
click at [331, 257] on button at bounding box center [322, 255] width 49 height 43
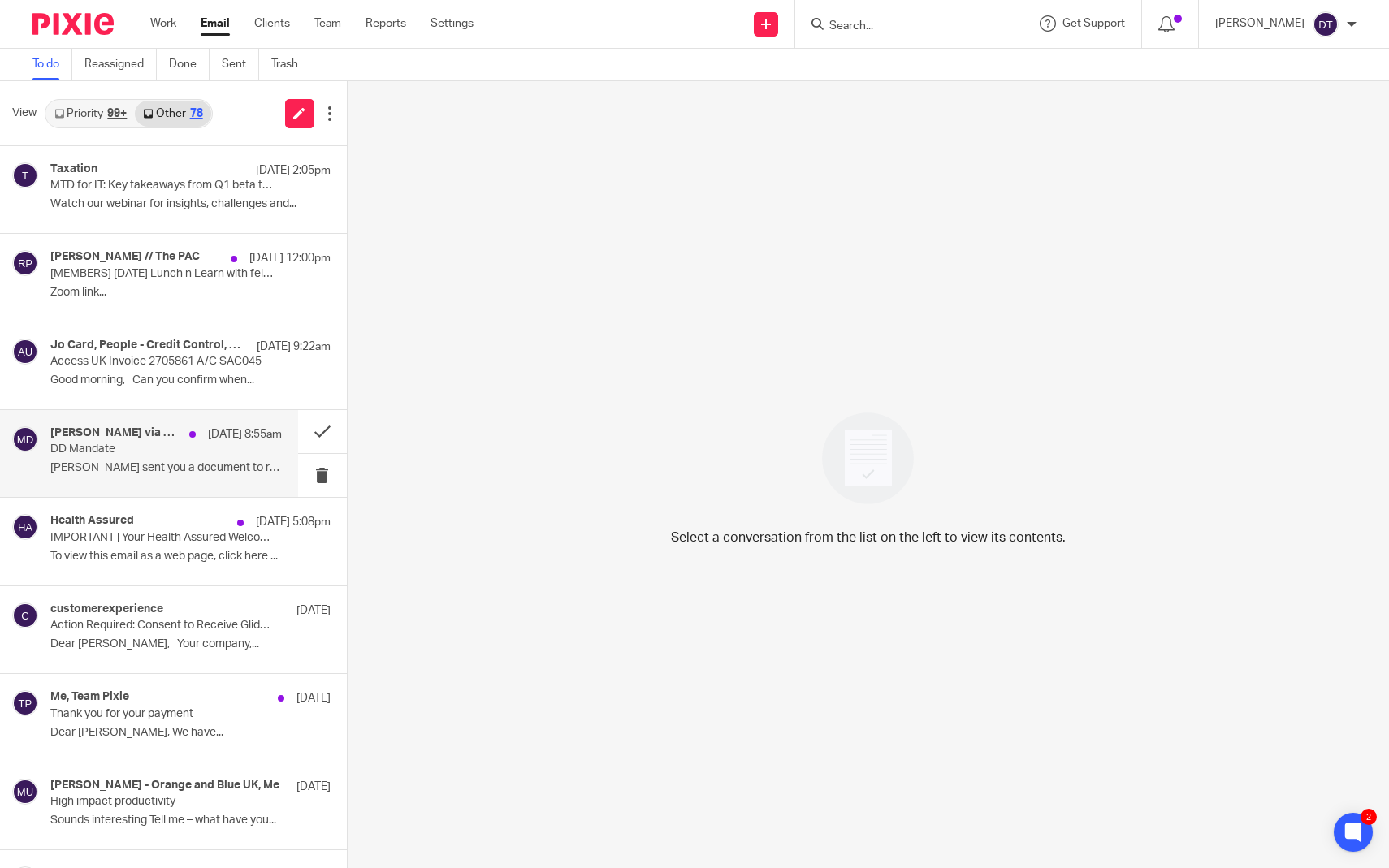
click at [156, 452] on p "DD Mandate" at bounding box center [143, 449] width 185 height 14
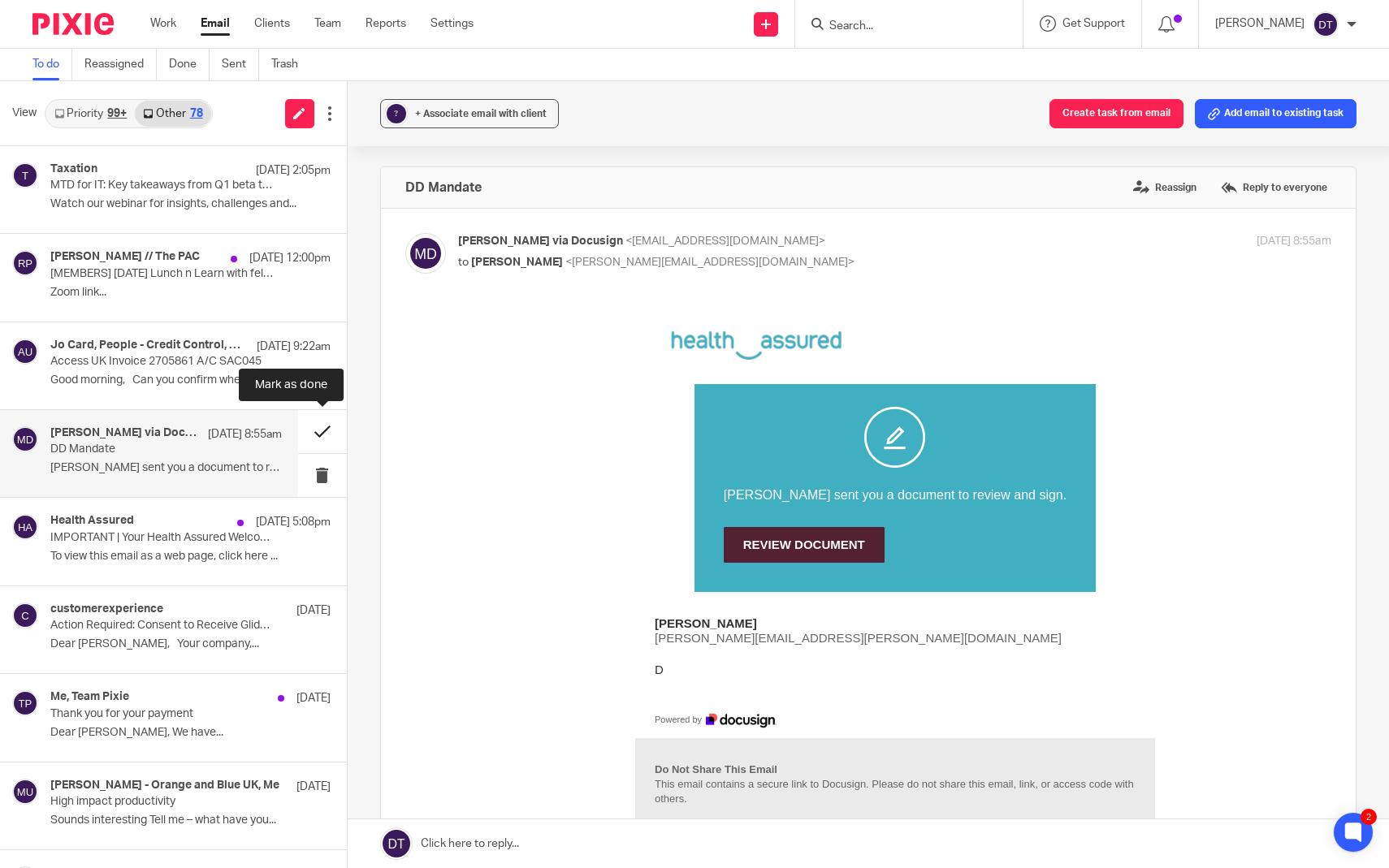
click at [327, 438] on button at bounding box center [322, 432] width 49 height 43
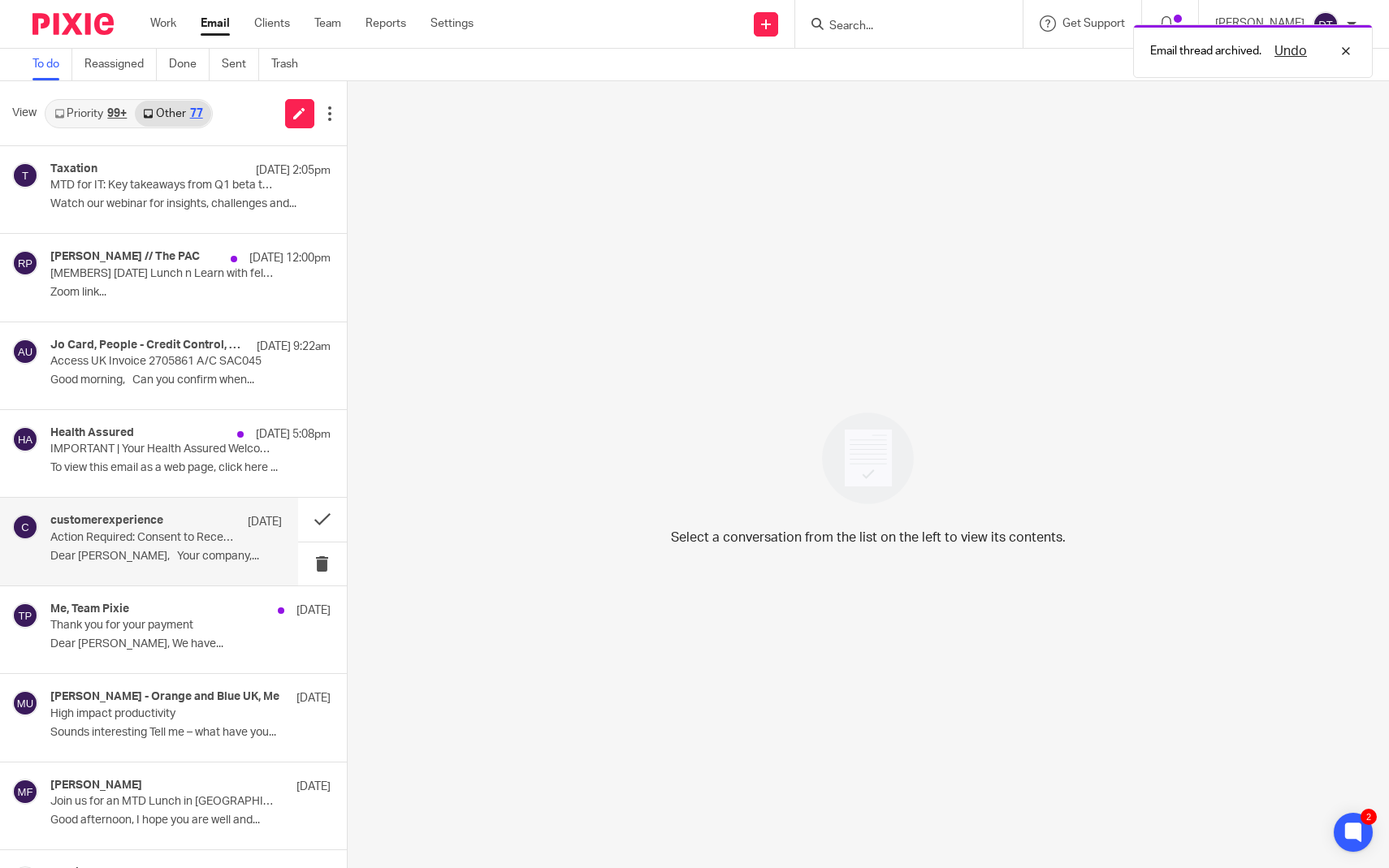
click at [178, 550] on p "Dear Deanna, Your company,..." at bounding box center [167, 556] width 232 height 14
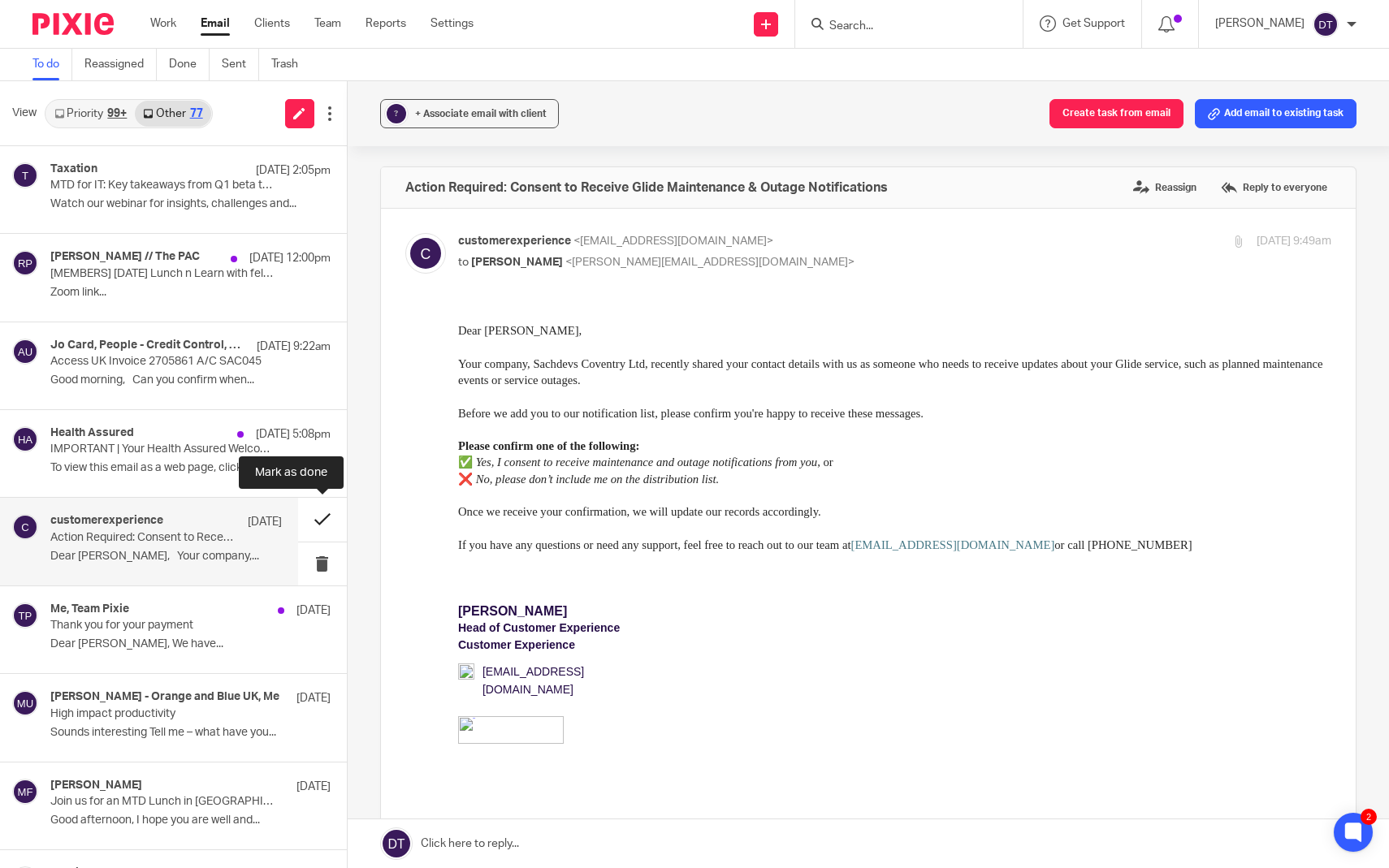
click at [326, 515] on button at bounding box center [322, 519] width 49 height 43
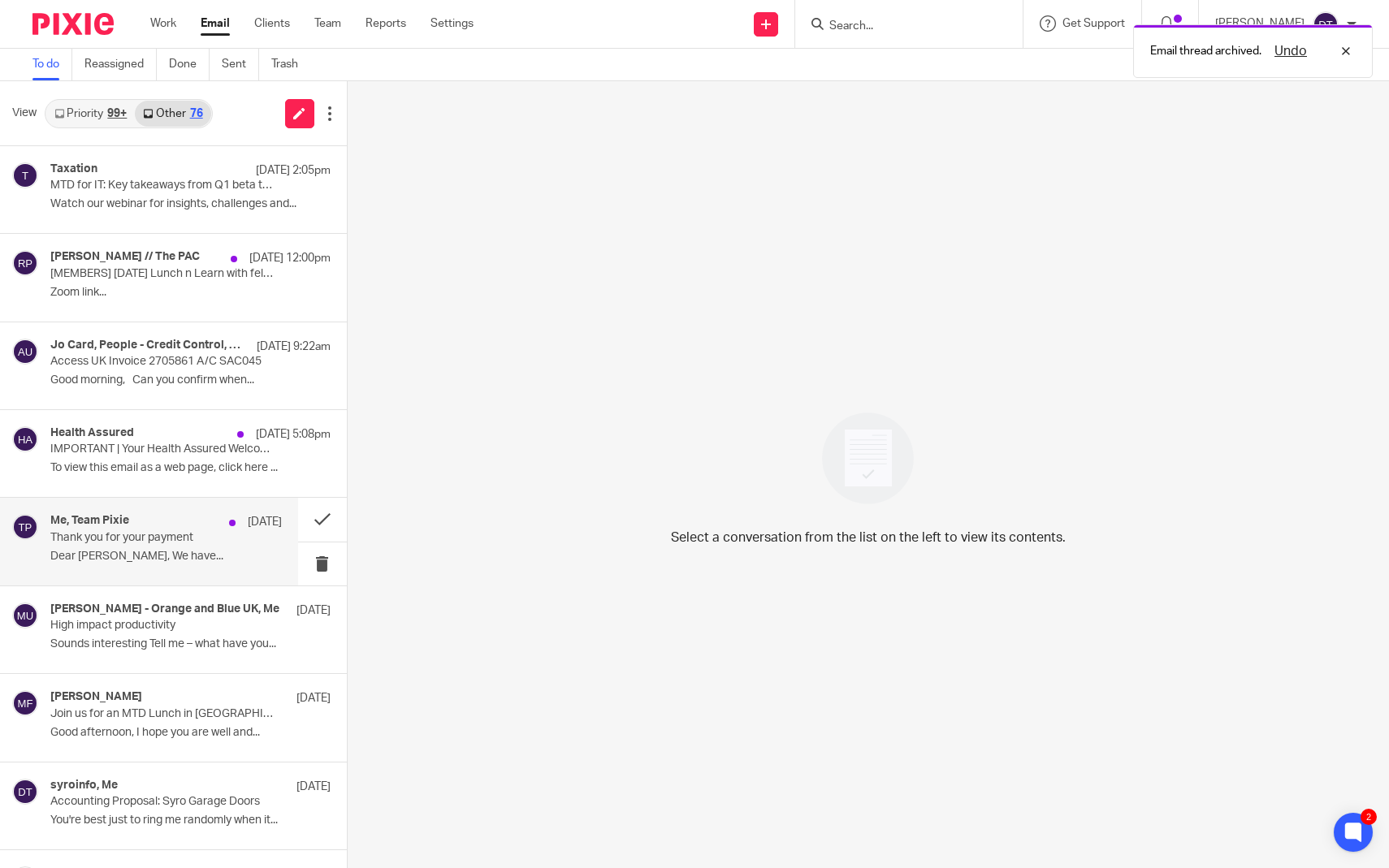
click at [218, 543] on div "Me, Team Pixie 9 Aug Thank you for your payment Dear Deanna, We have..." at bounding box center [167, 541] width 232 height 54
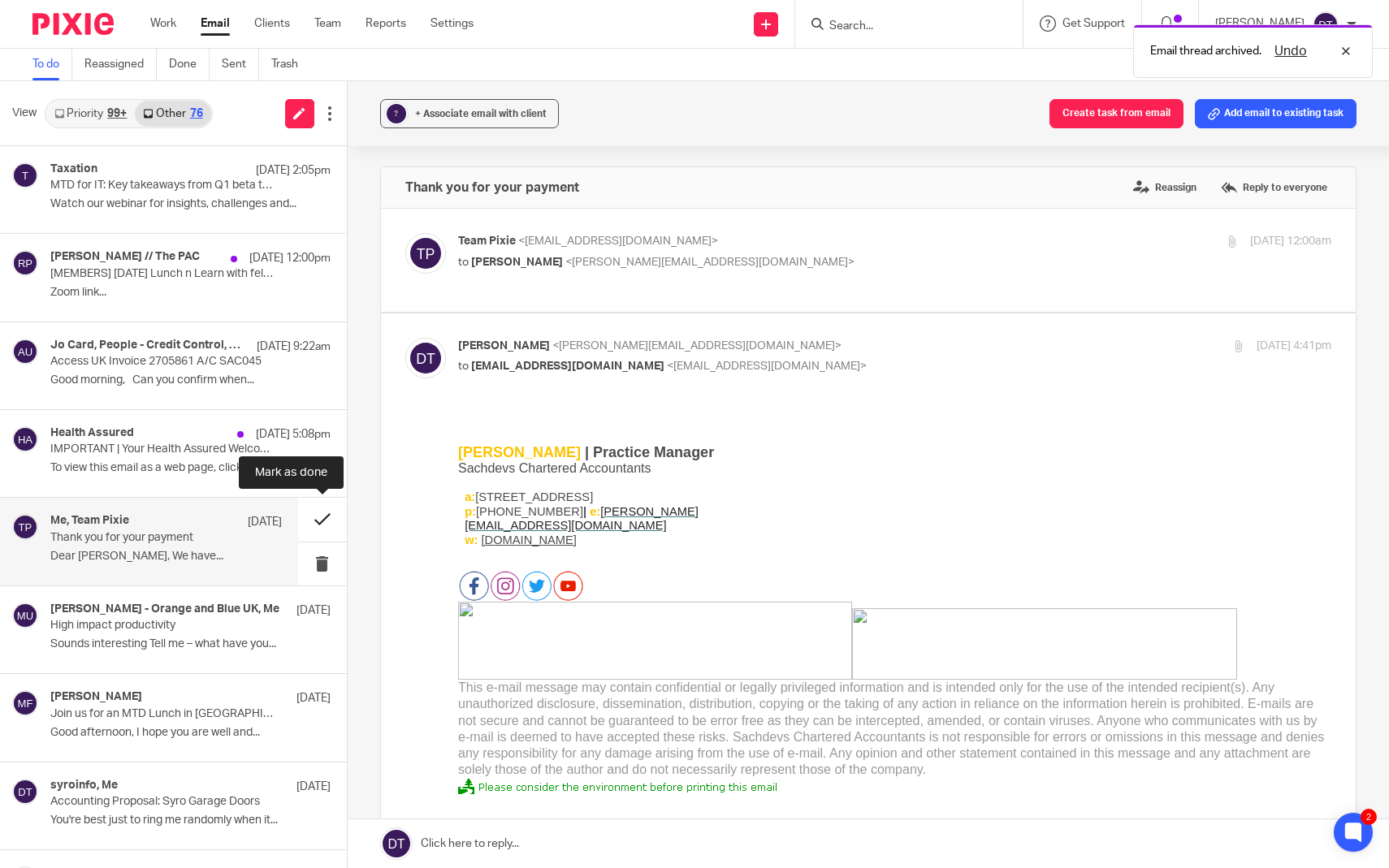
click at [329, 511] on button at bounding box center [322, 519] width 49 height 43
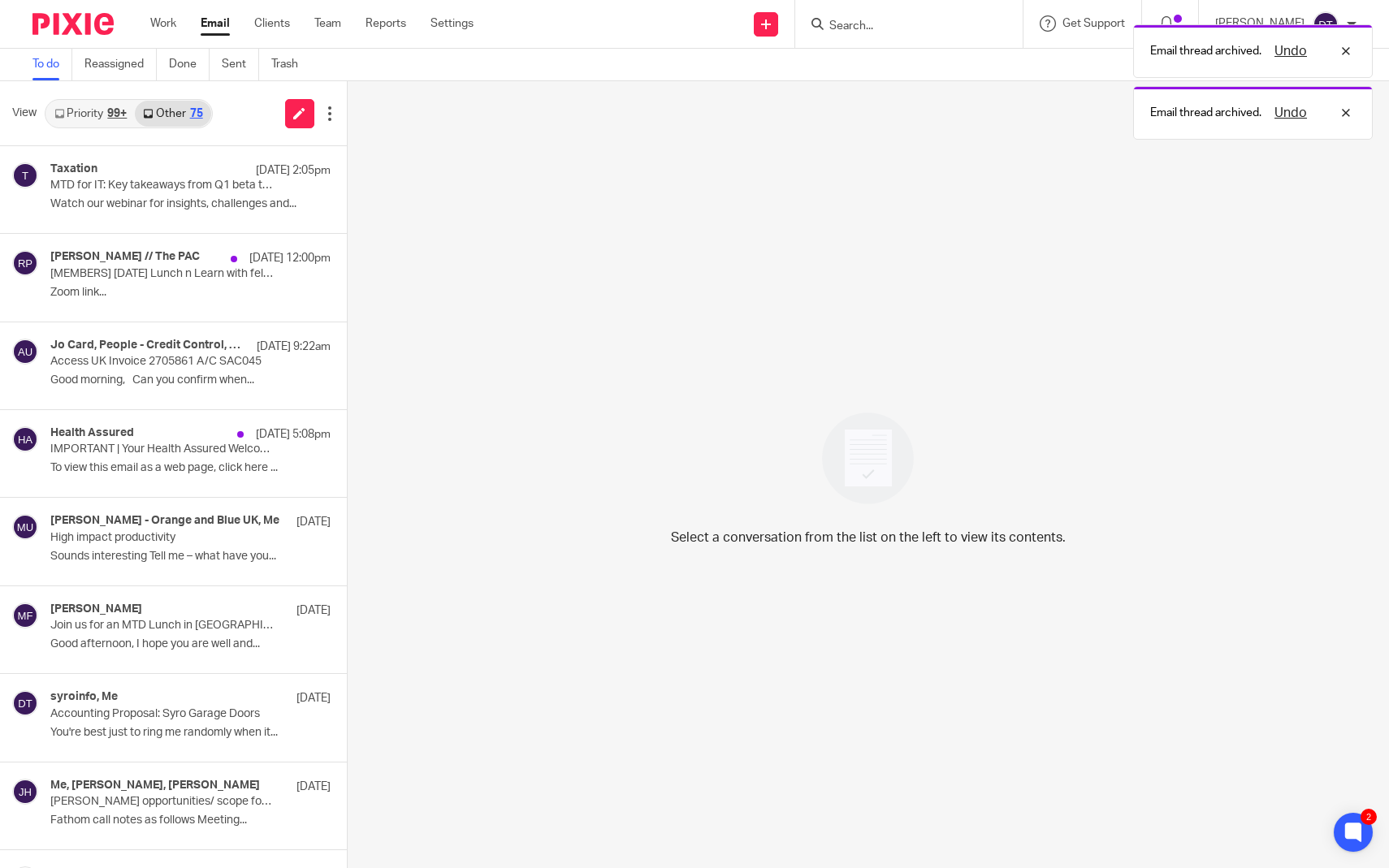
click at [109, 119] on div "99+" at bounding box center [116, 113] width 19 height 11
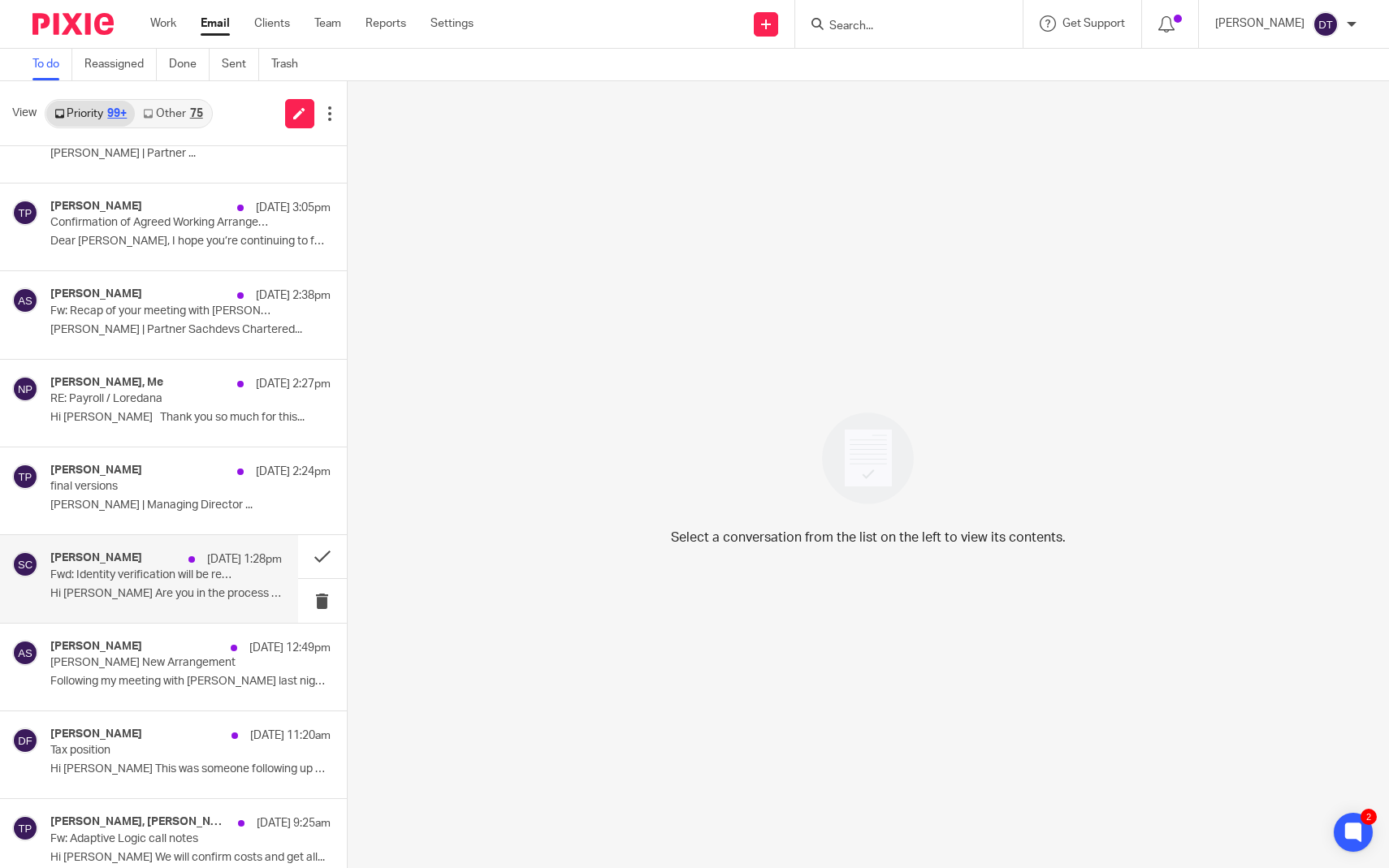
scroll to position [406, 0]
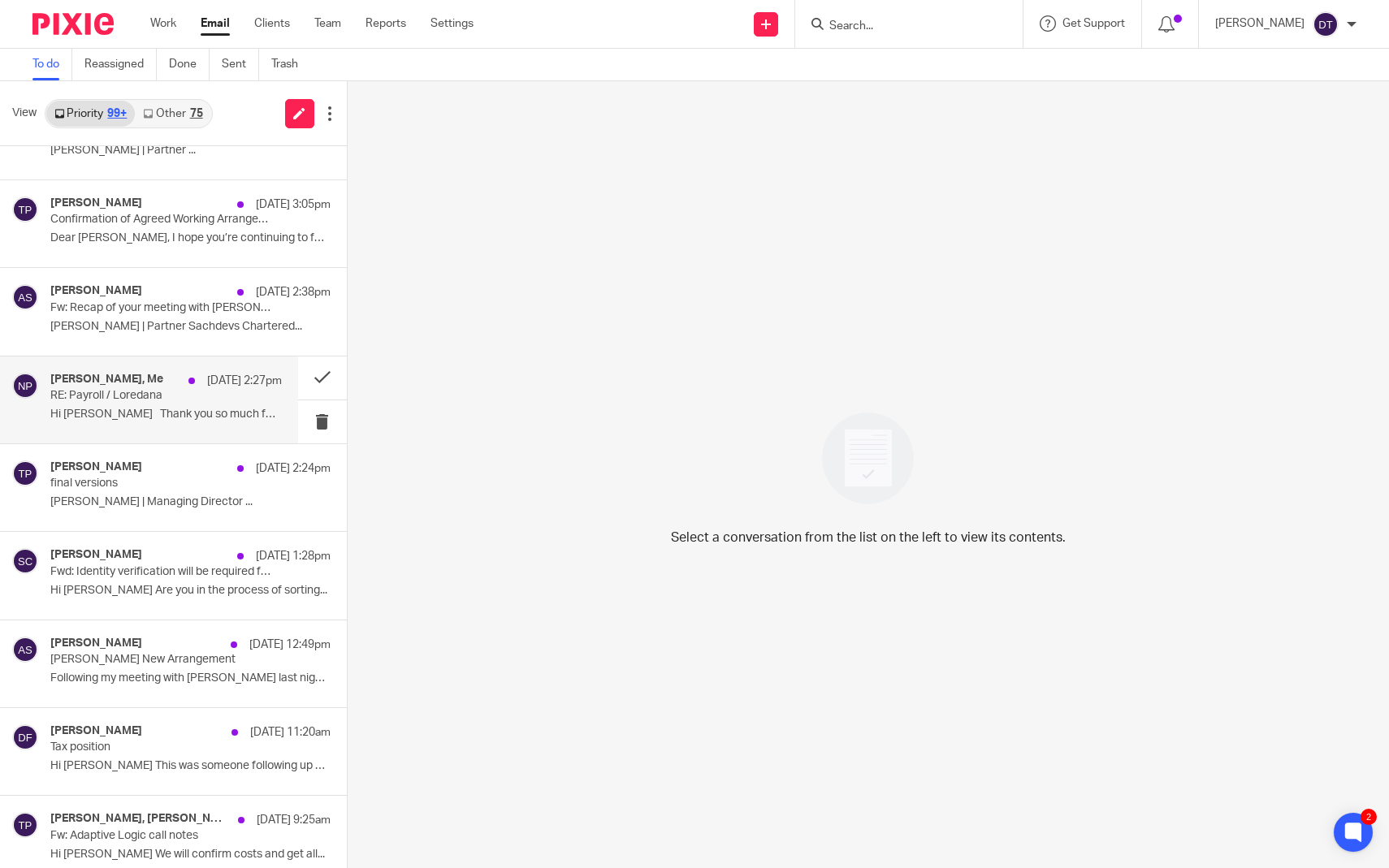
click at [180, 402] on div "Naveen Paul, Me 13 Aug 2:27pm RE: Payroll / Loredana Hi Deanna Thank you so muc…" at bounding box center [167, 399] width 232 height 54
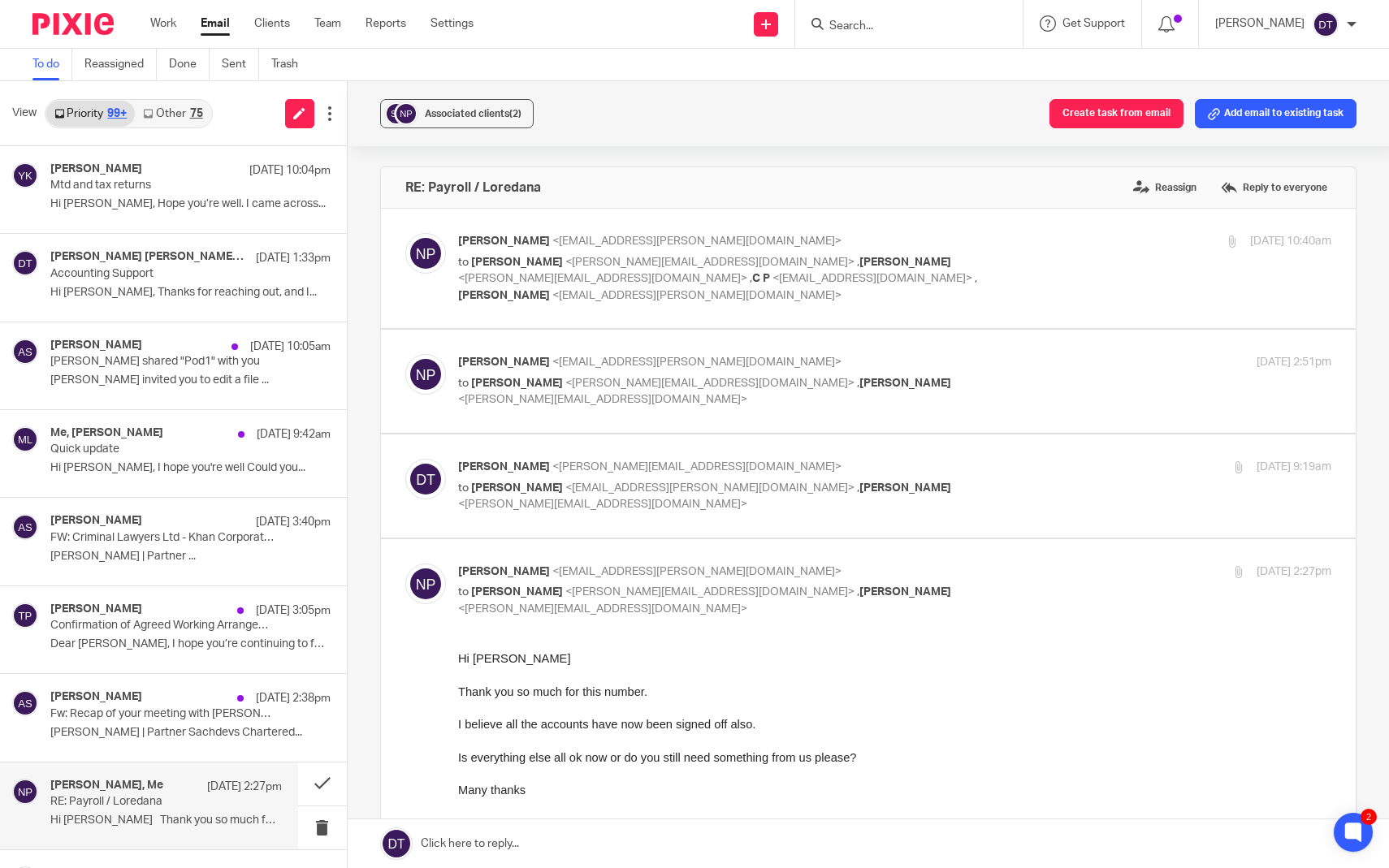
scroll to position [0, 0]
click at [171, 107] on link "Other 75" at bounding box center [172, 113] width 75 height 26
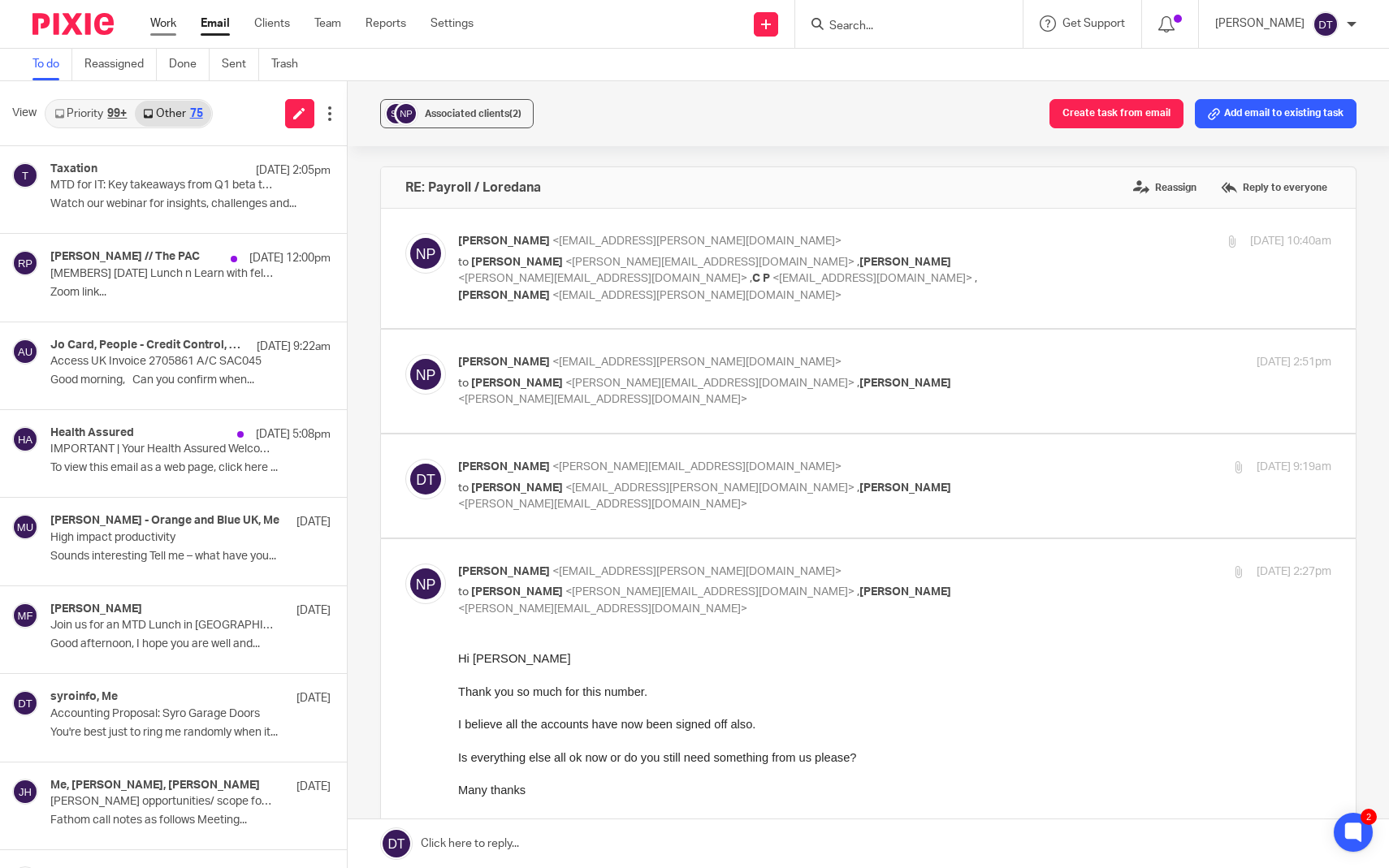
click at [174, 31] on link "Work" at bounding box center [163, 24] width 26 height 17
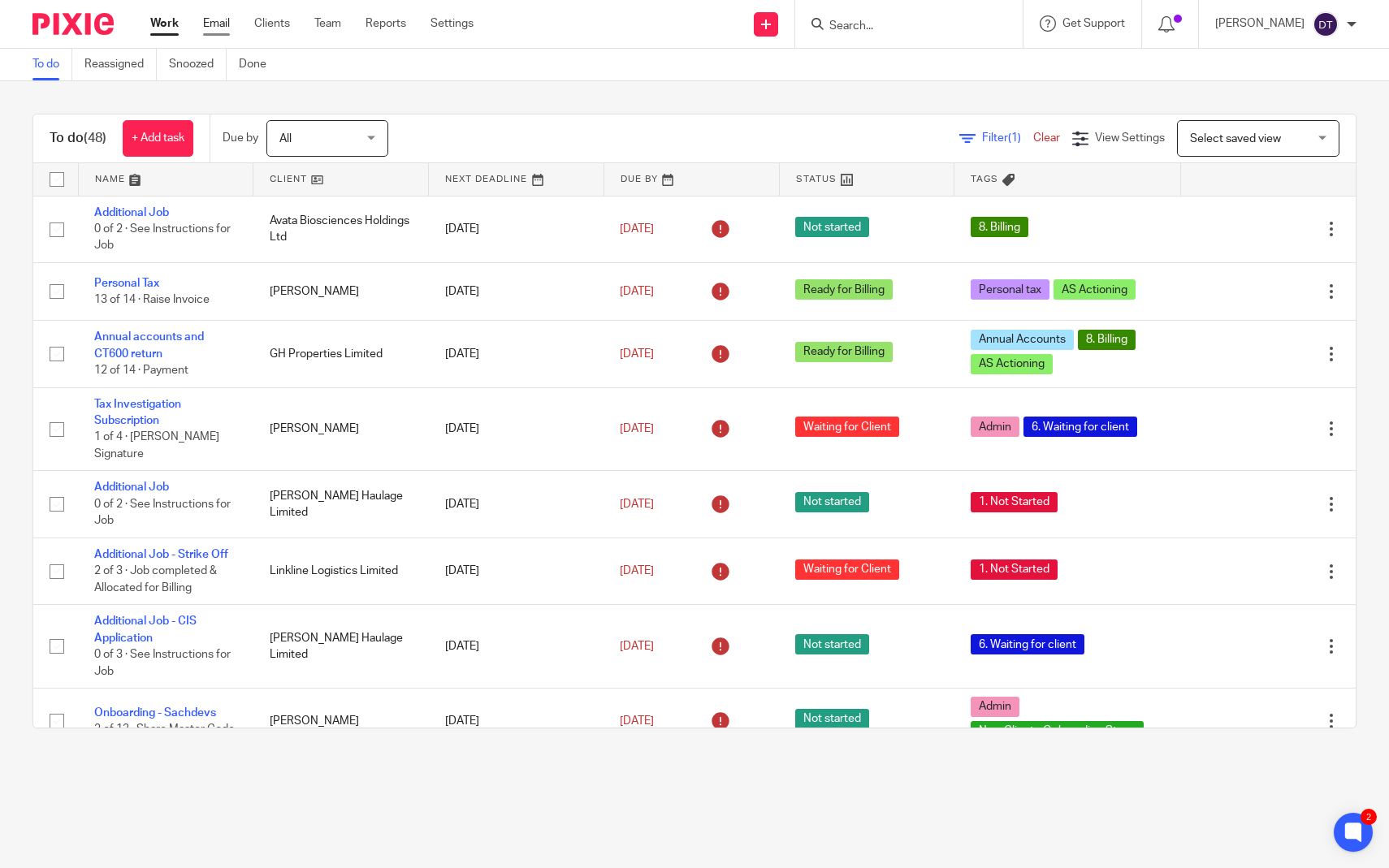
click at [217, 30] on link "Email" at bounding box center [216, 24] width 27 height 17
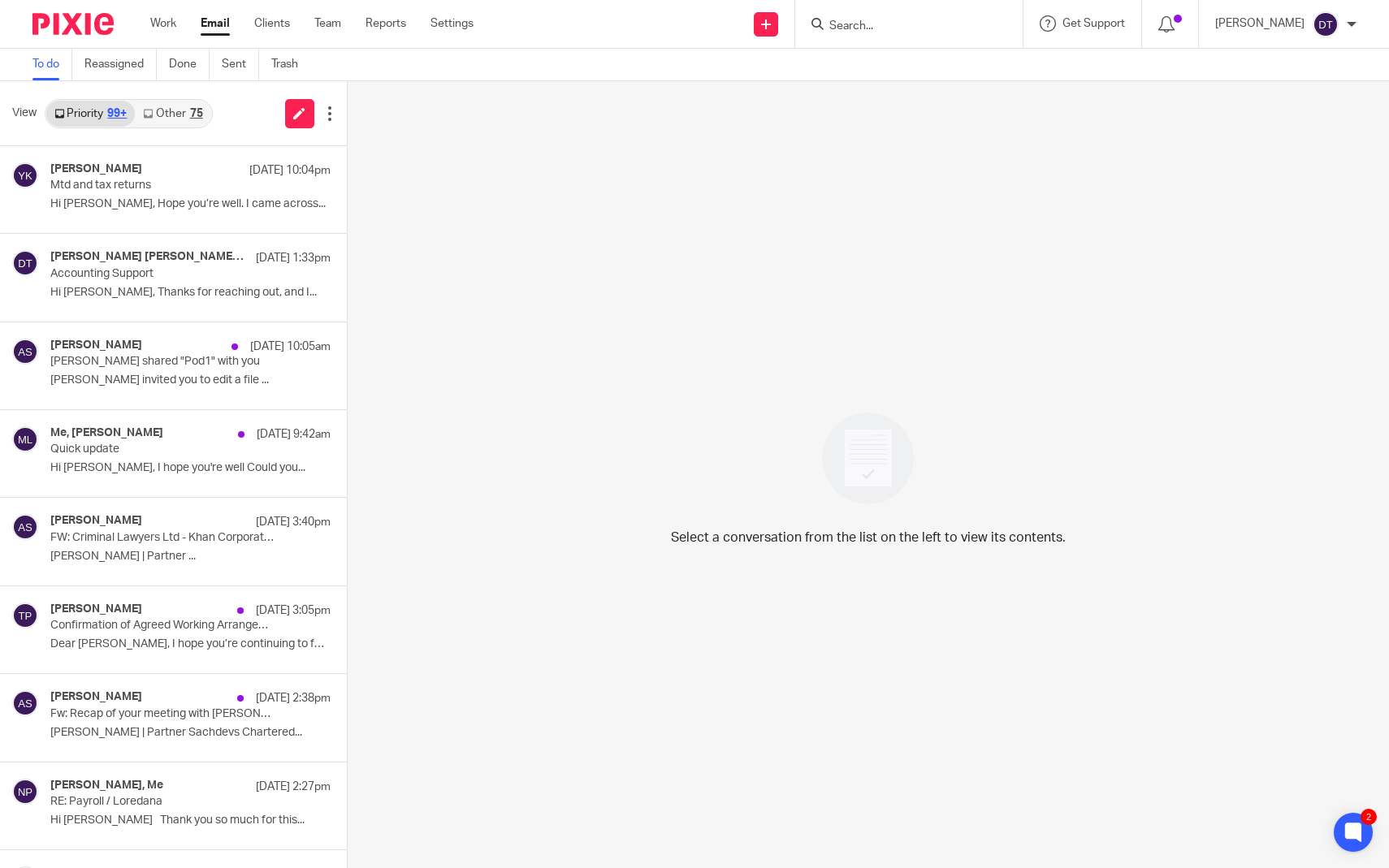
click at [179, 111] on link "Other 75" at bounding box center [172, 113] width 75 height 26
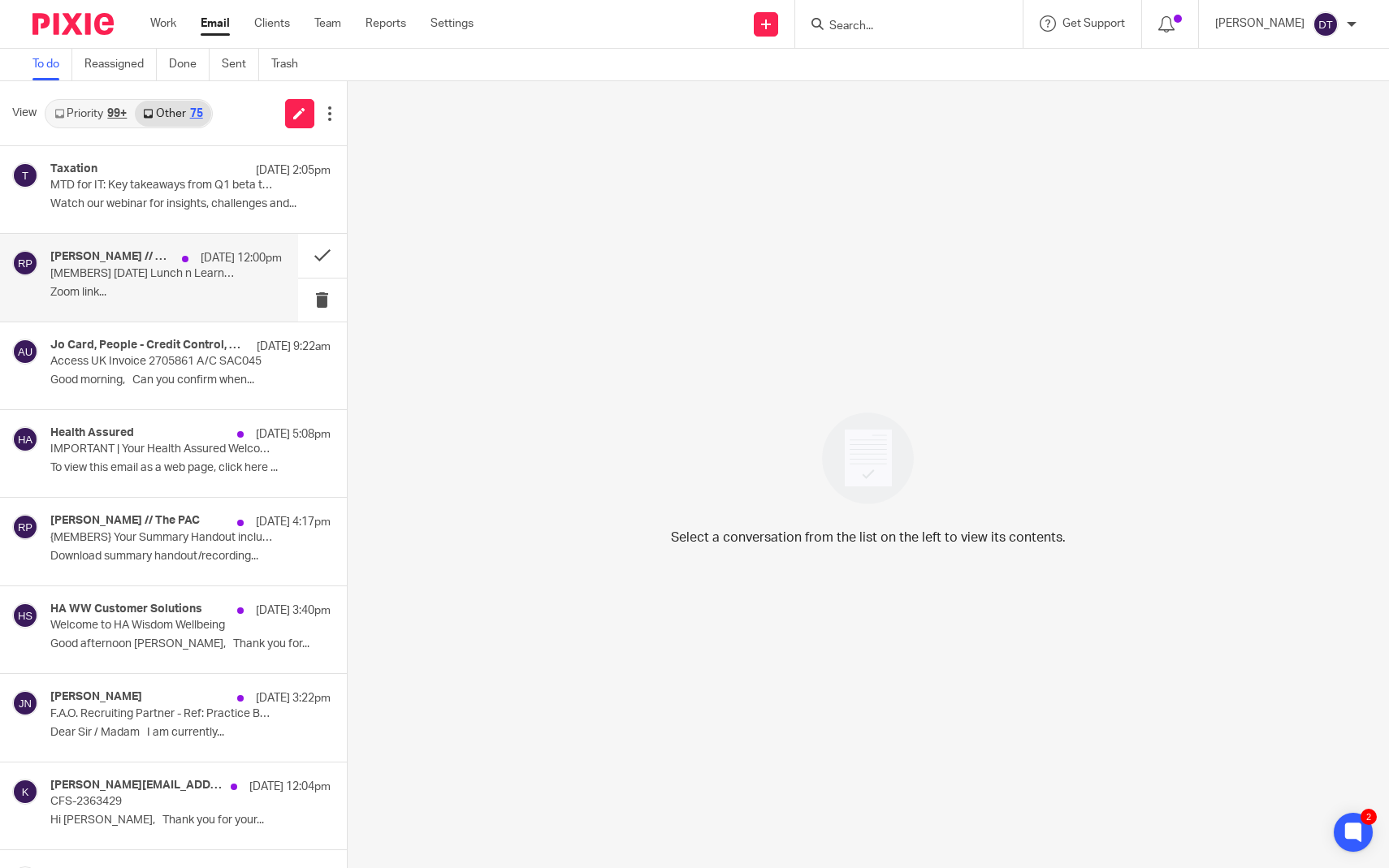
click at [145, 298] on p "Zoom link..." at bounding box center [167, 293] width 232 height 14
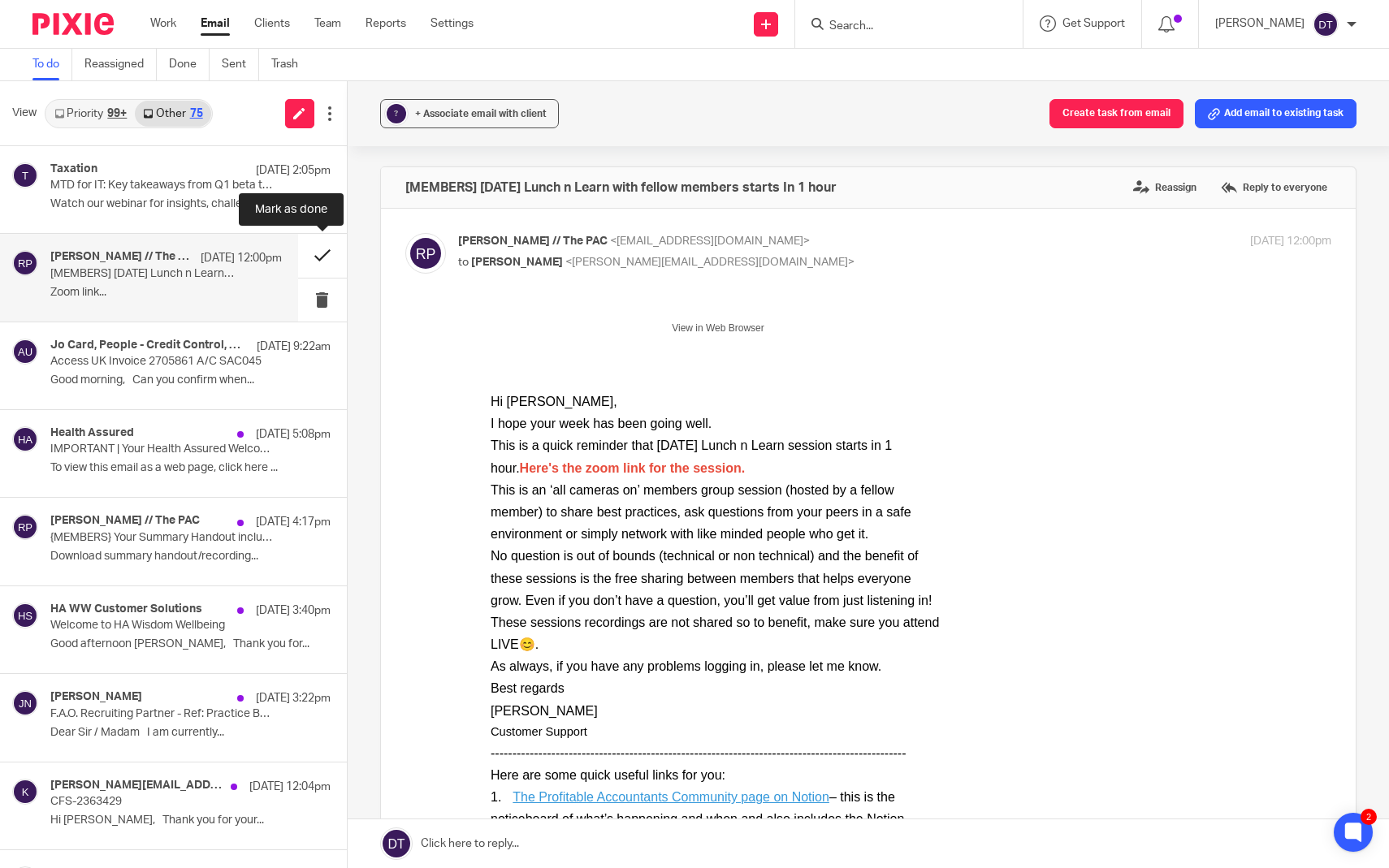
click at [318, 246] on button at bounding box center [322, 255] width 49 height 43
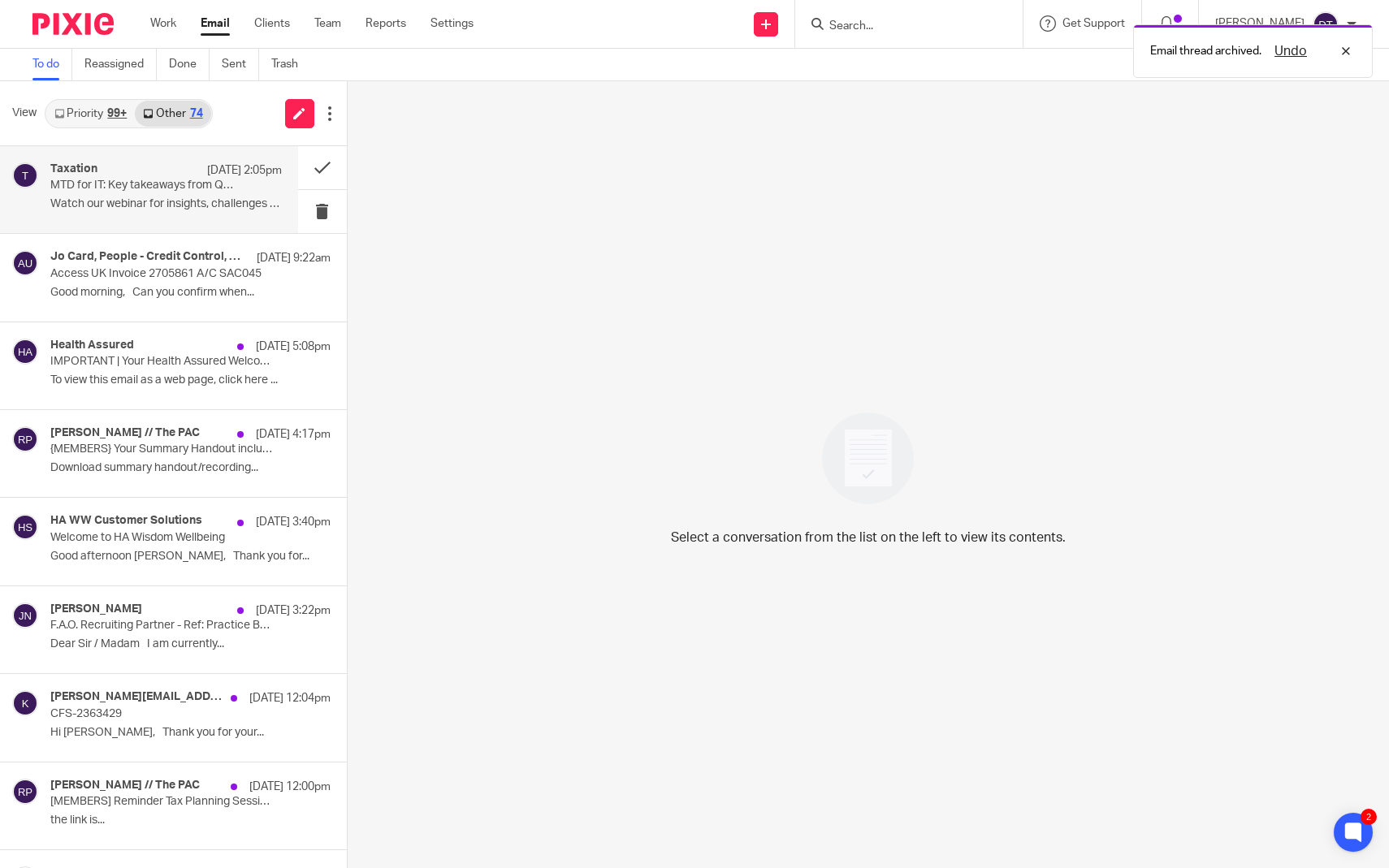
click at [142, 197] on p "Watch our webinar for insights, challenges and..." at bounding box center [167, 203] width 232 height 14
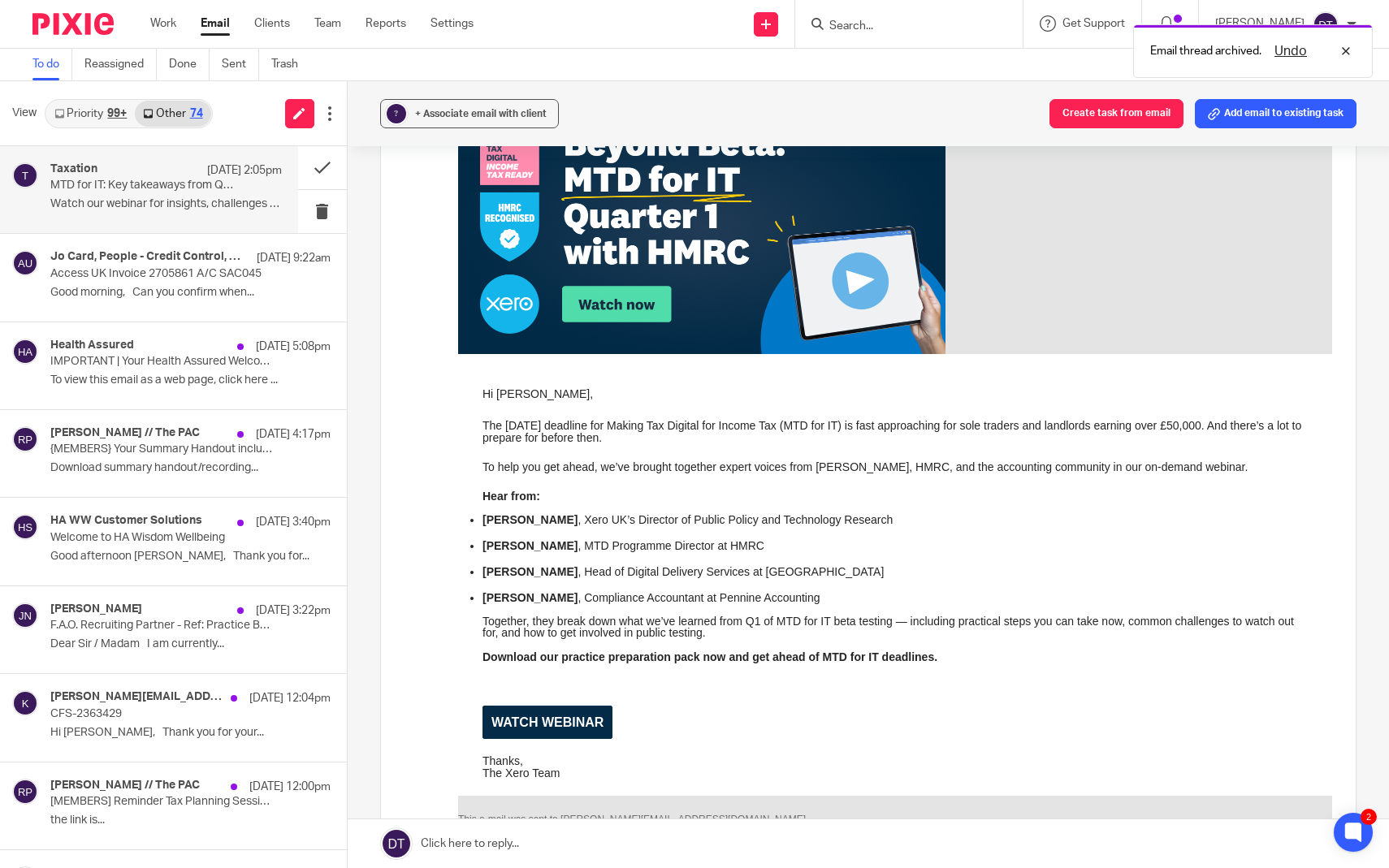
scroll to position [329, 0]
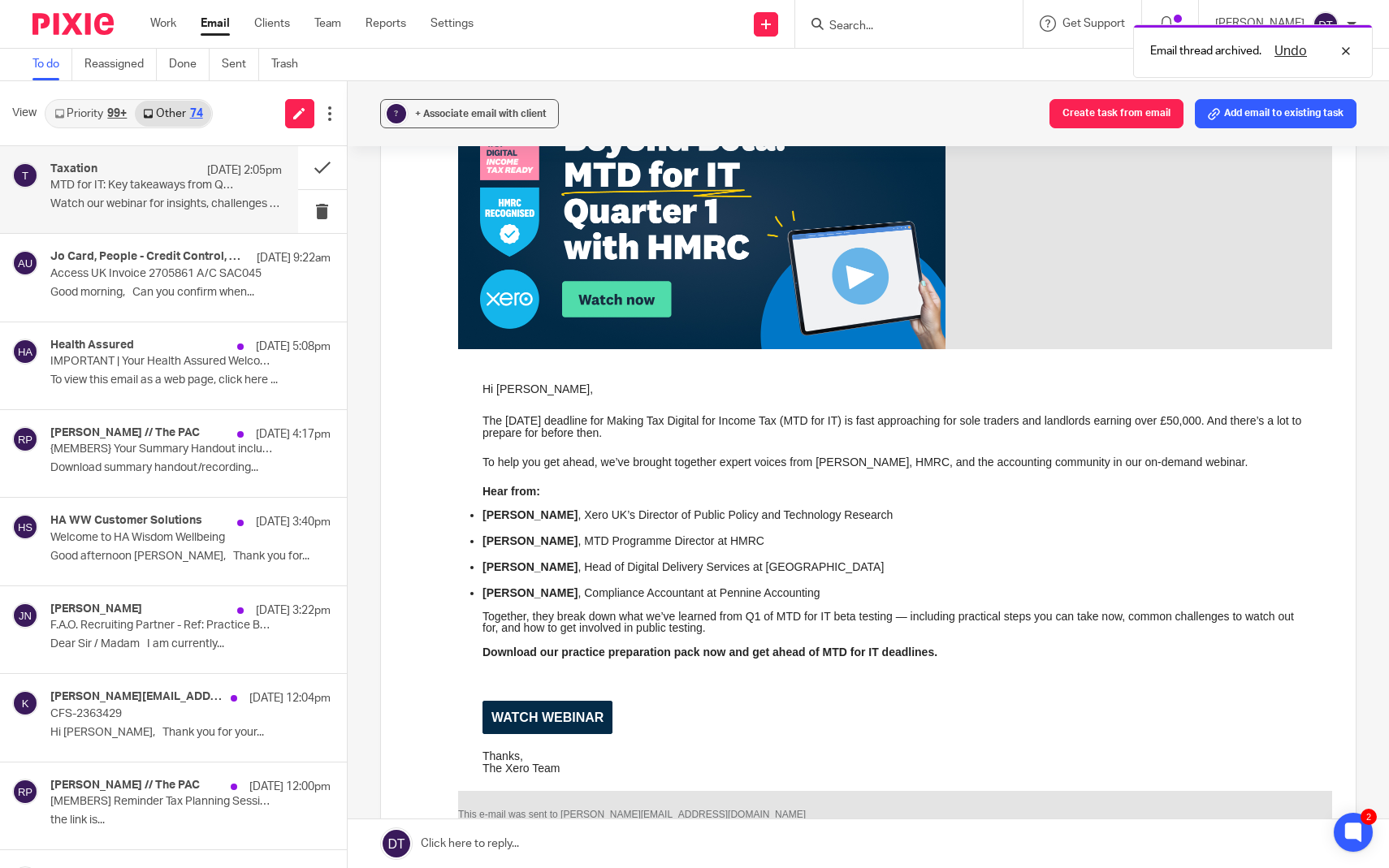
click at [561, 710] on link "WATCH WEBINAR" at bounding box center [546, 718] width 130 height 33
click at [317, 167] on button at bounding box center [322, 168] width 49 height 43
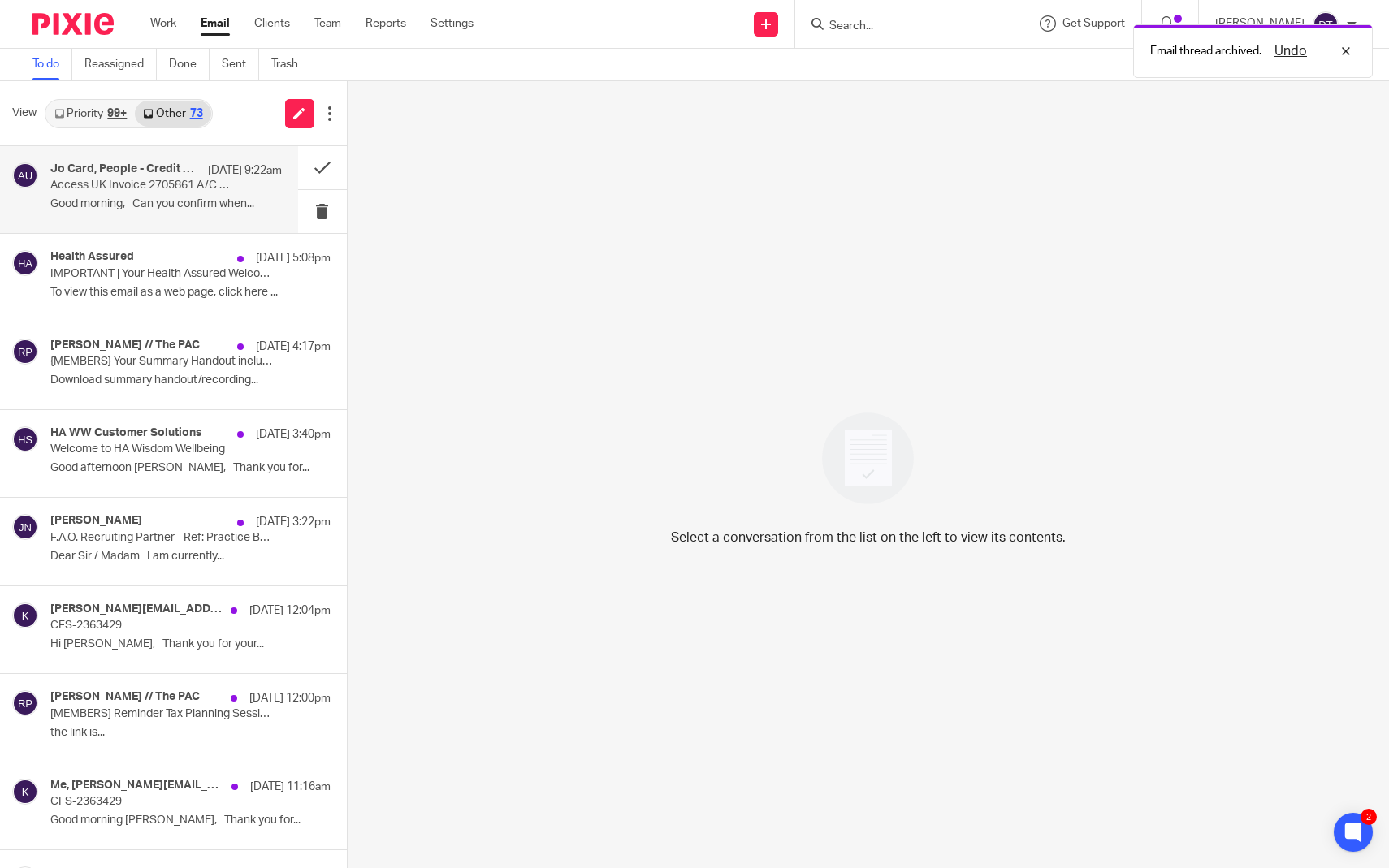
click at [129, 219] on div "Jo Card, People - Credit Control, Me, Accounts Dept - Access UK 14 Aug 9:22am A…" at bounding box center [149, 190] width 298 height 87
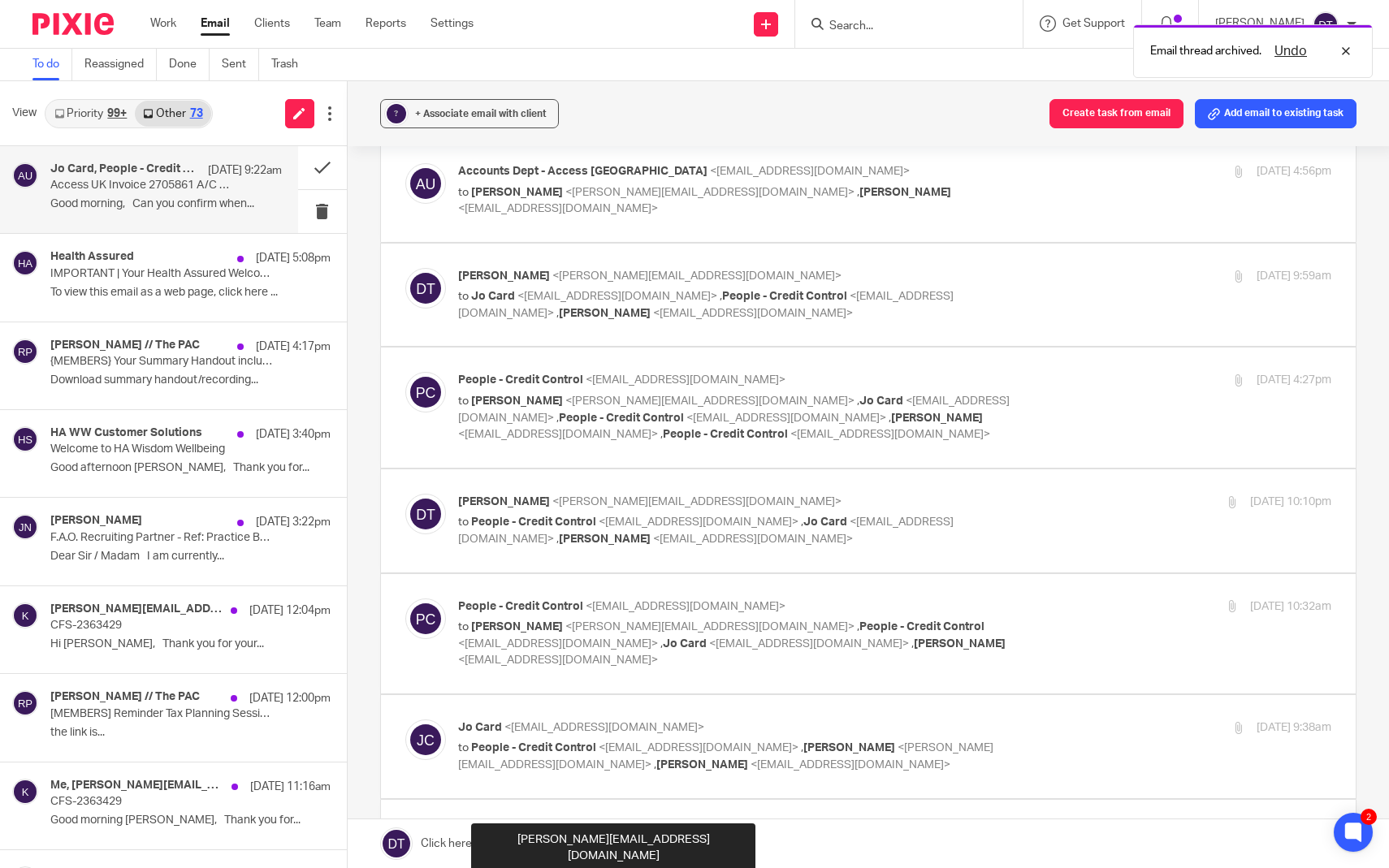
scroll to position [6, 0]
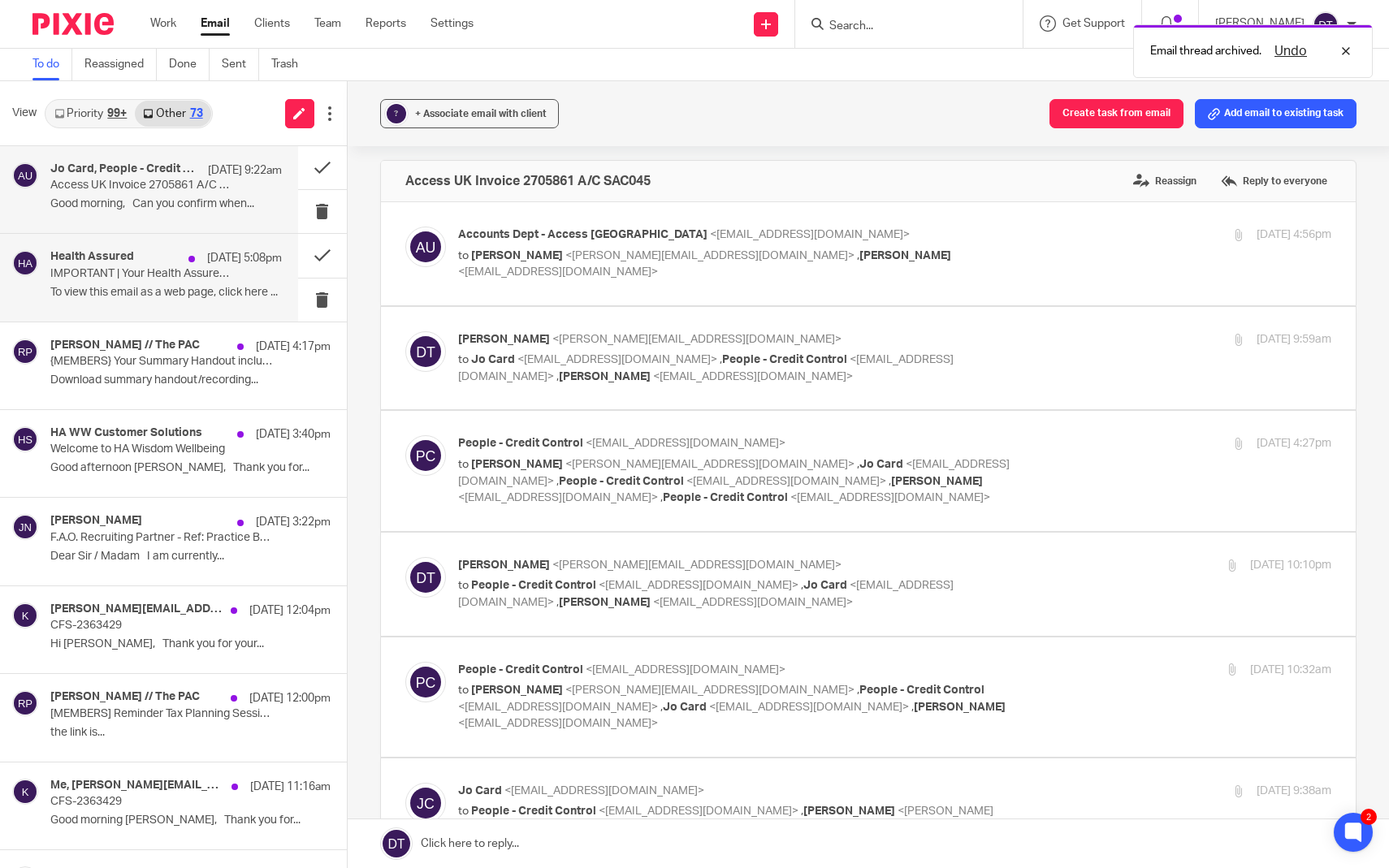
click at [186, 294] on p "To view this email as a web page, click here ..." at bounding box center [167, 293] width 232 height 14
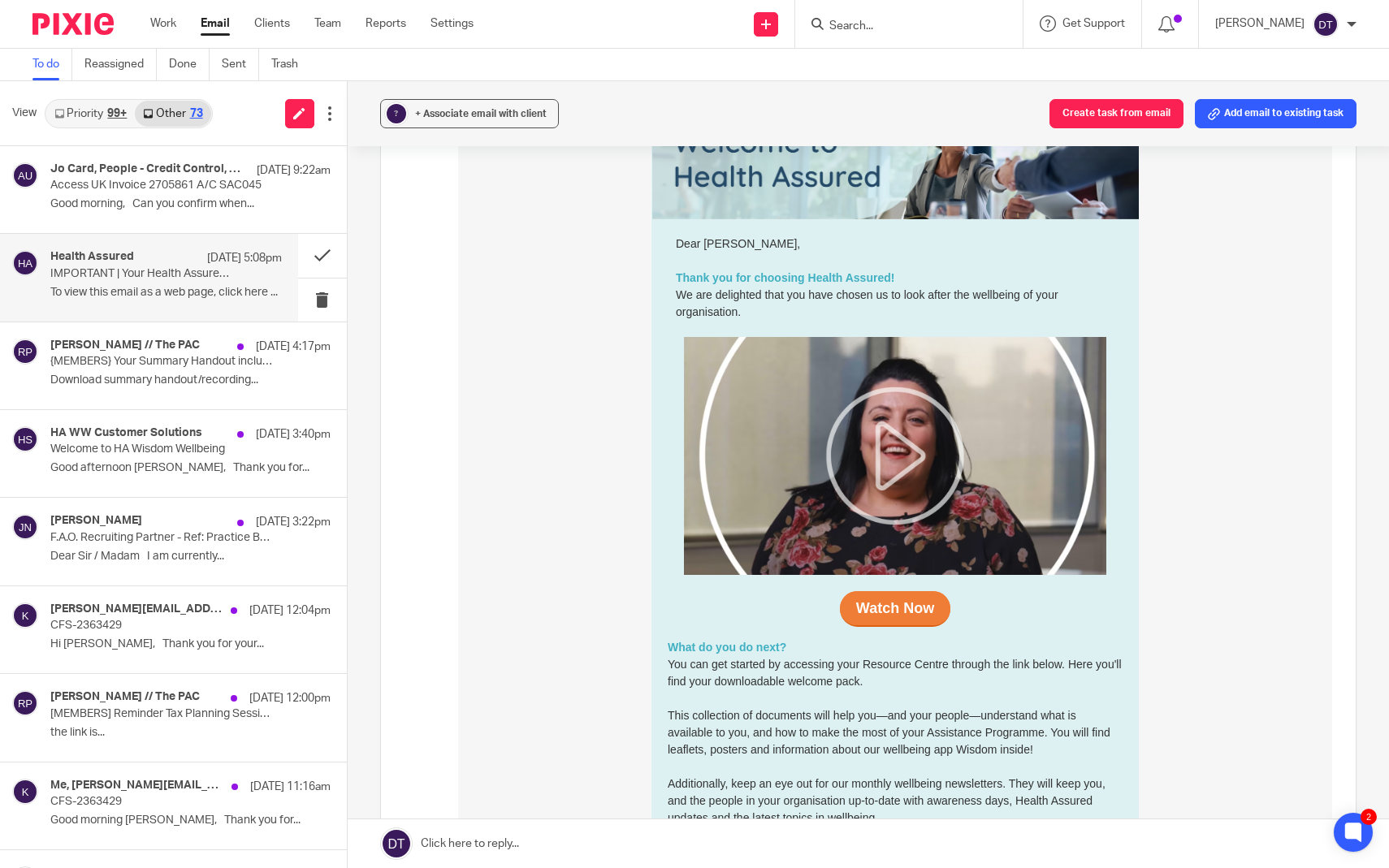
scroll to position [297, 0]
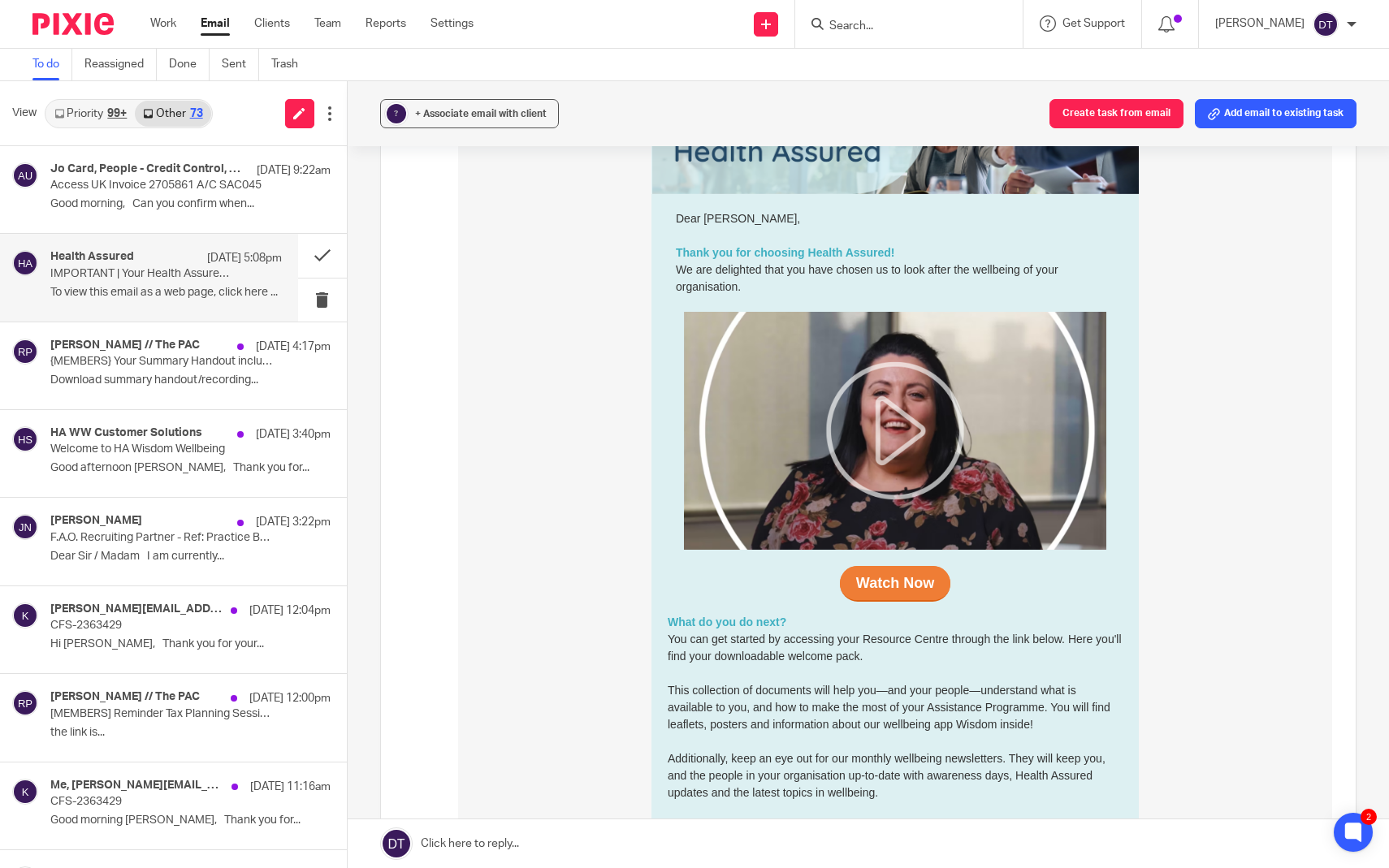
click at [900, 434] on img at bounding box center [894, 431] width 422 height 238
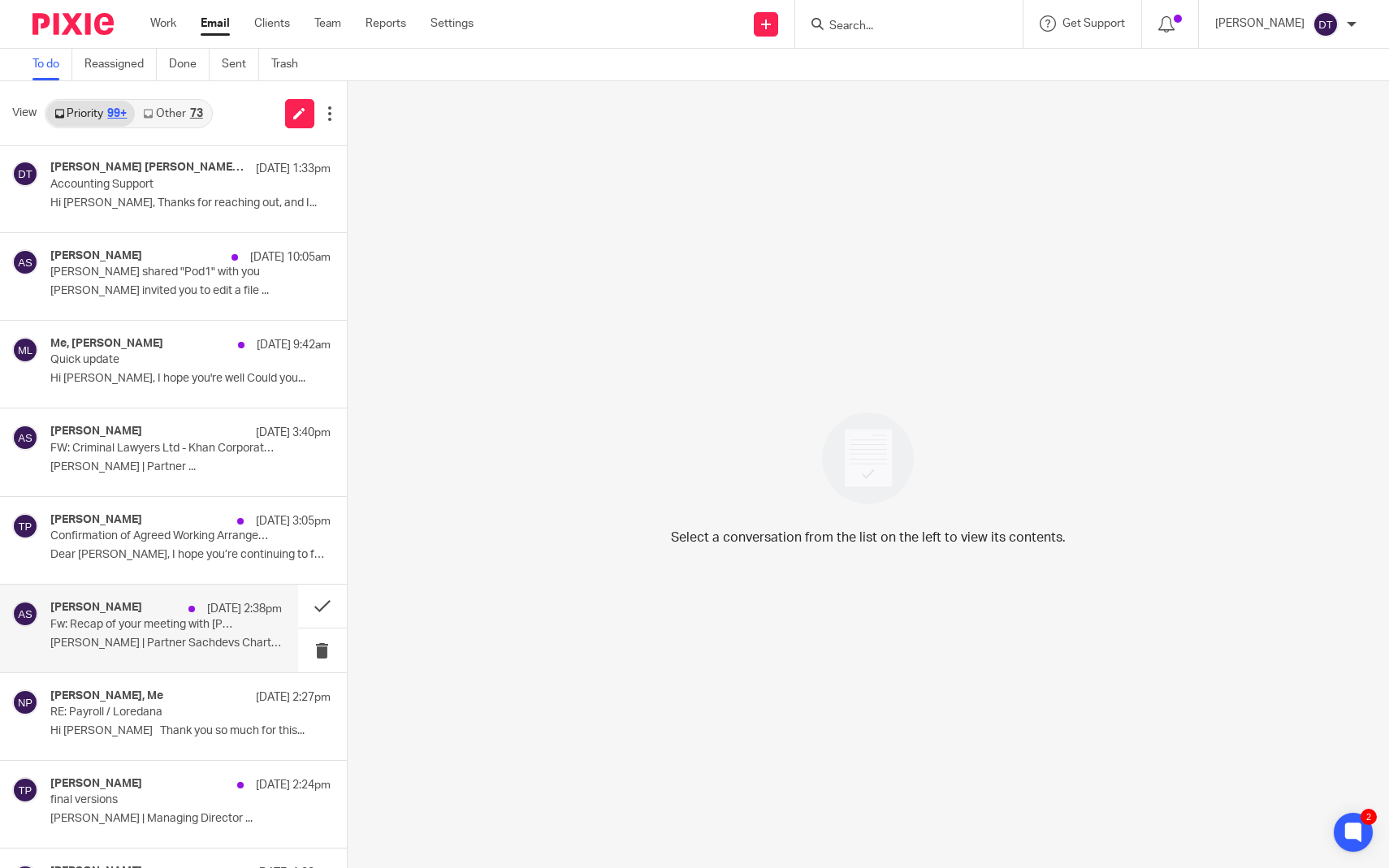
scroll to position [95, 0]
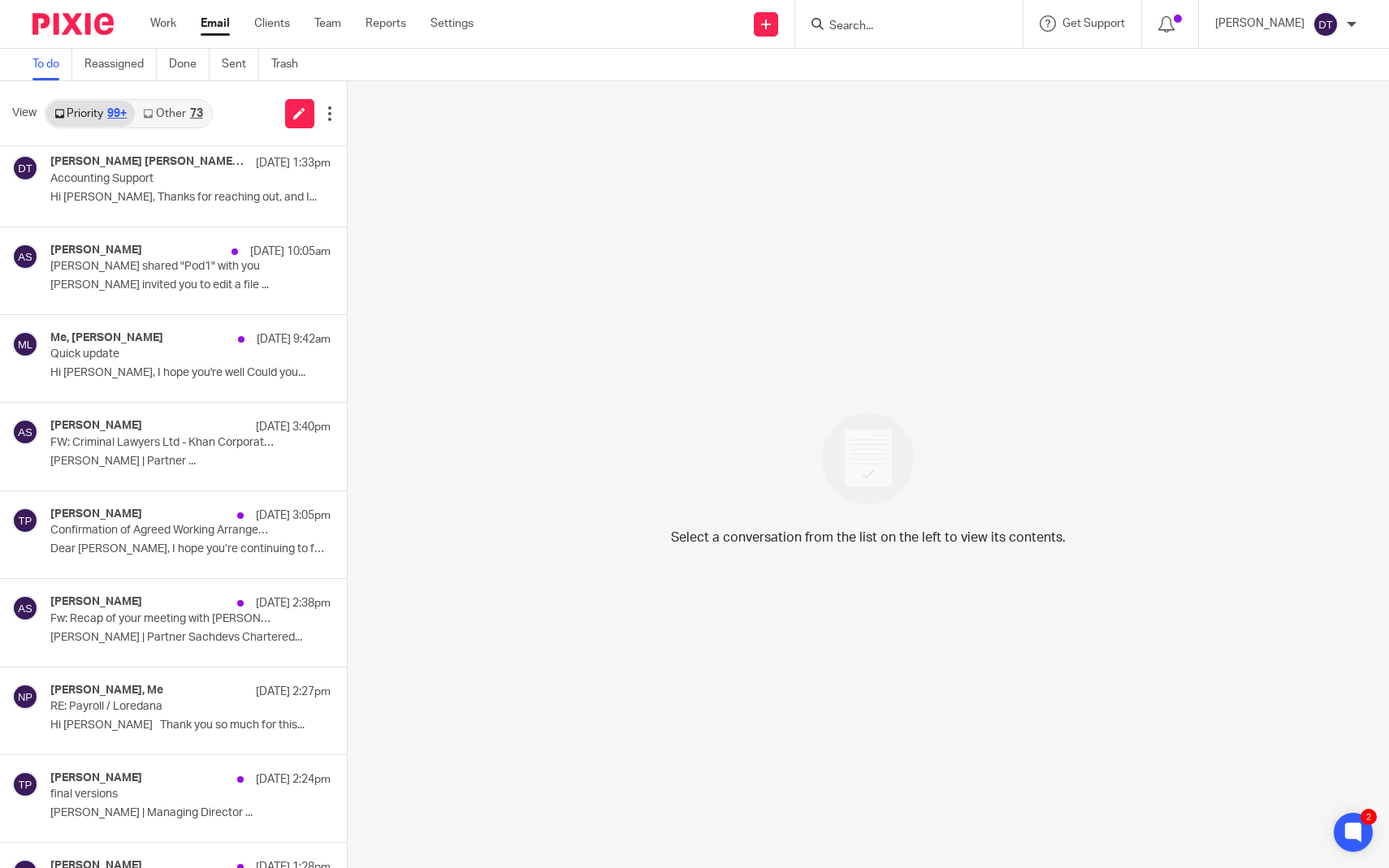
click at [176, 120] on link "Other 73" at bounding box center [172, 113] width 75 height 26
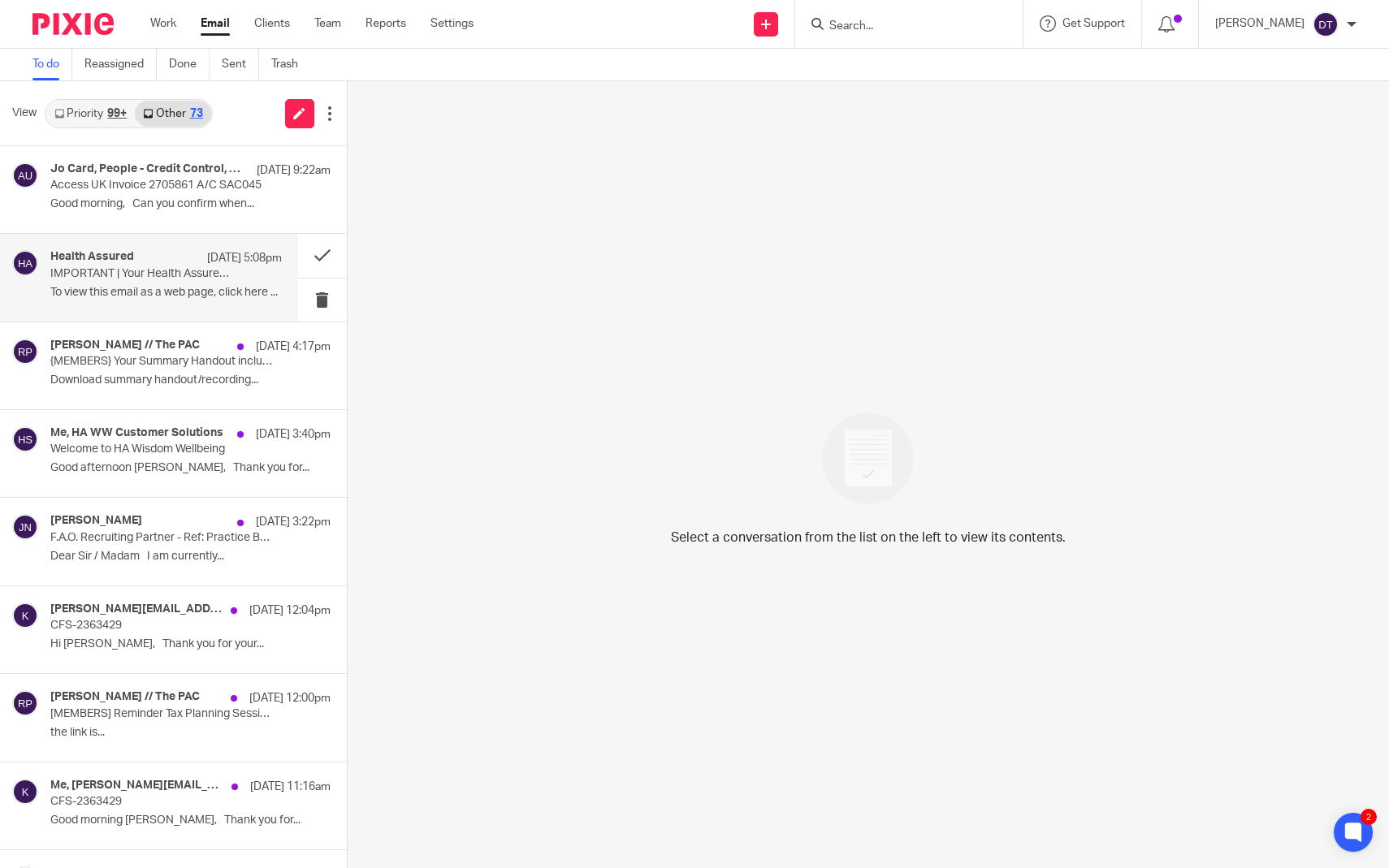
click at [148, 295] on p "To view this email as a web page, click here ..." at bounding box center [167, 293] width 232 height 14
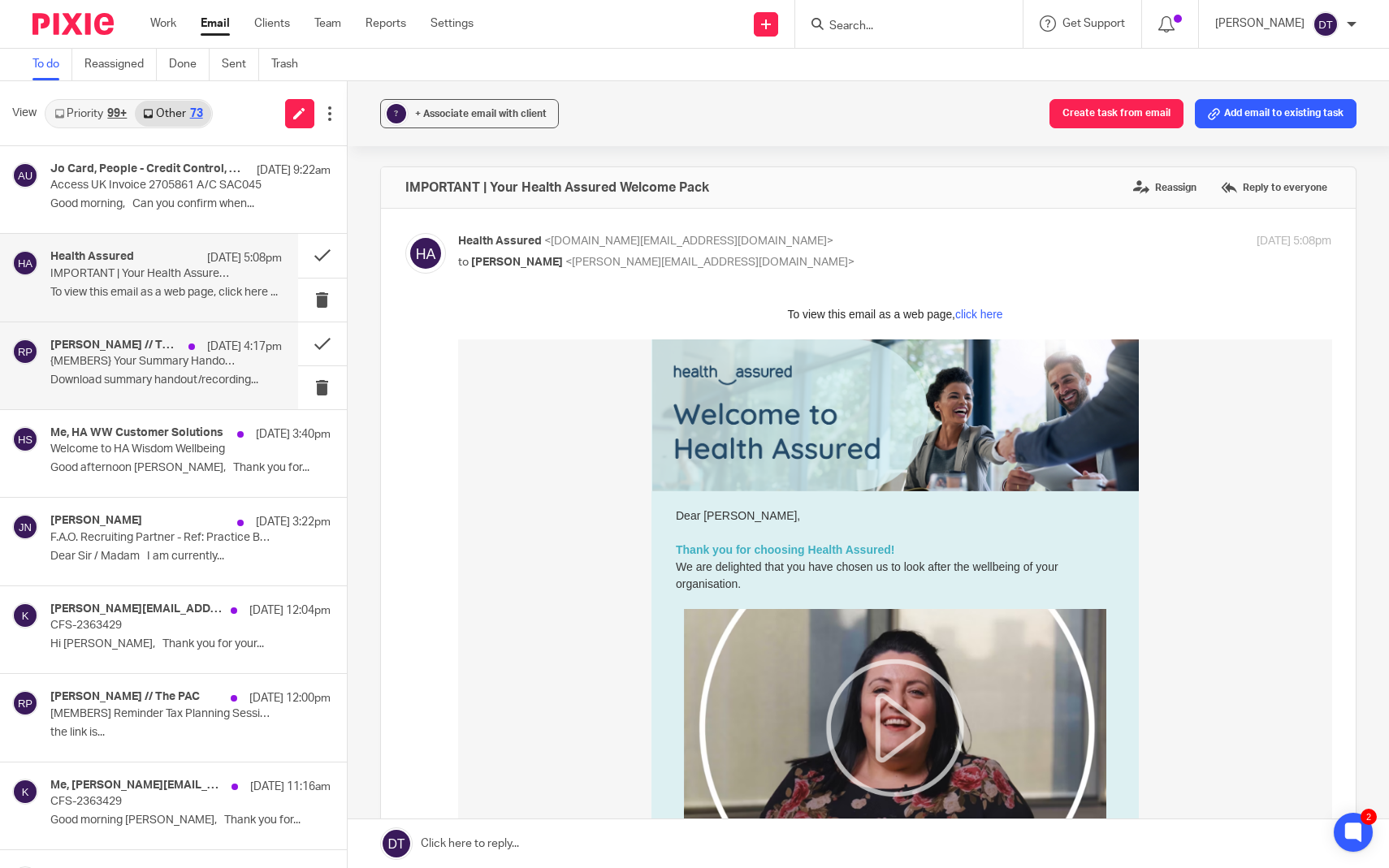
click at [167, 374] on p "Download summary handout/recording..." at bounding box center [167, 380] width 232 height 14
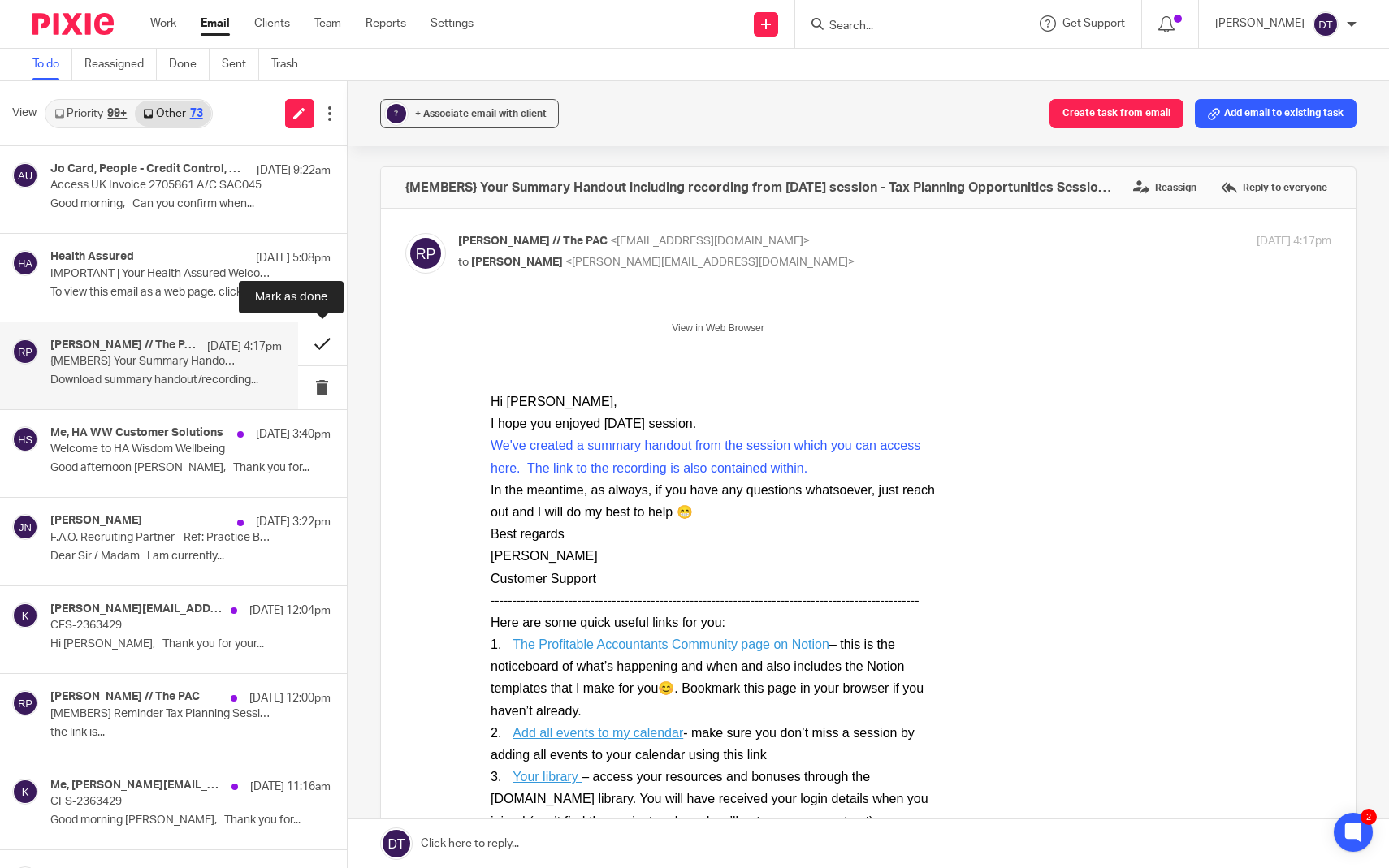
click at [307, 340] on button at bounding box center [322, 343] width 49 height 43
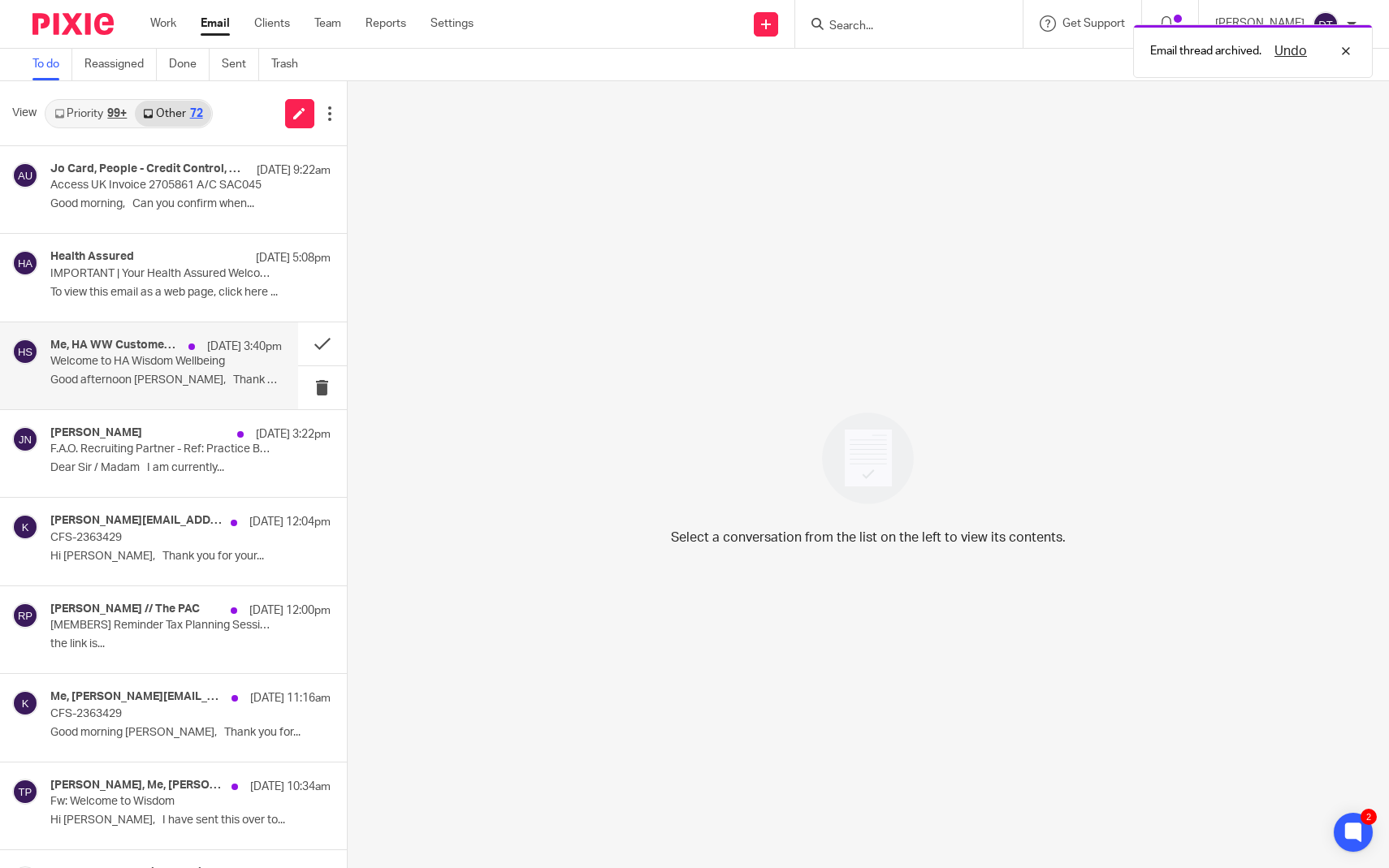
click at [146, 363] on p "Welcome to HA Wisdom Wellbeing" at bounding box center [143, 362] width 185 height 14
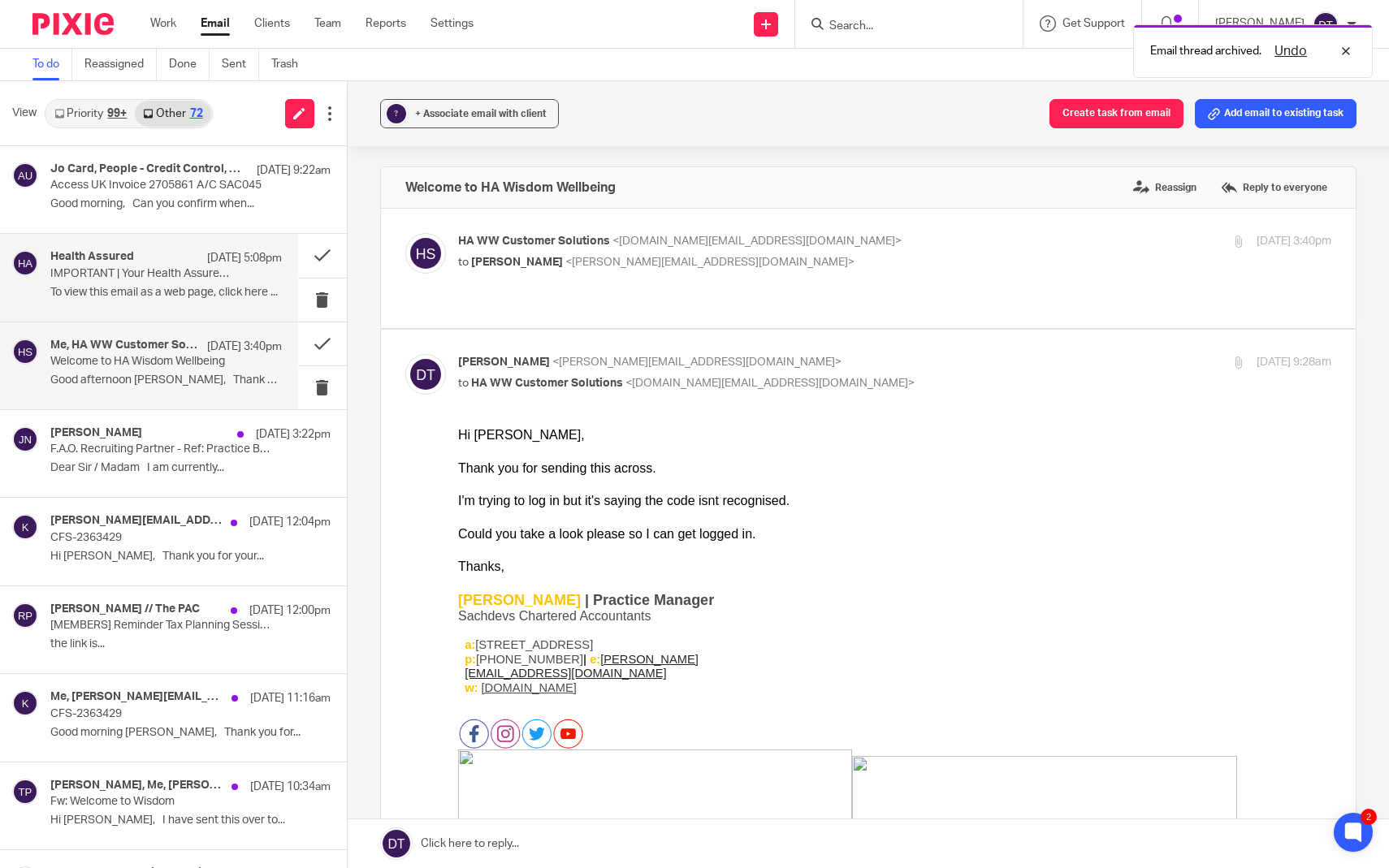
click at [169, 257] on div "Health Assured 13 Aug 5:08pm" at bounding box center [167, 259] width 232 height 17
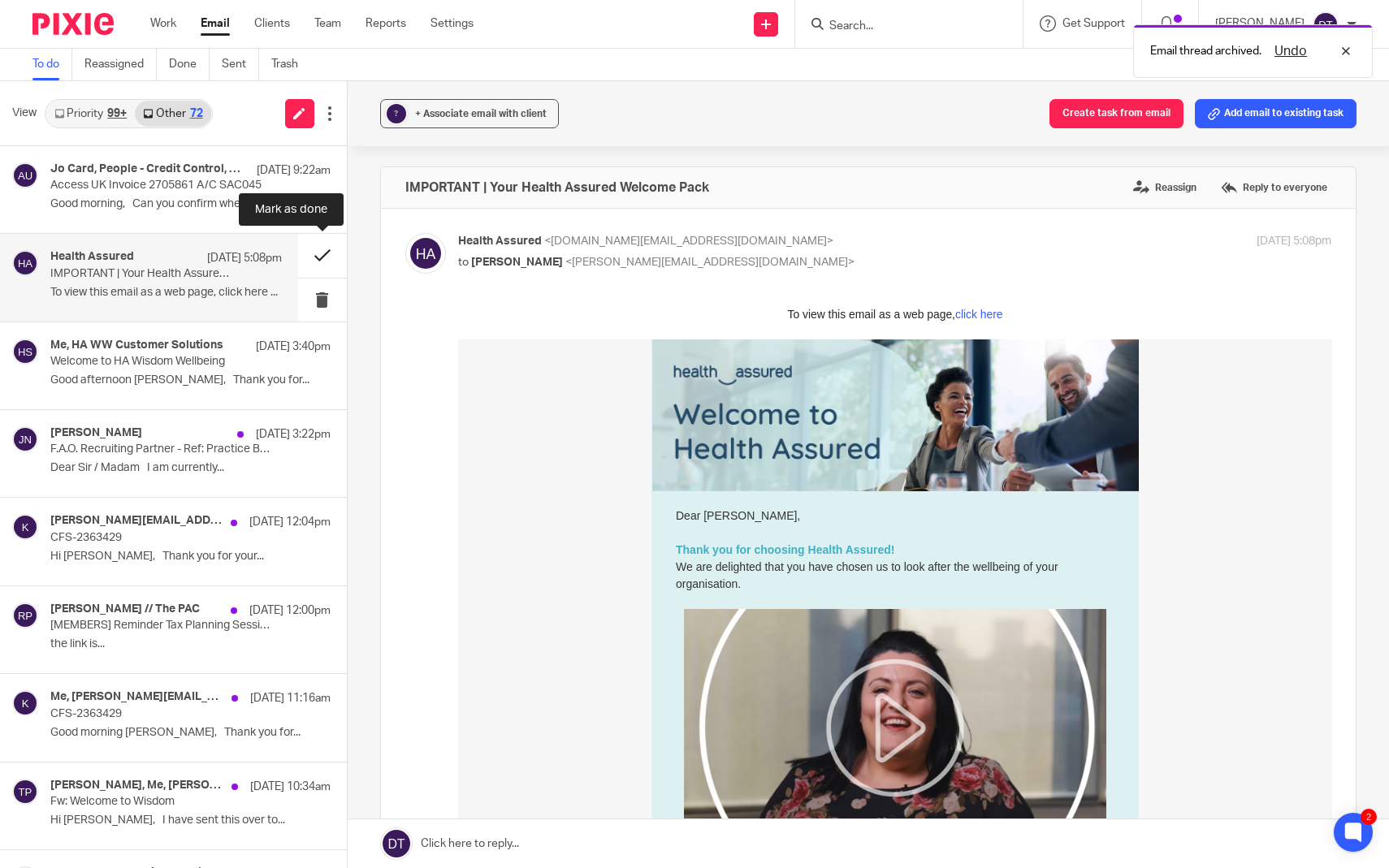
click at [321, 253] on button at bounding box center [322, 255] width 49 height 43
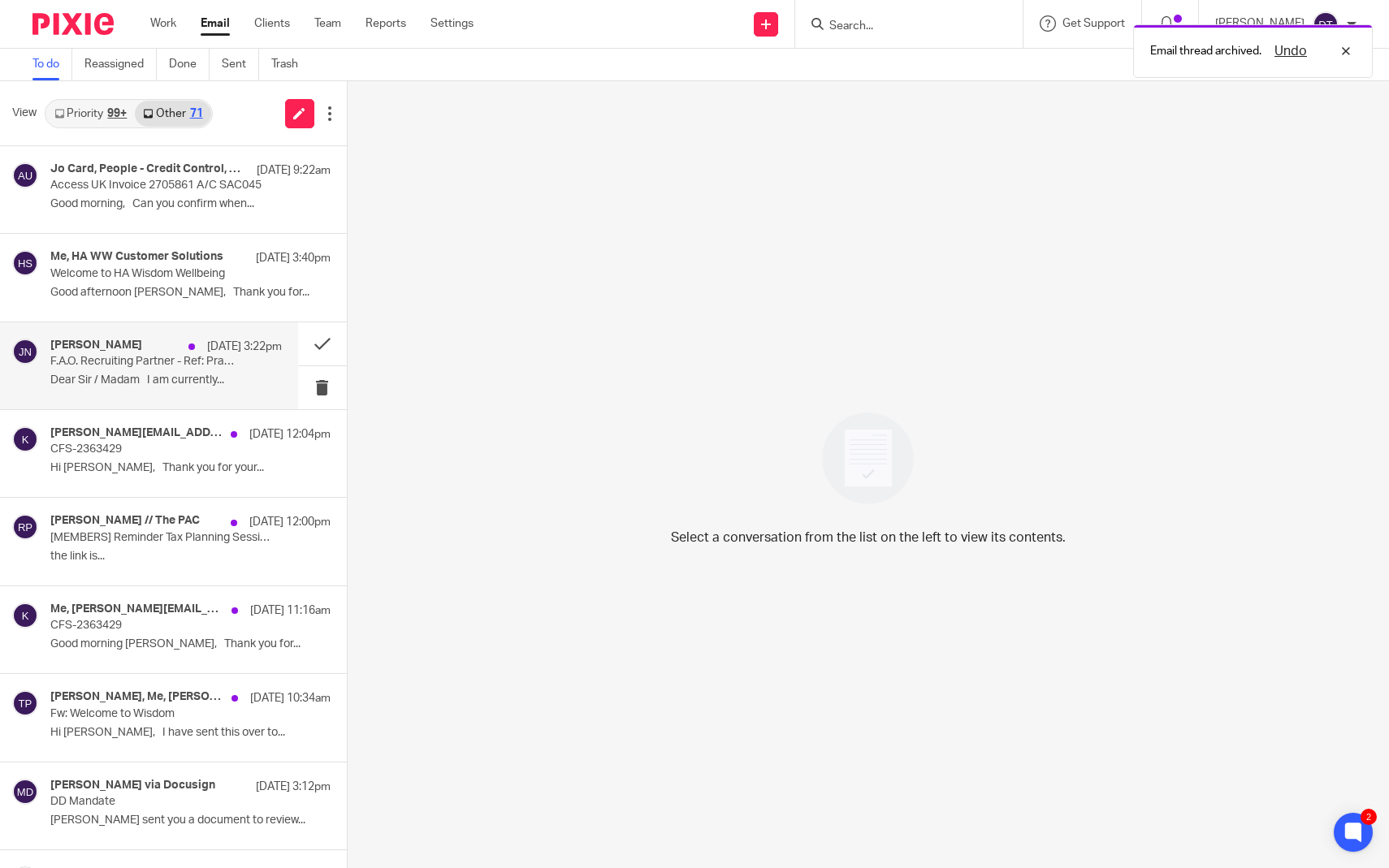
click at [156, 376] on p "Dear Sir / Madam I am currently..." at bounding box center [167, 380] width 232 height 14
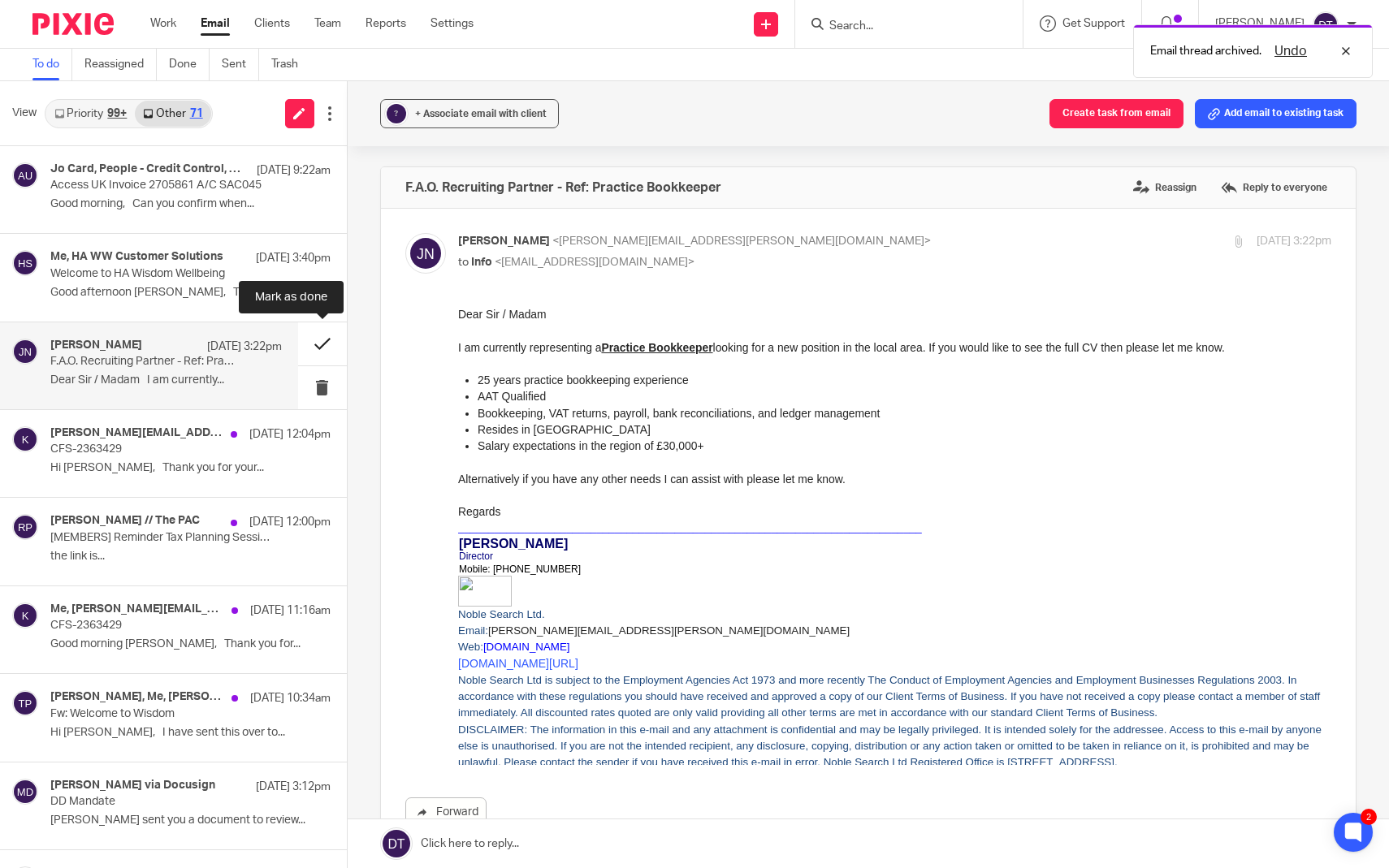
click at [317, 344] on button at bounding box center [322, 343] width 49 height 43
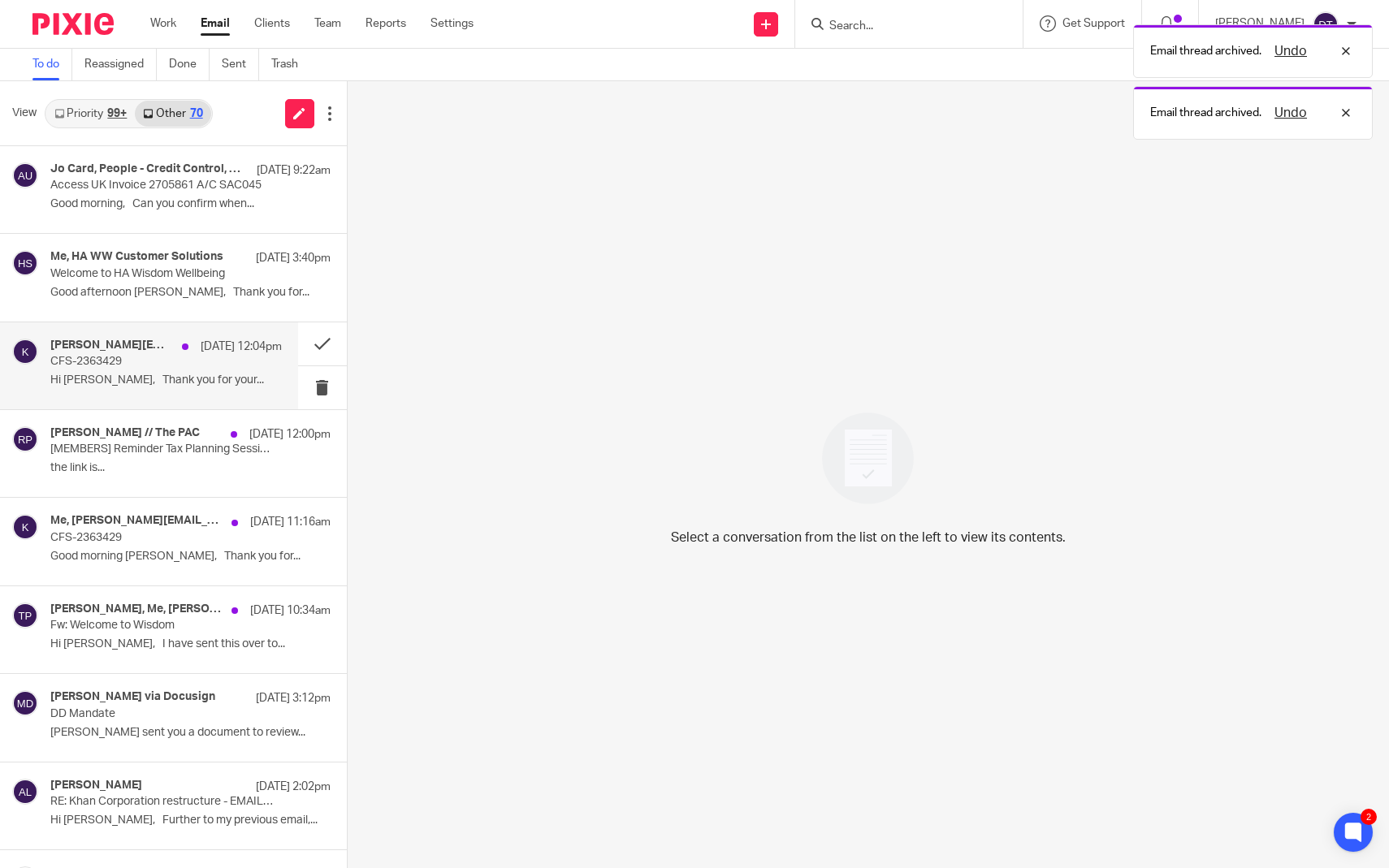
click at [131, 374] on p "Hi [PERSON_NAME], Thank you for your..." at bounding box center [167, 380] width 232 height 14
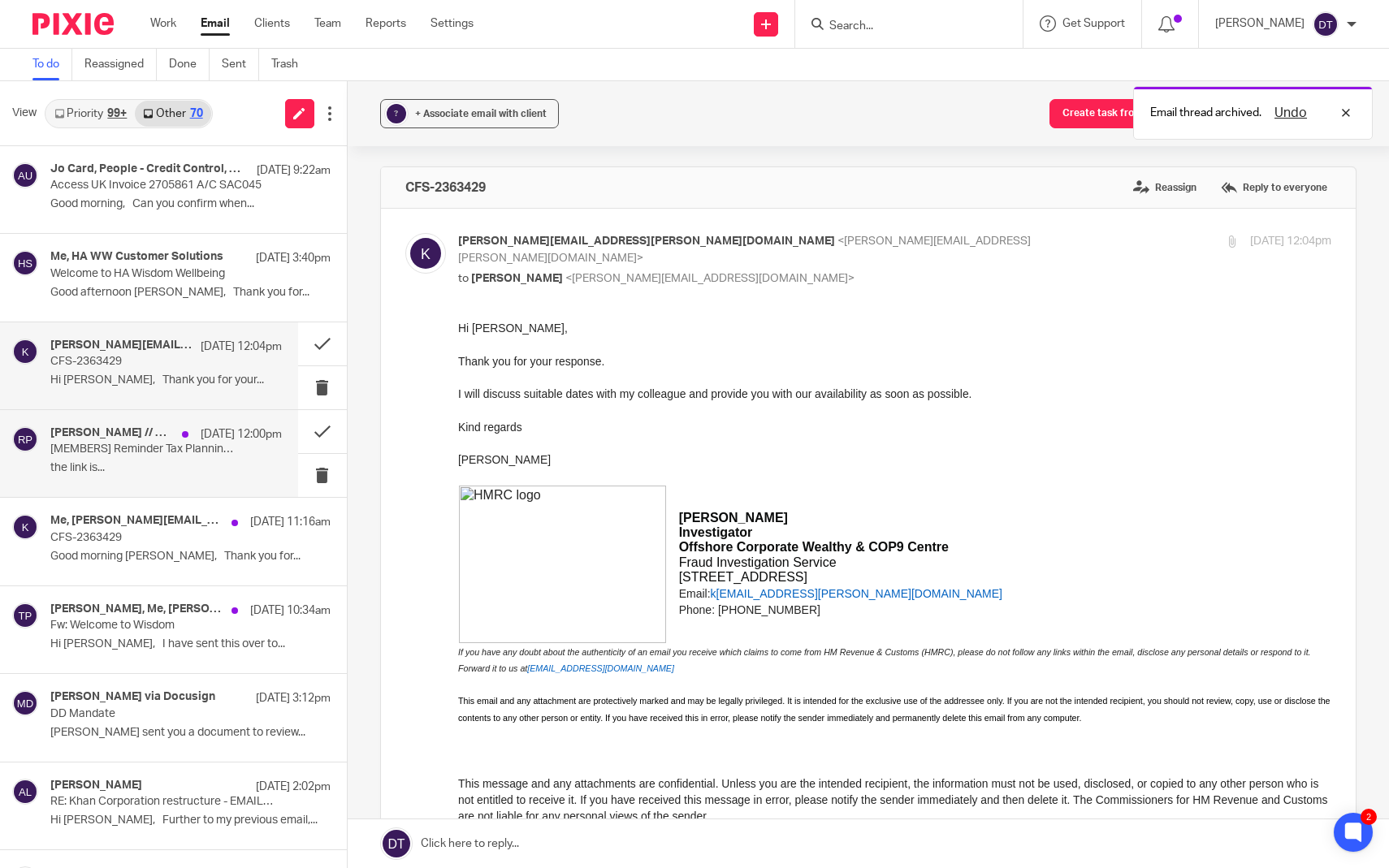
click at [139, 476] on div "Reza // The PAC 13 Aug 12:00pm [MEMBERS] Reminder Tax Planning Session starts a…" at bounding box center [167, 453] width 232 height 54
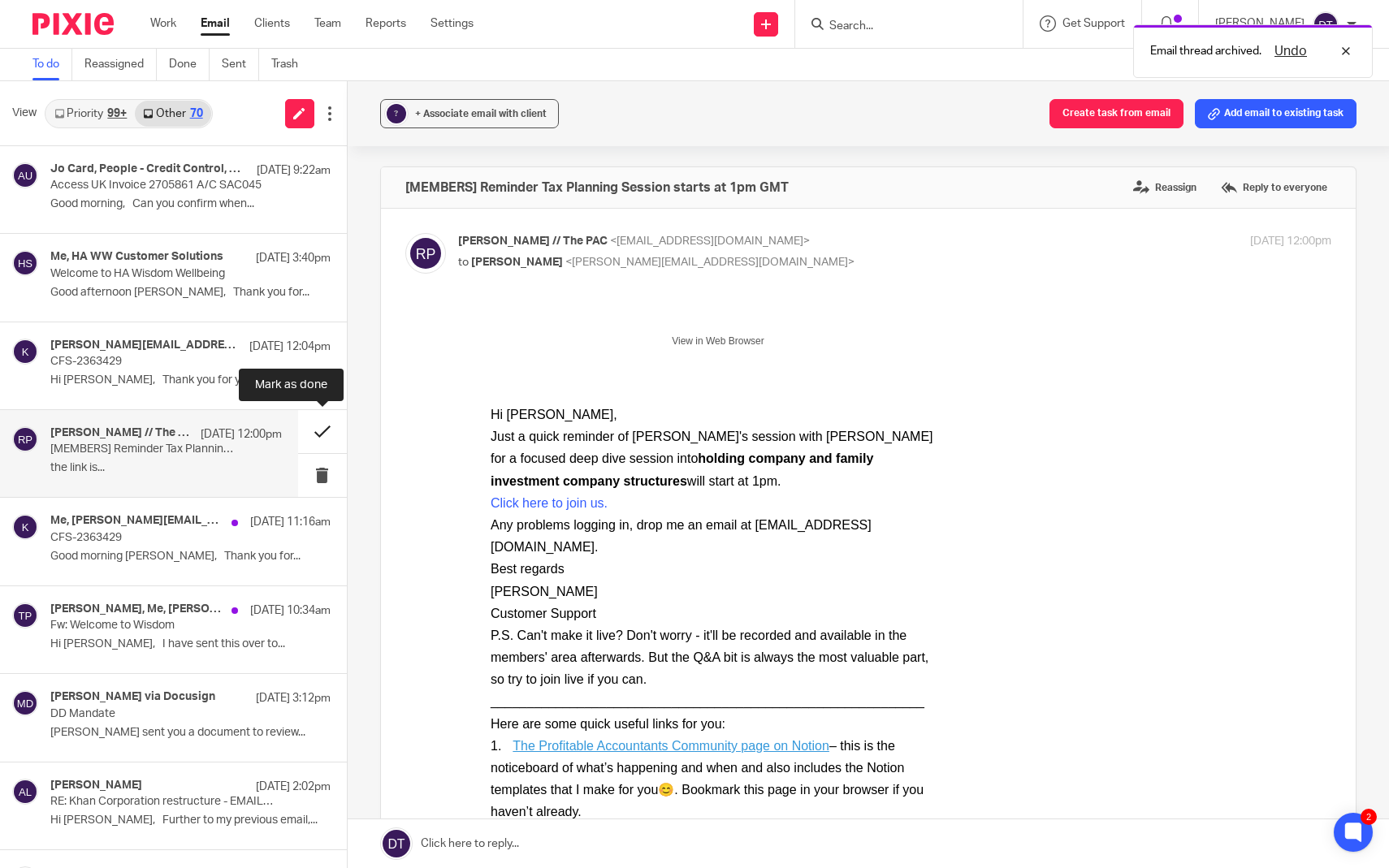
click at [326, 432] on button at bounding box center [322, 432] width 49 height 43
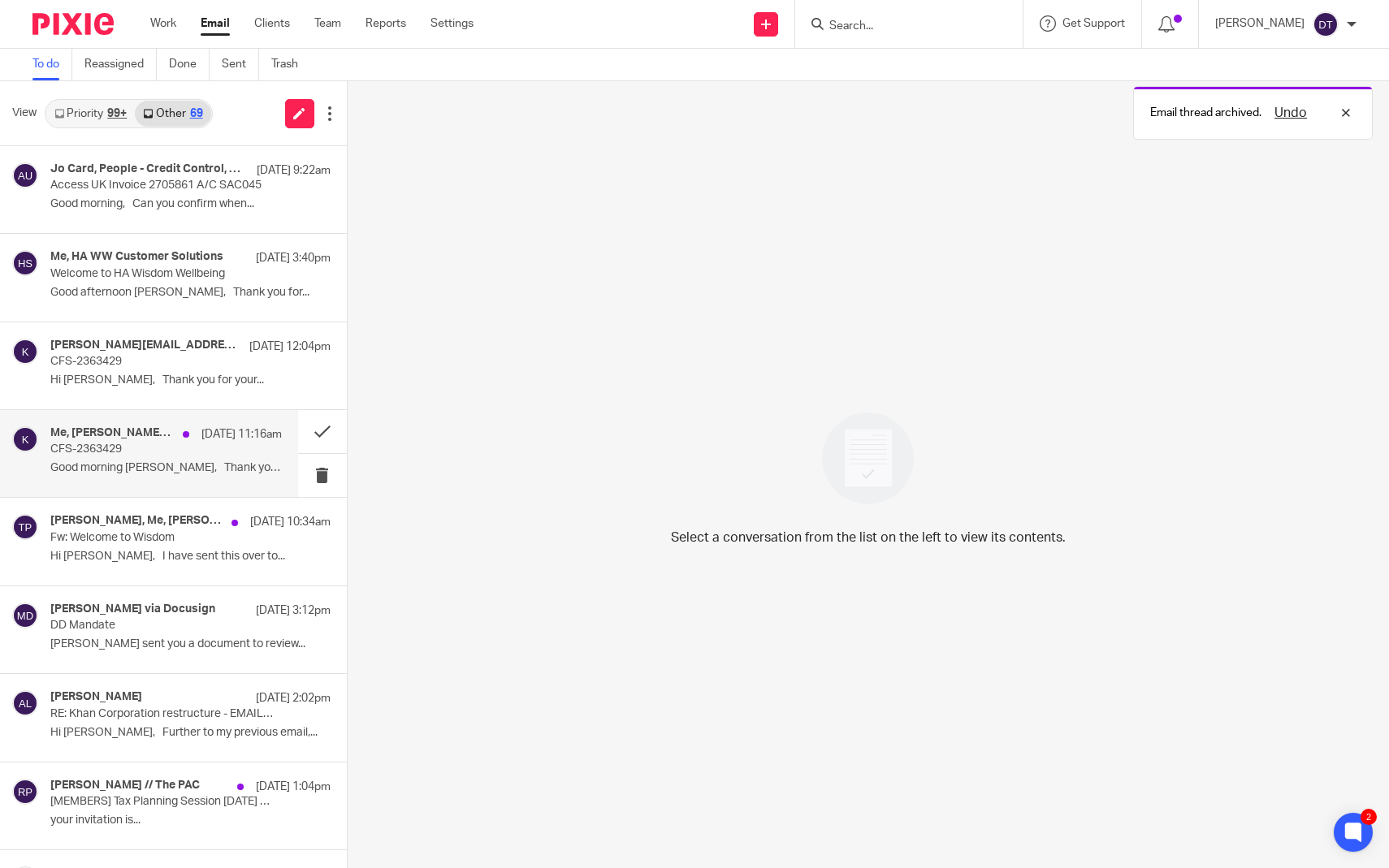
click at [152, 459] on div "Me, karen.faulkner@hmrc.gov.uk 13 Aug 11:16am CFS-2363429 Good morning Deanna, …" at bounding box center [167, 453] width 232 height 54
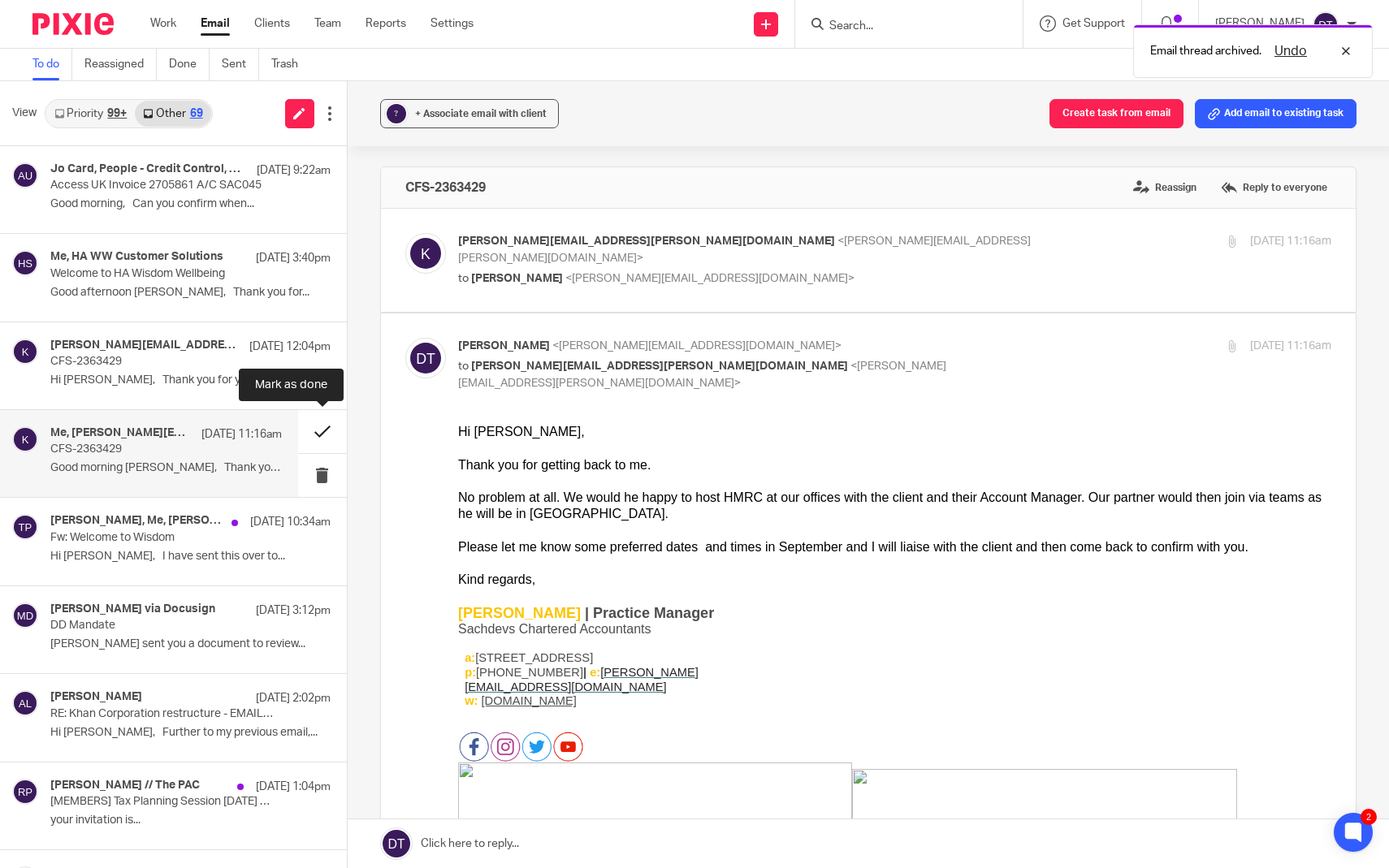
click at [327, 425] on button at bounding box center [322, 432] width 49 height 43
click at [166, 370] on div "karen.faulkner@hmrc.gov.uk 13 Aug 12:04pm CFS-2363429 Hi Deanna, Thank you for …" at bounding box center [167, 365] width 232 height 54
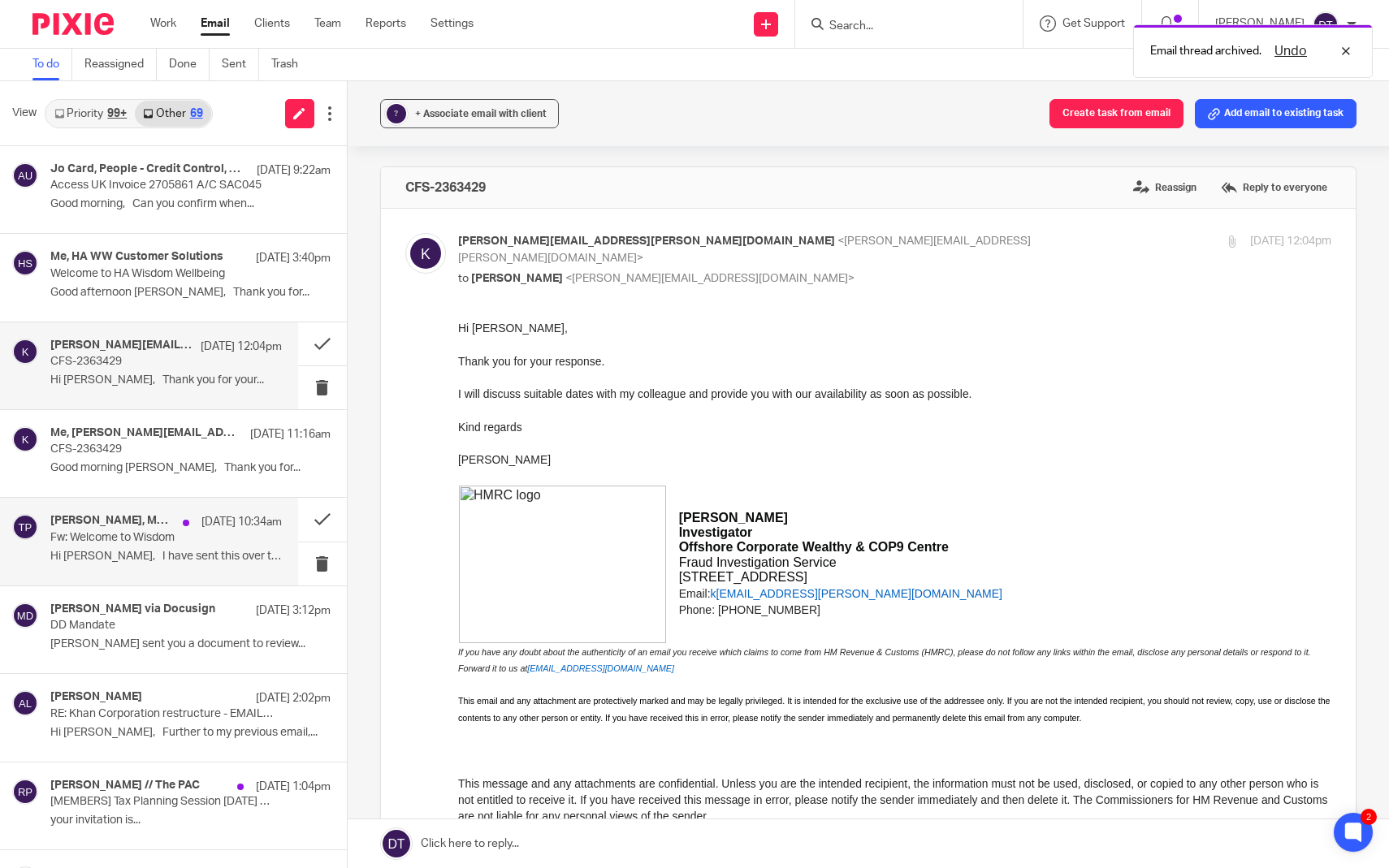
click at [141, 563] on div "Mohammed Akram, Me, Tina Pennycuick 13 Aug 10:34am Fw: Welcome to Wisdom Hi Dea…" at bounding box center [167, 541] width 232 height 54
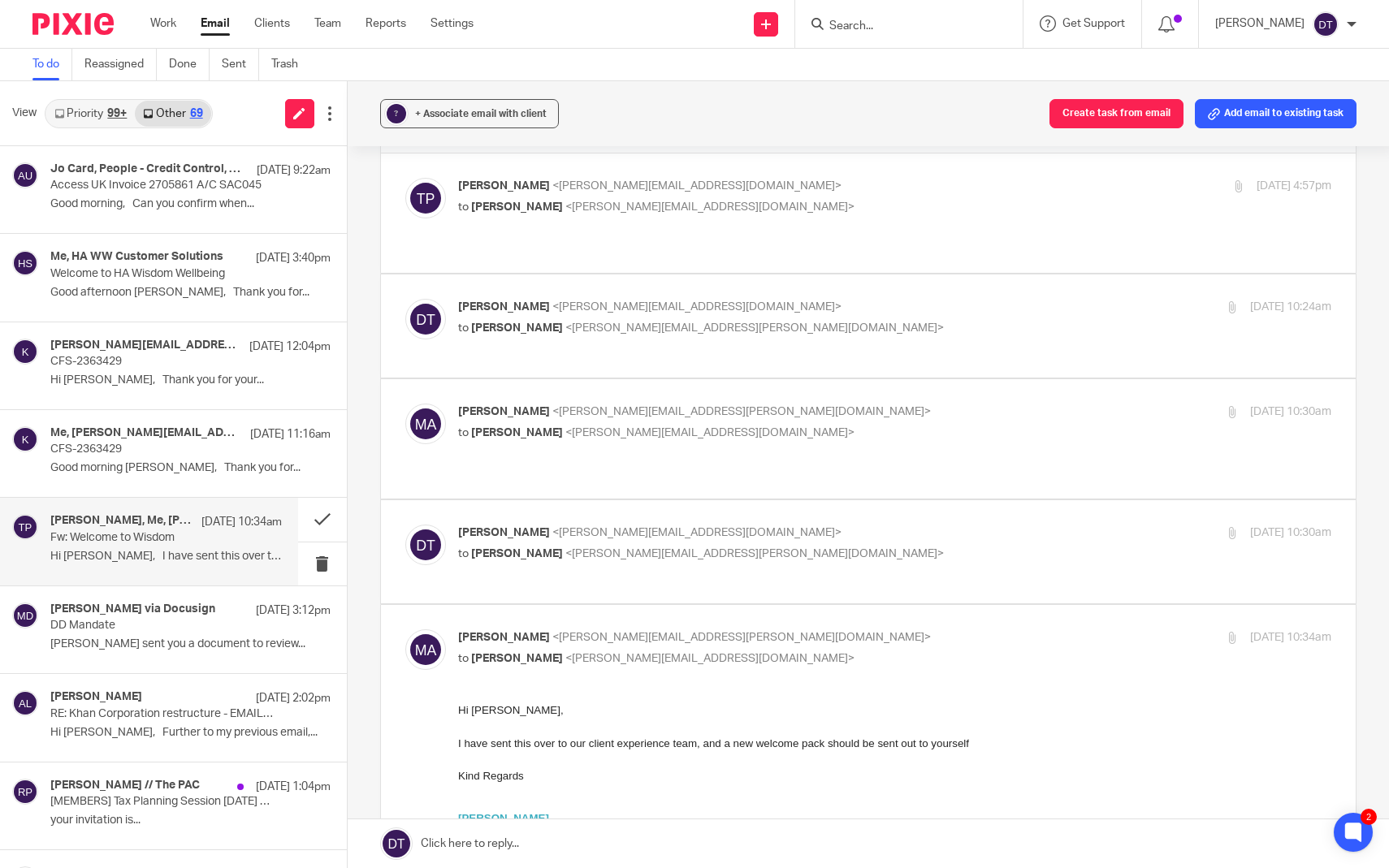
scroll to position [66, 0]
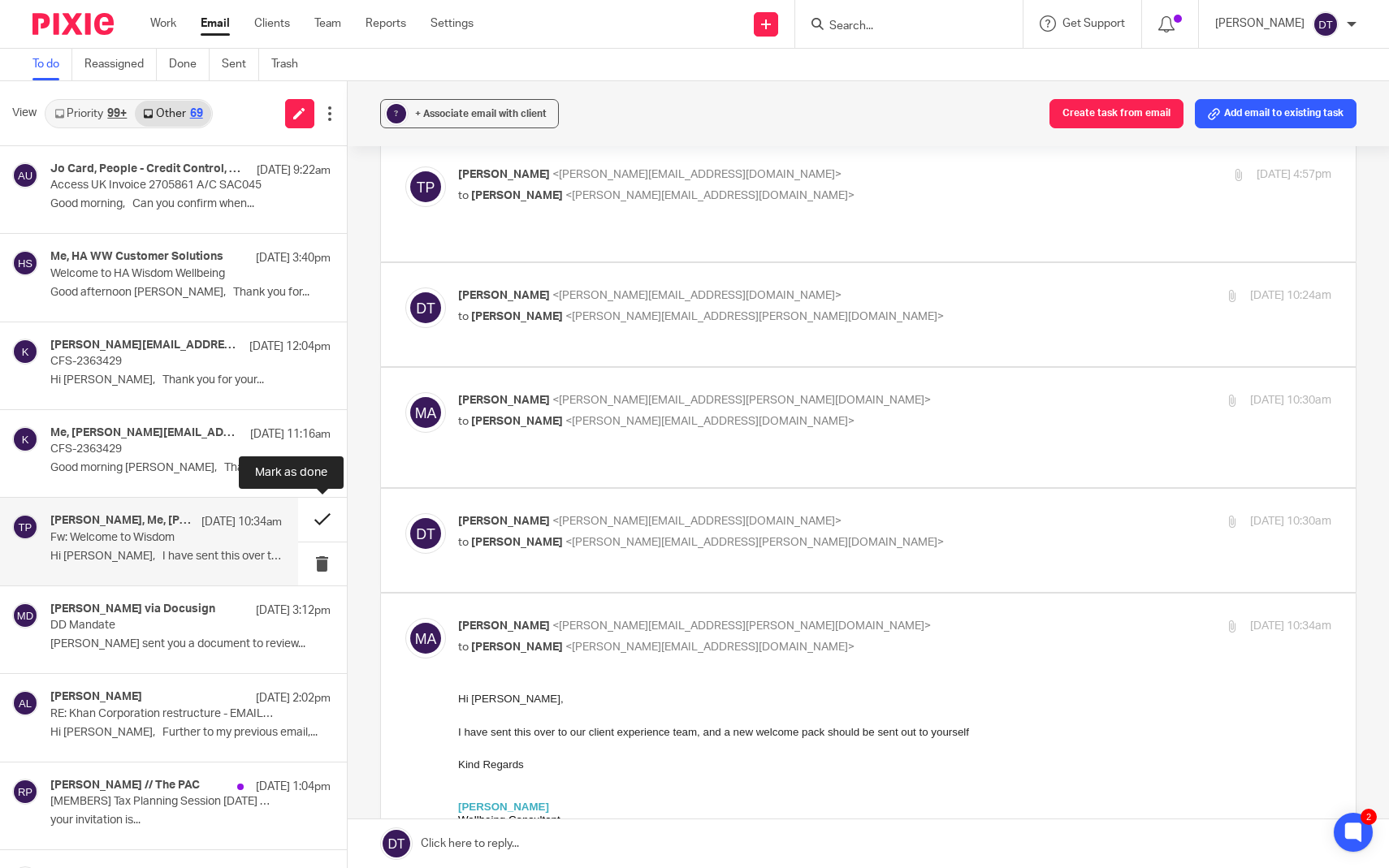
click at [321, 522] on button at bounding box center [322, 519] width 49 height 43
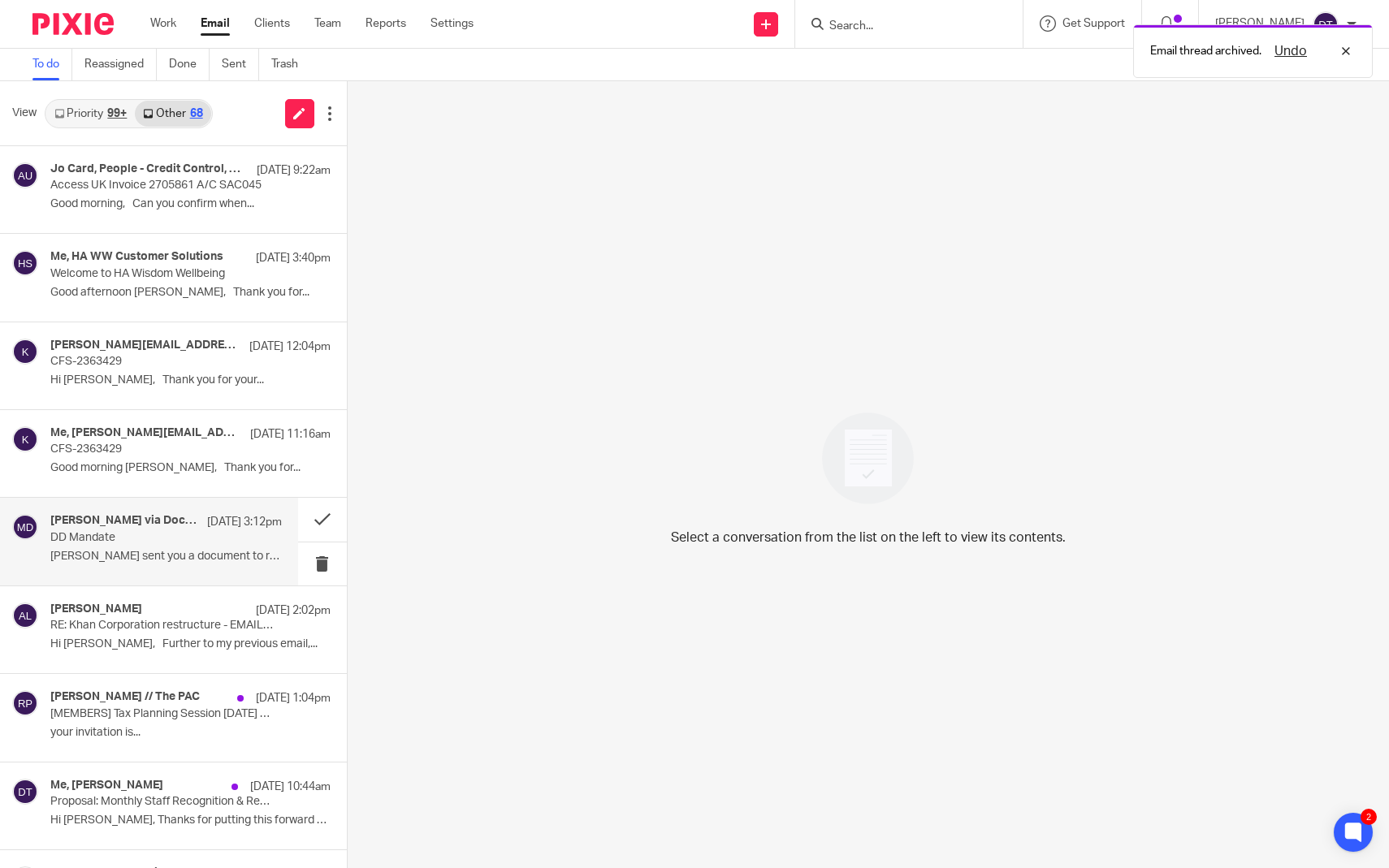
click at [158, 527] on div "Mohammed Akram via Docusign 12 Aug 3:12pm" at bounding box center [167, 523] width 232 height 17
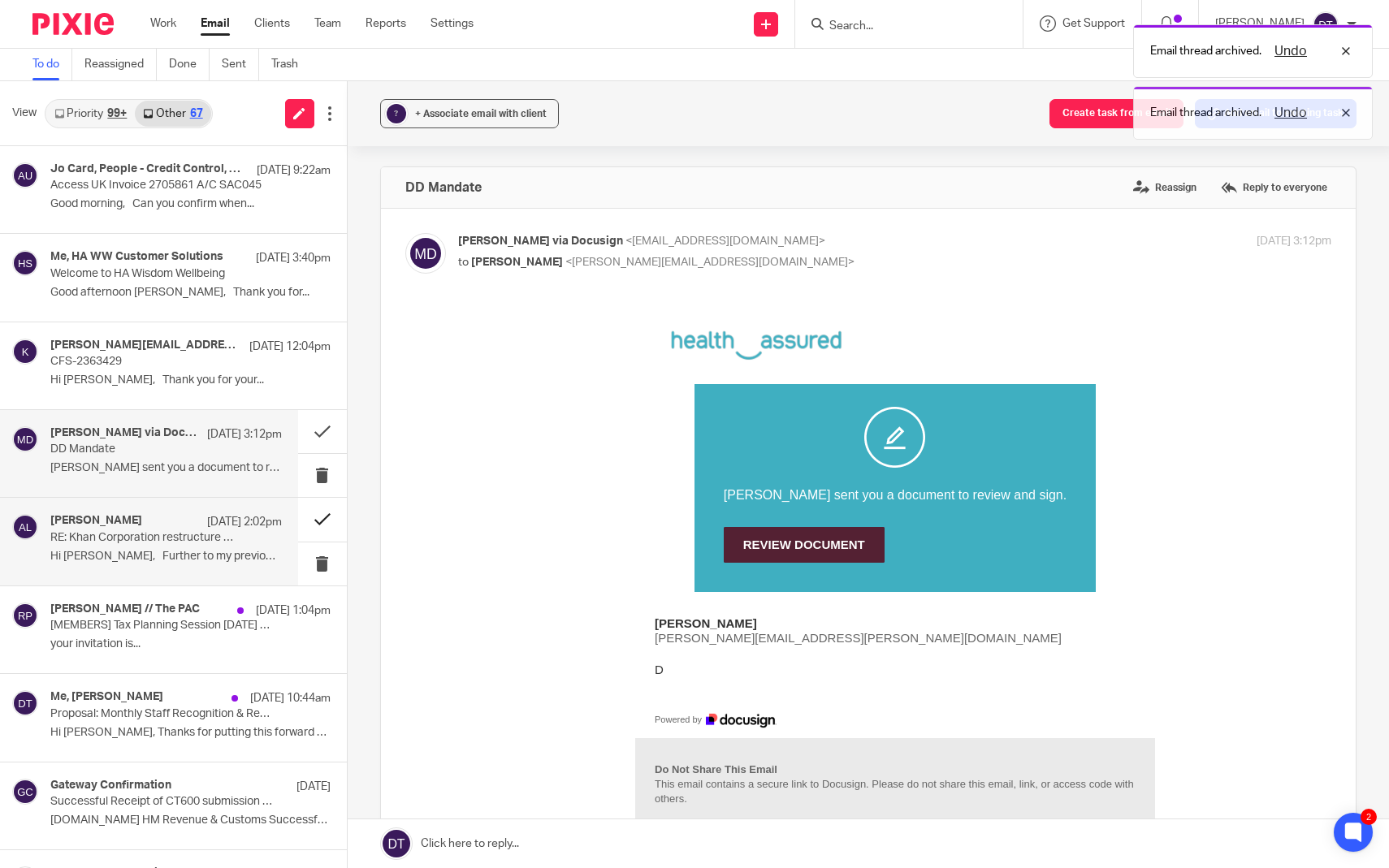
scroll to position [0, 0]
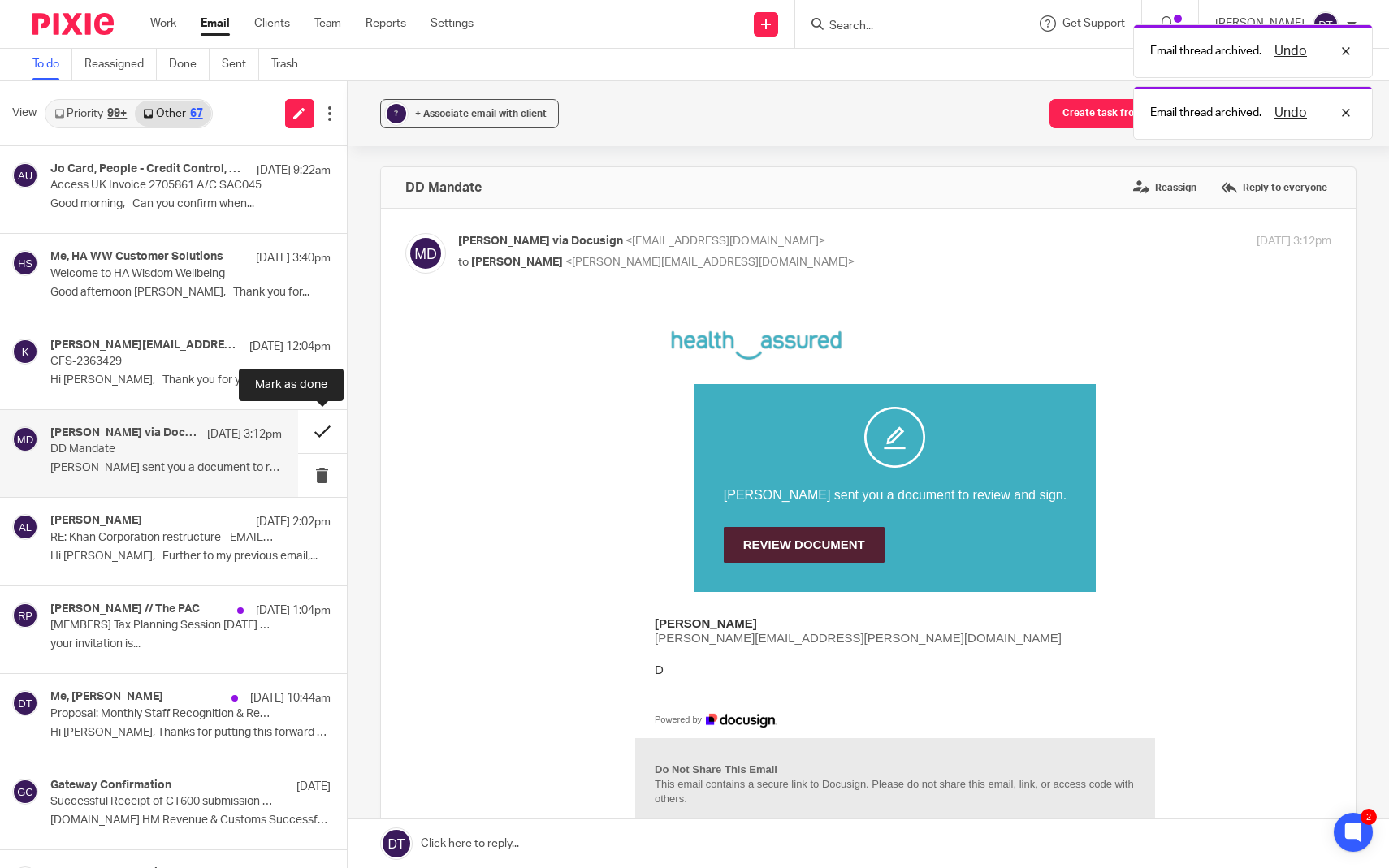
click at [324, 433] on button at bounding box center [322, 432] width 49 height 43
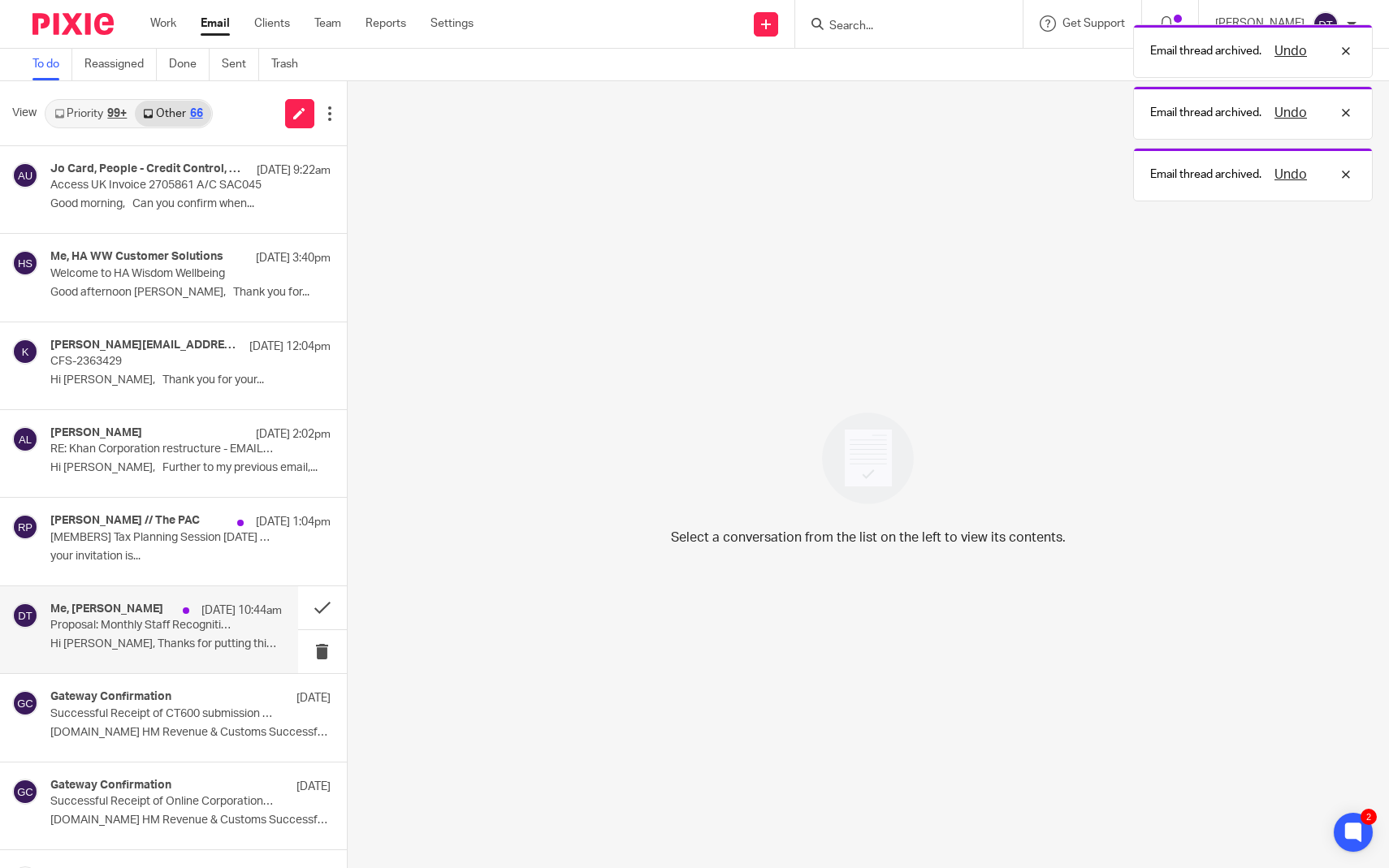
click at [177, 655] on div "Me, Tina Pennycuick 12 Aug 10:44am Proposal: Monthly Staff Recognition & Reward…" at bounding box center [149, 630] width 298 height 87
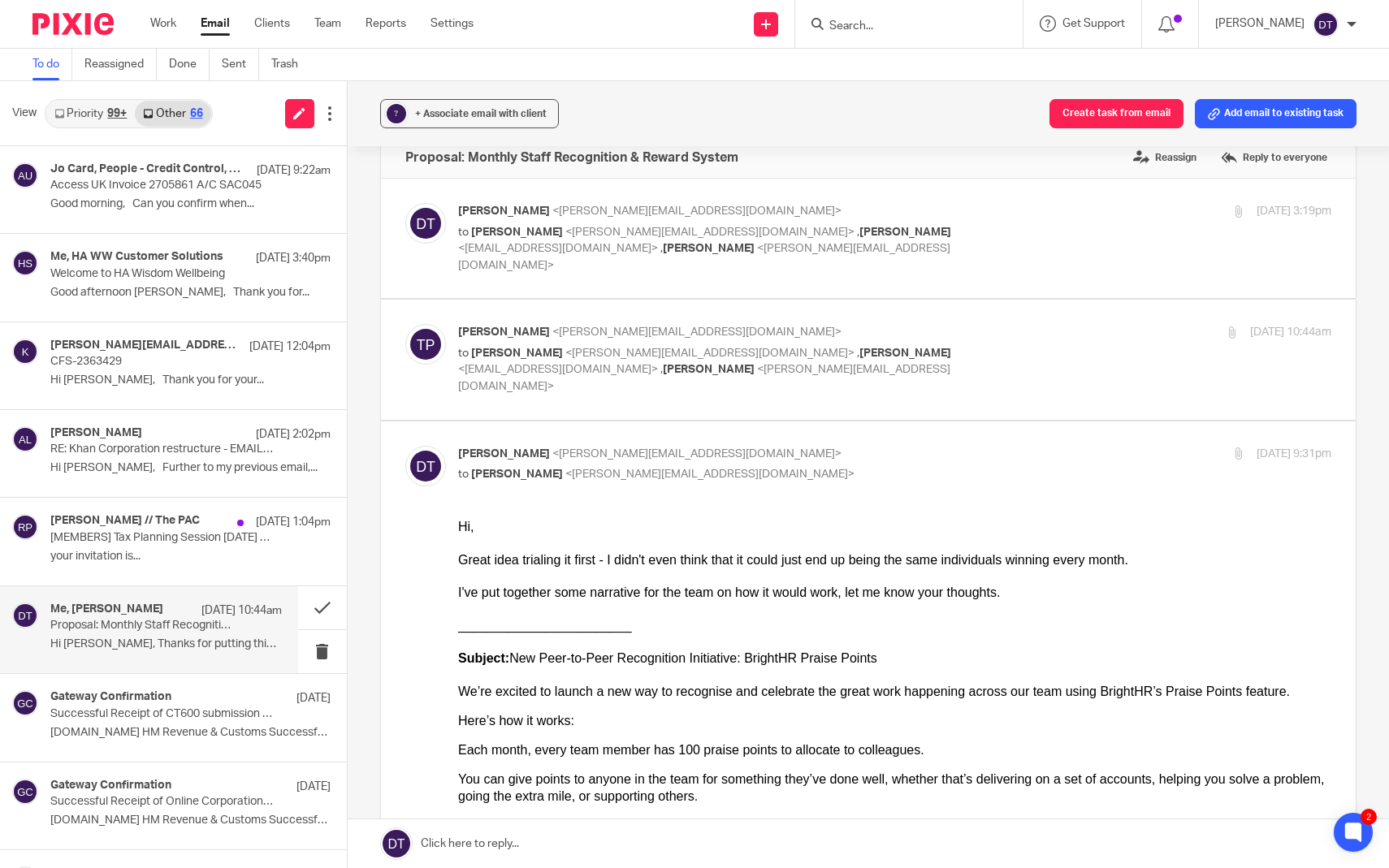
click at [108, 110] on div "99+" at bounding box center [116, 113] width 19 height 11
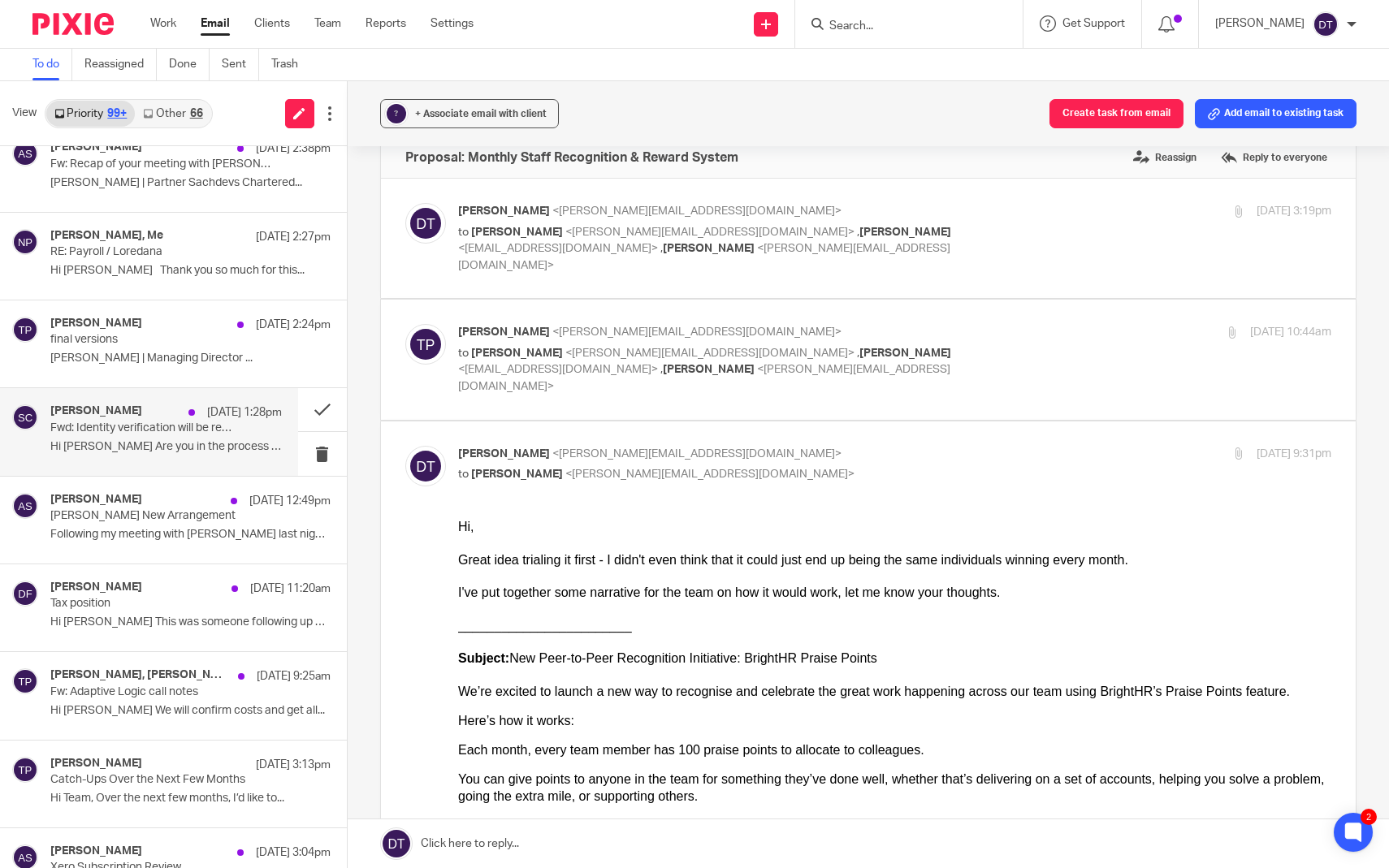
scroll to position [550, 0]
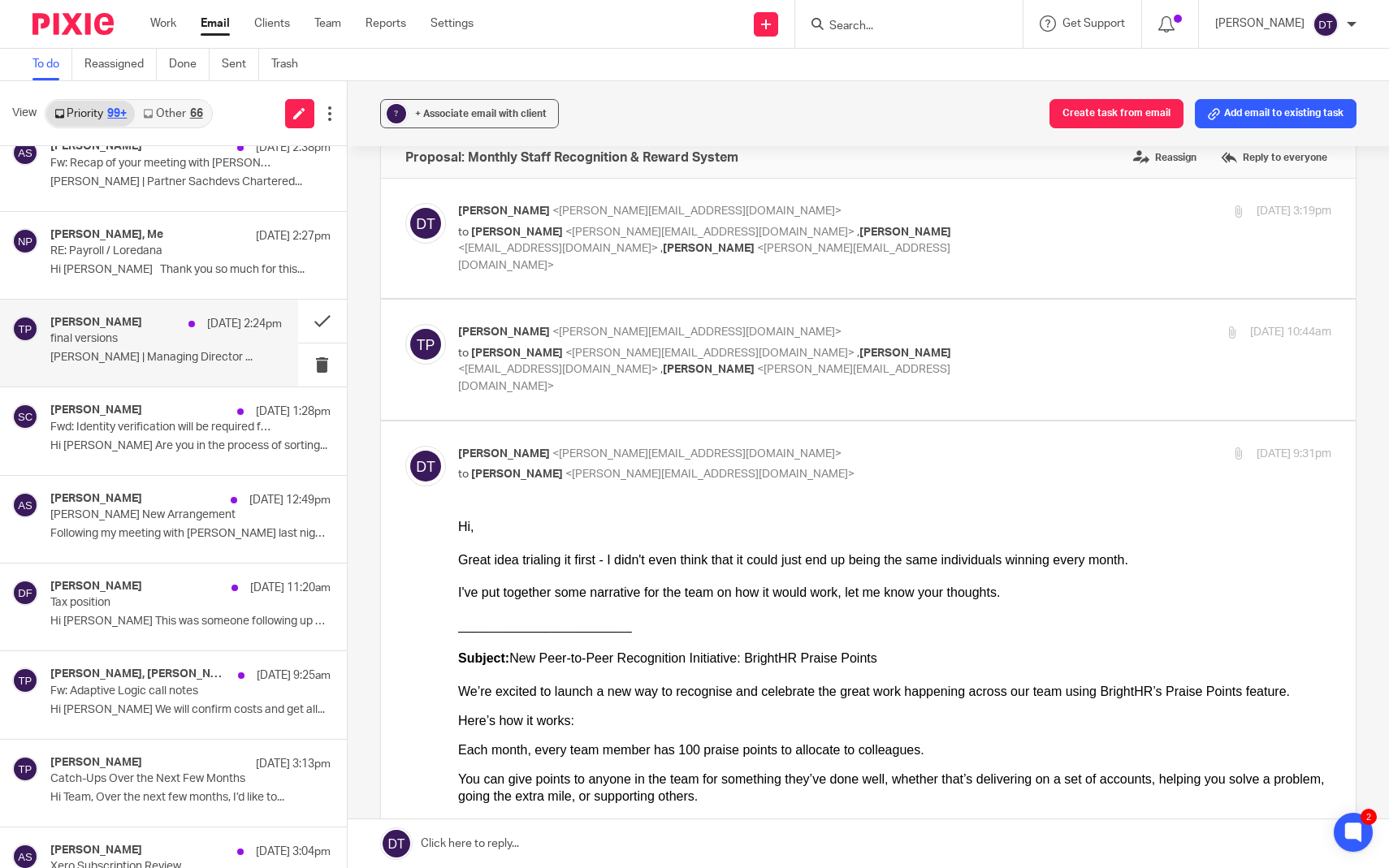
click at [133, 353] on p "[PERSON_NAME] | Managing Director ..." at bounding box center [167, 357] width 232 height 14
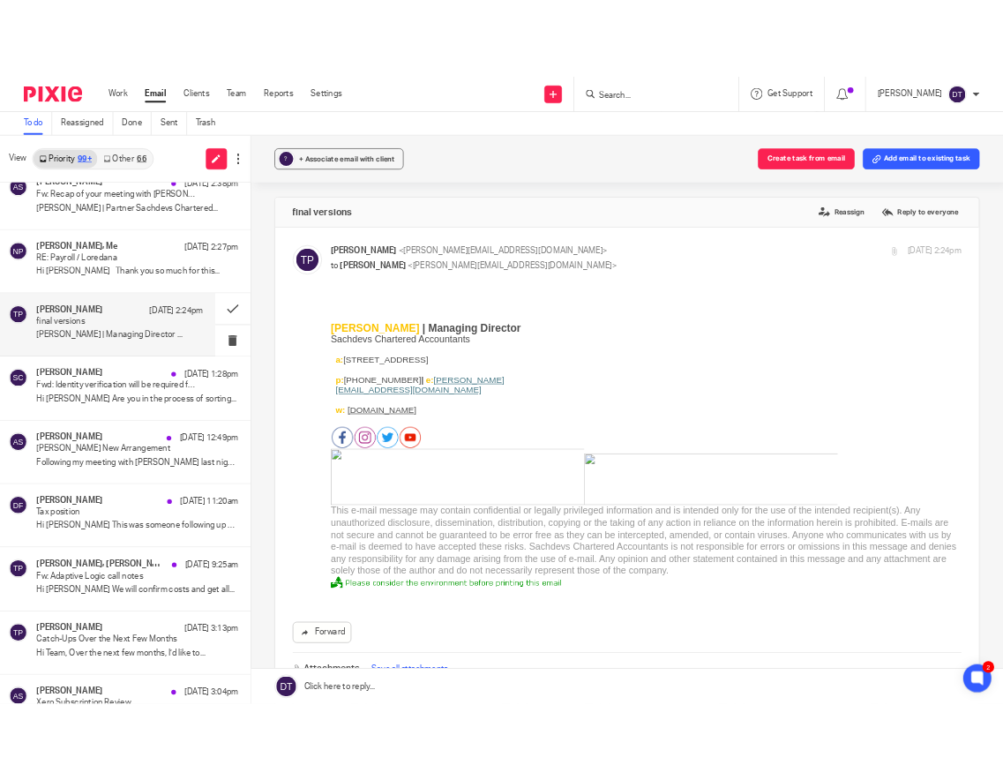
scroll to position [0, 0]
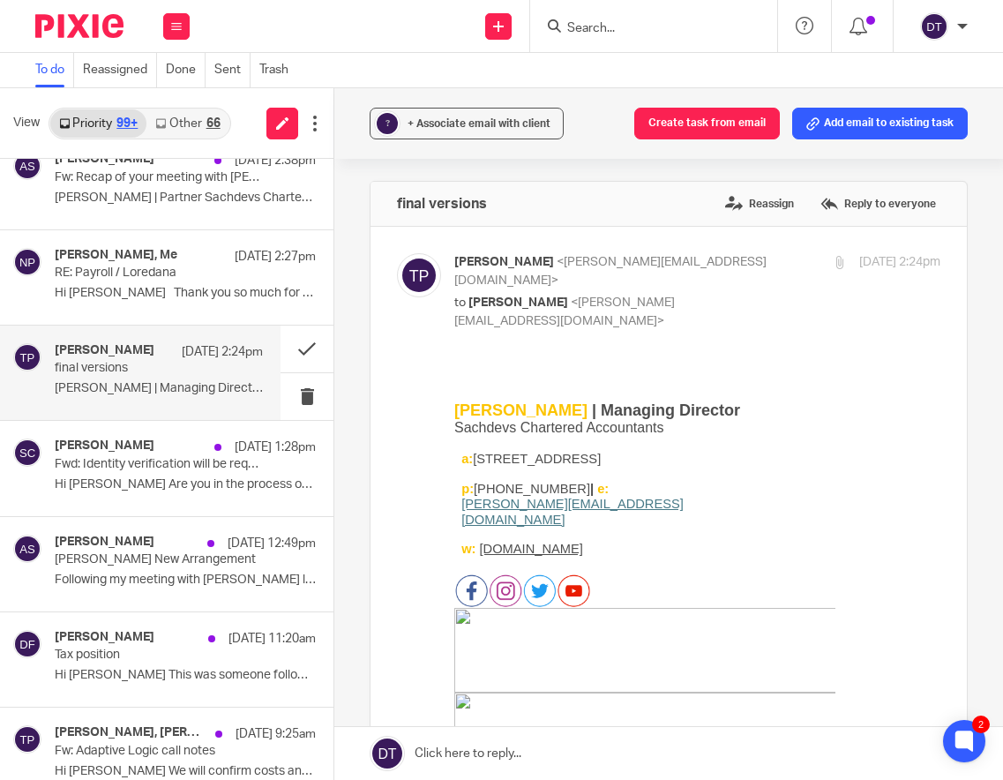
click at [184, 119] on link "Other 66" at bounding box center [187, 123] width 82 height 28
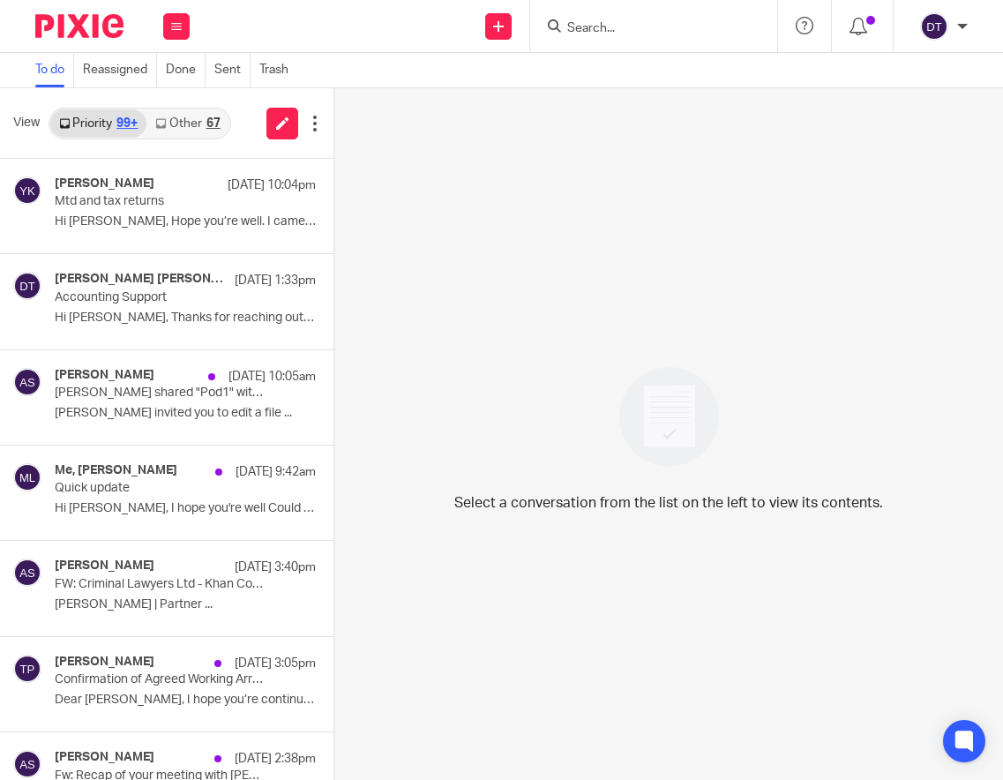
click at [194, 129] on link "Other 67" at bounding box center [187, 123] width 82 height 28
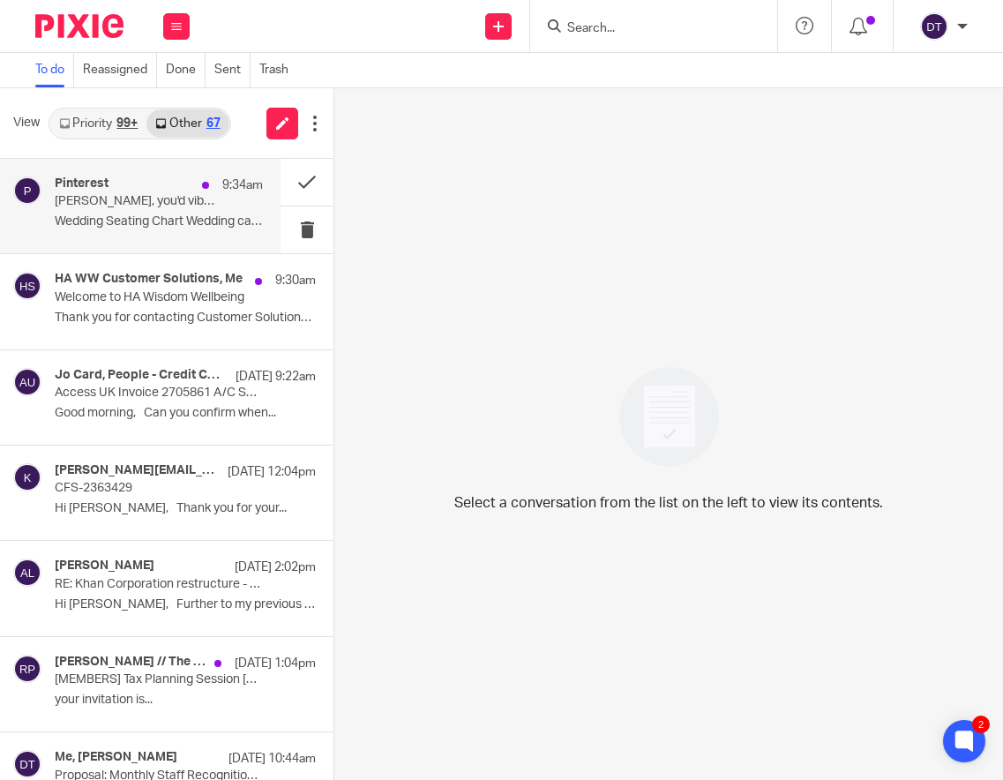
click at [186, 211] on div "Pinterest 9:34am [PERSON_NAME], you'd vibe with this Wedding Seating Chart Wedd…" at bounding box center [159, 205] width 208 height 59
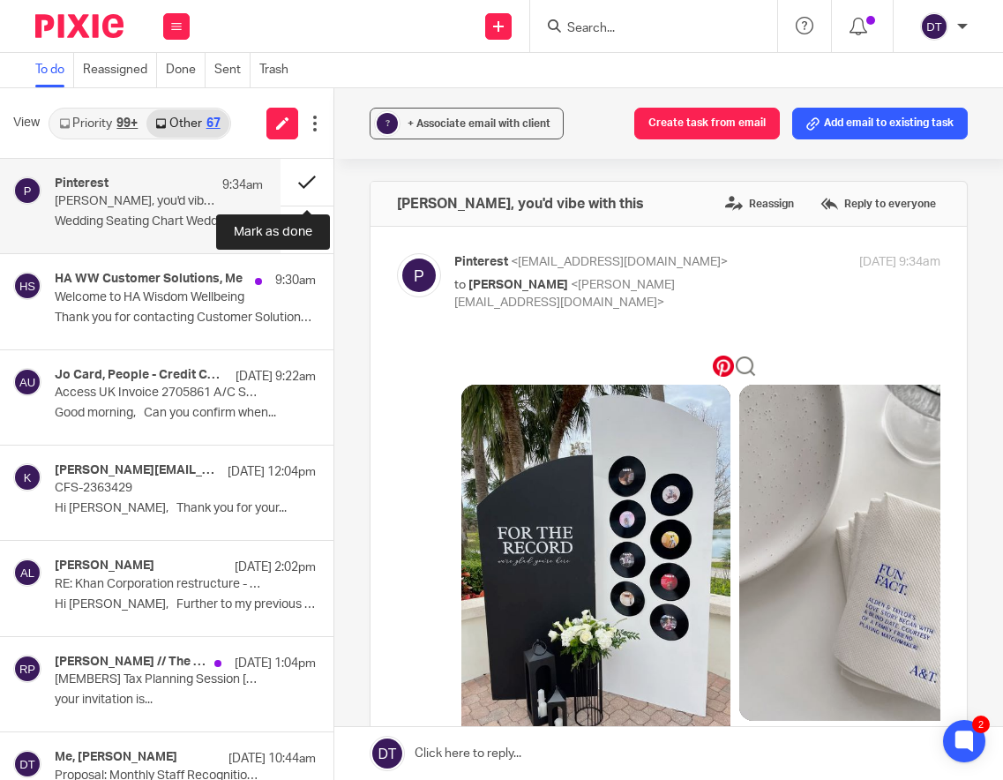
click at [319, 190] on button at bounding box center [307, 182] width 53 height 47
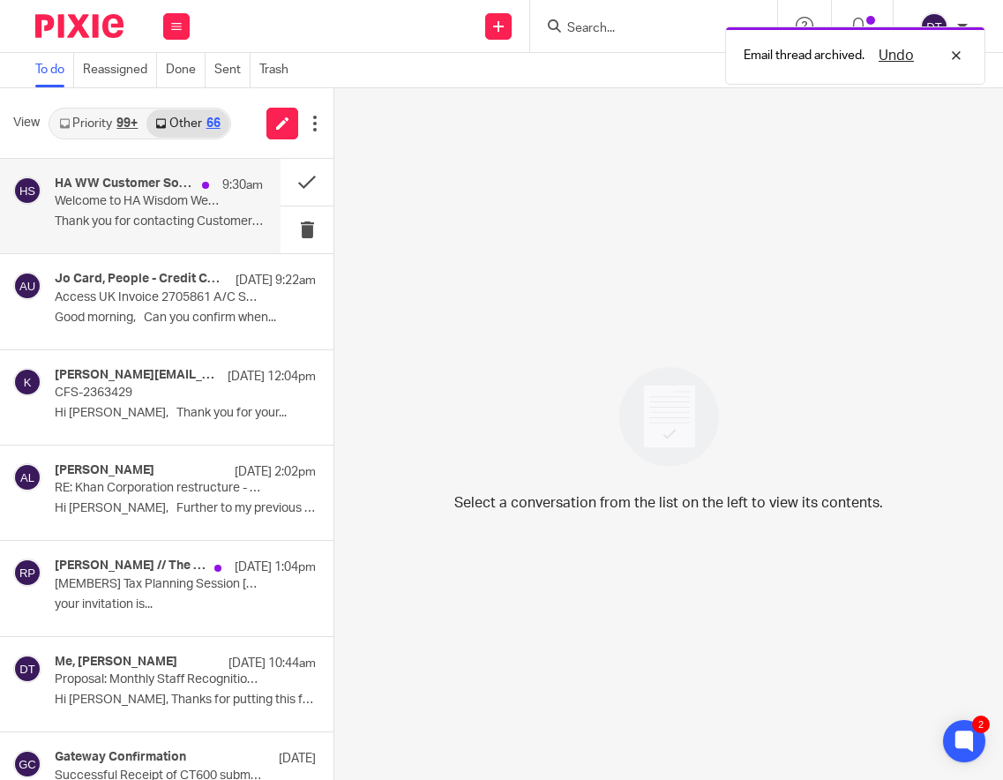
click at [119, 206] on p "Welcome to HA Wisdom Wellbeing" at bounding box center [138, 201] width 167 height 15
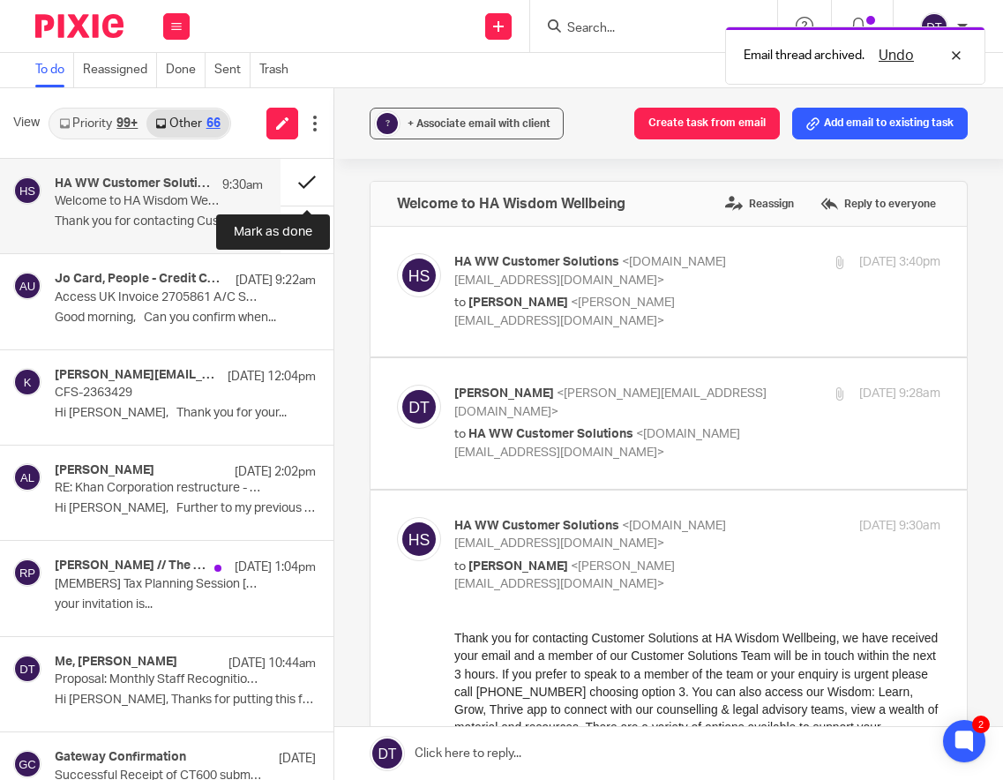
click at [309, 188] on button at bounding box center [307, 182] width 53 height 47
